Goal: Task Accomplishment & Management: Use online tool/utility

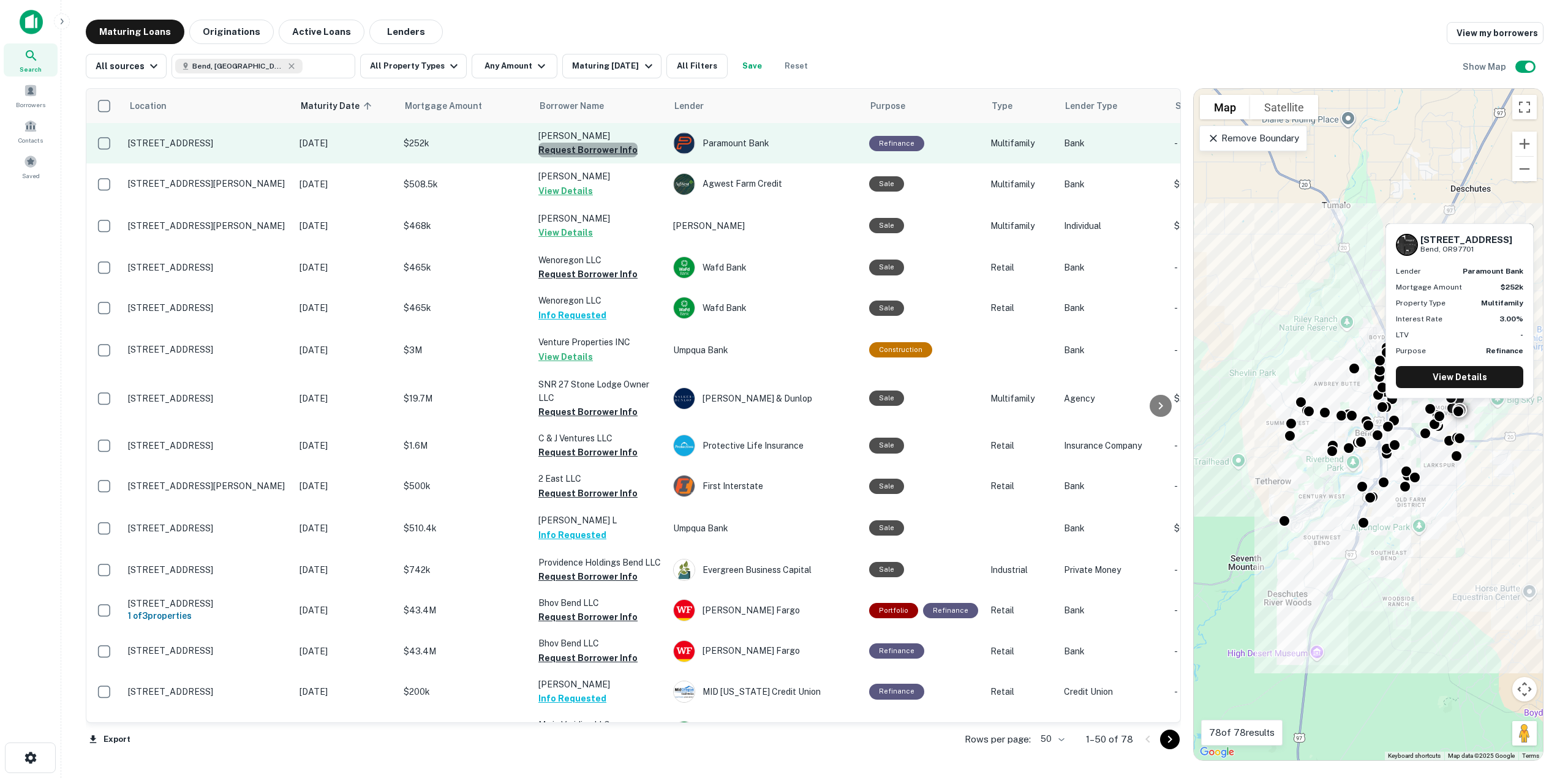
click at [596, 152] on button "Request Borrower Info" at bounding box center [587, 150] width 99 height 15
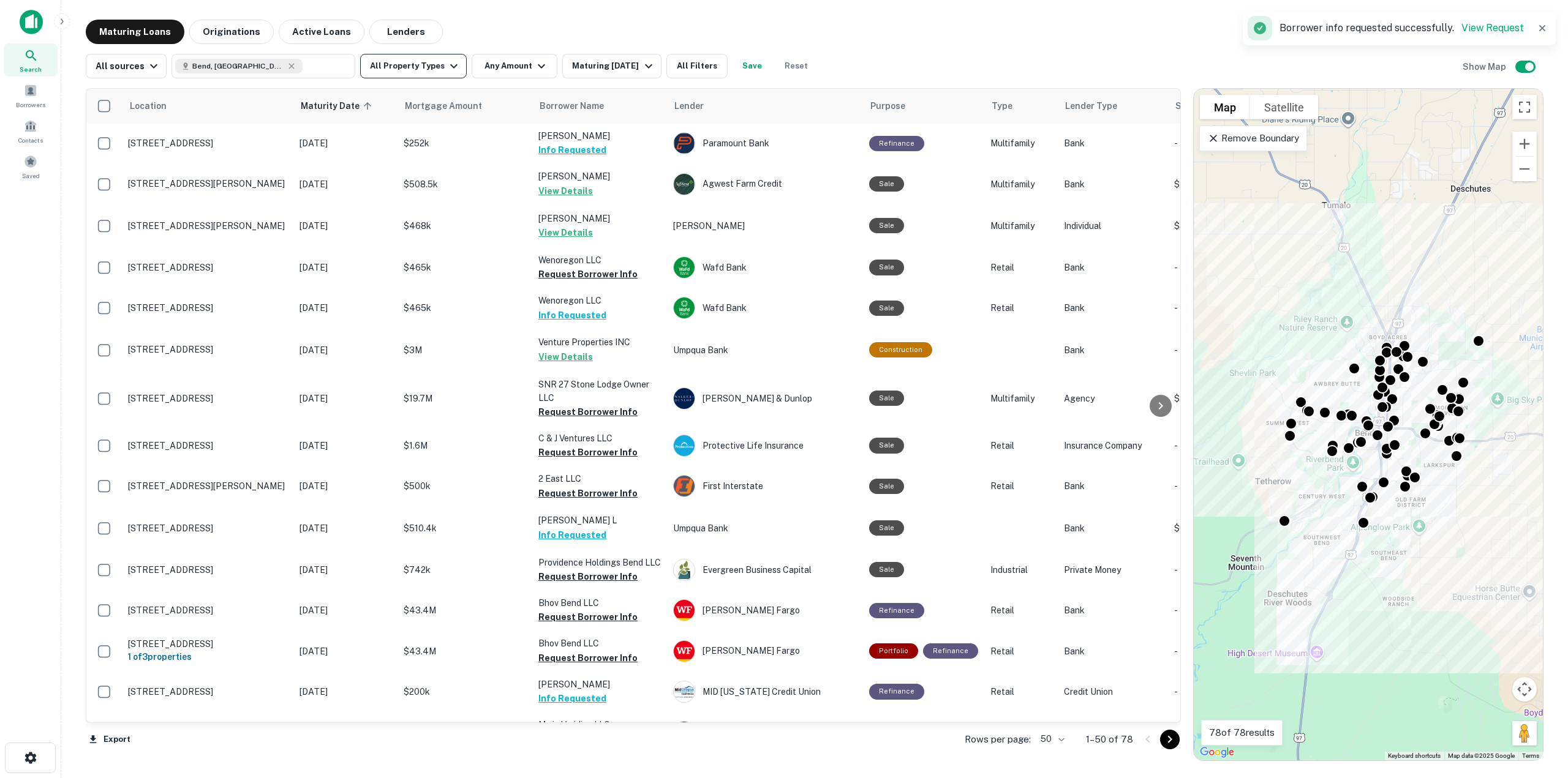
click at [446, 72] on icon "button" at bounding box center [453, 66] width 15 height 15
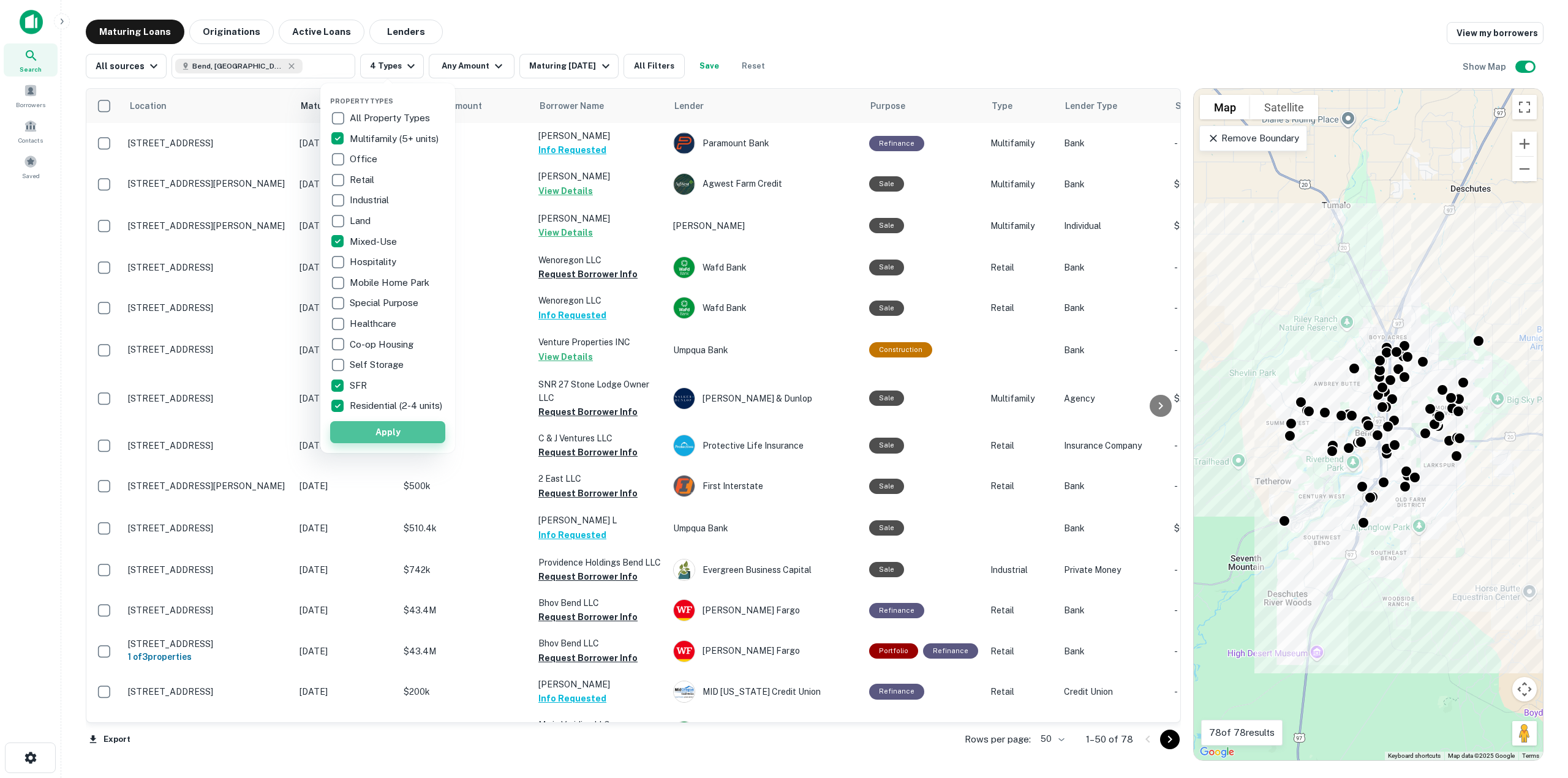
click at [352, 435] on button "Apply" at bounding box center [388, 432] width 115 height 22
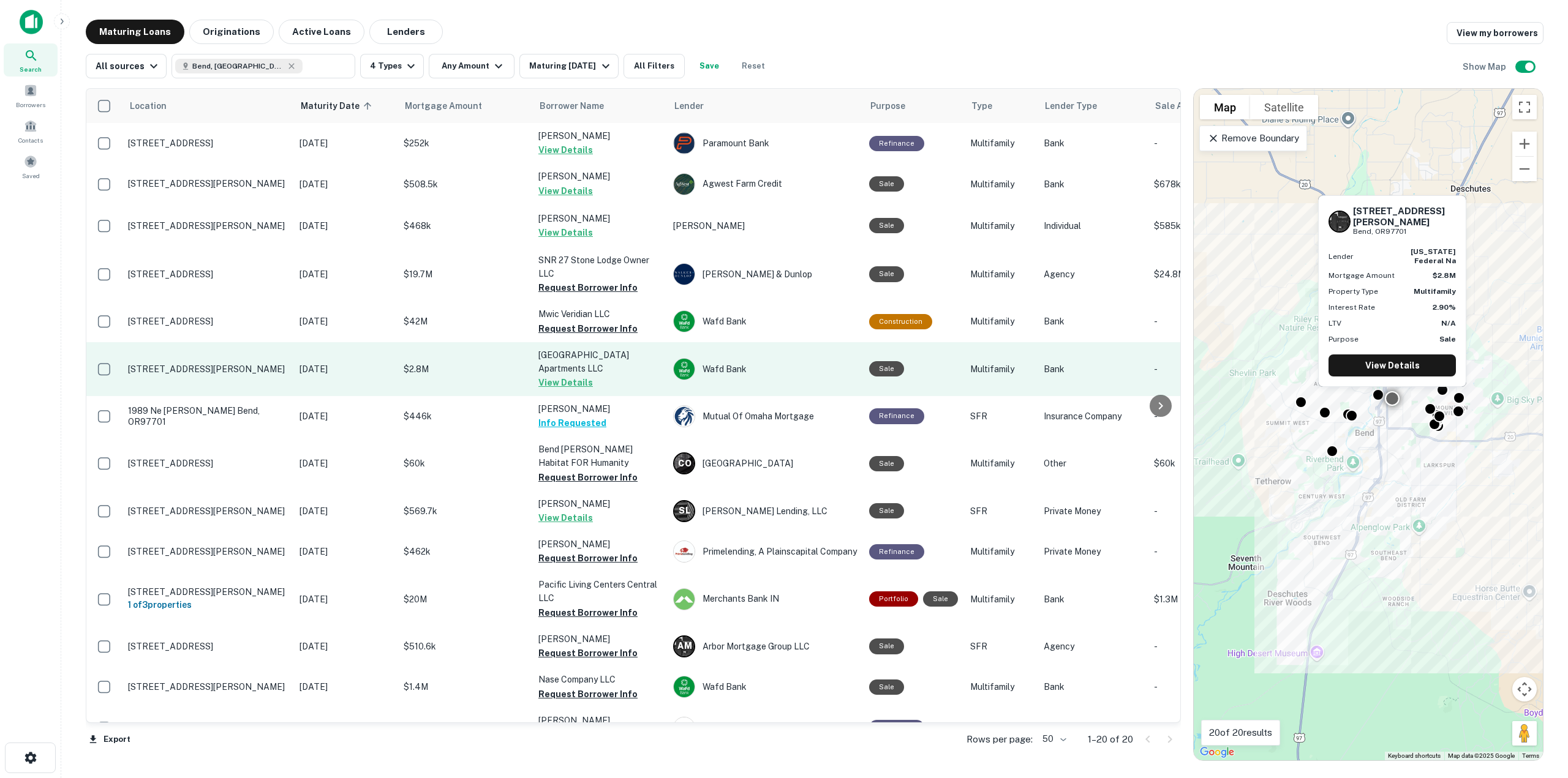
scroll to position [122, 0]
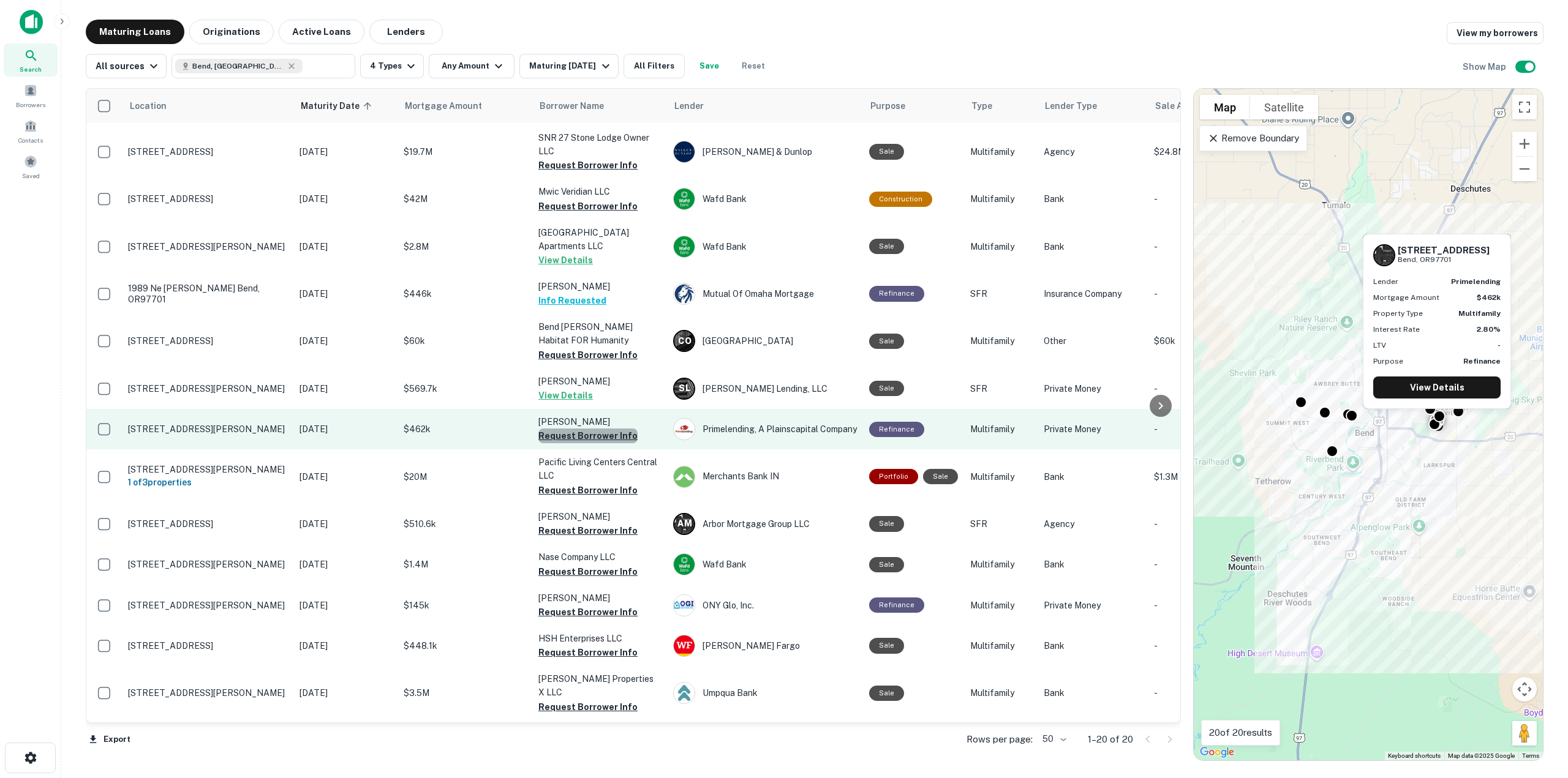
click at [608, 429] on button "Request Borrower Info" at bounding box center [587, 436] width 99 height 15
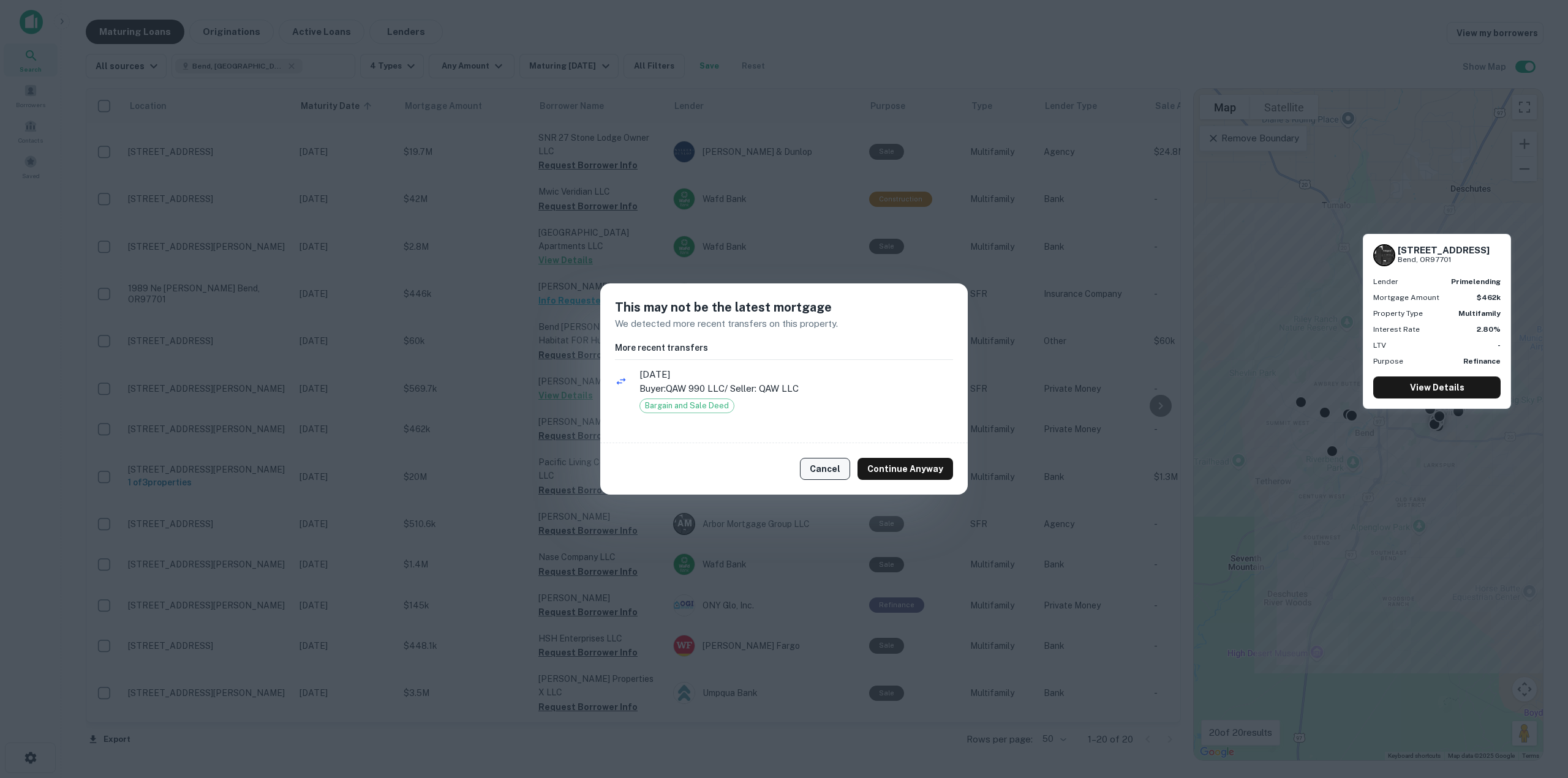
click at [831, 472] on button "Cancel" at bounding box center [825, 469] width 50 height 22
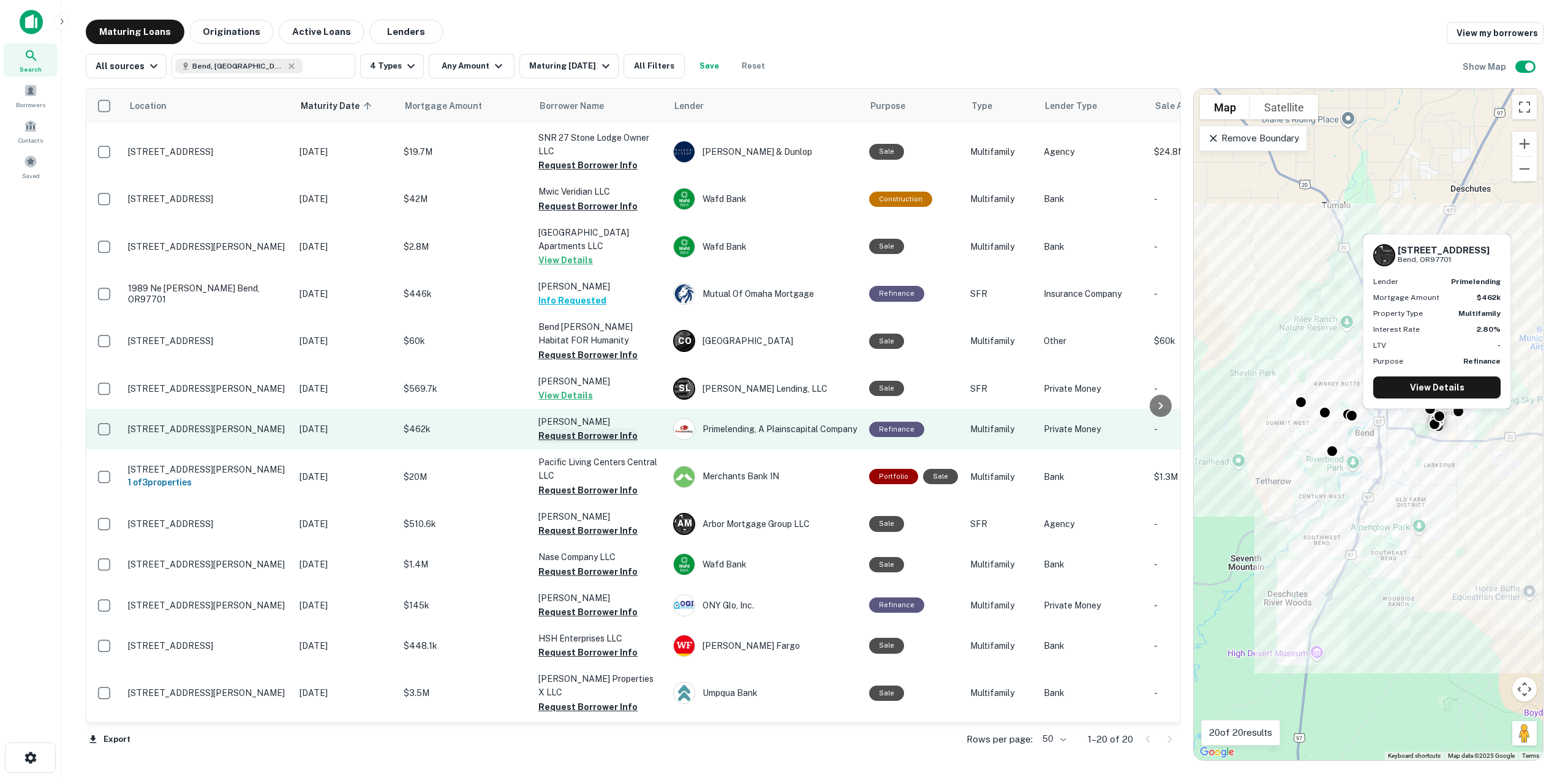
click at [583, 429] on button "Request Borrower Info" at bounding box center [587, 436] width 99 height 15
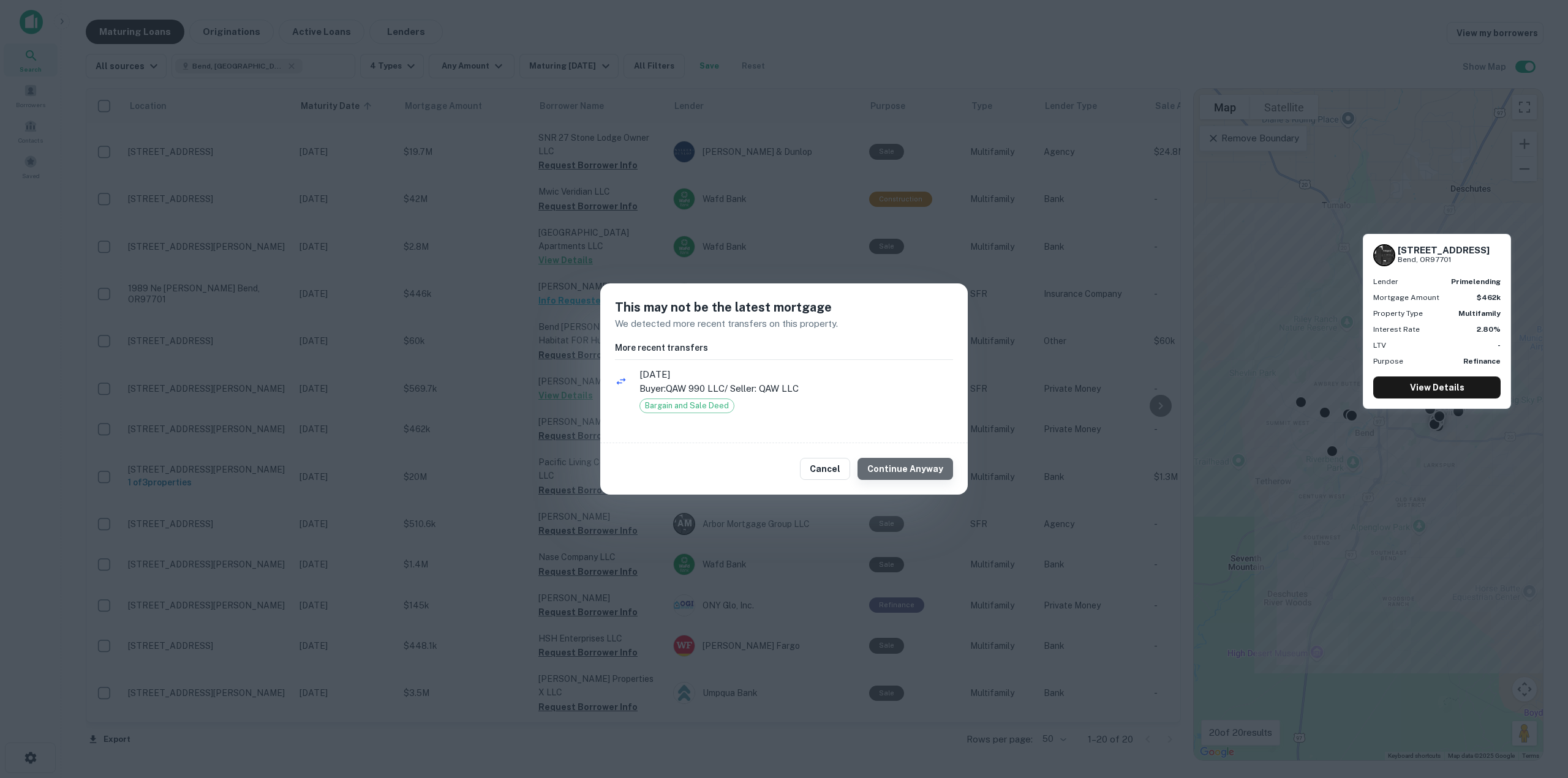
click at [926, 474] on button "Continue Anyway" at bounding box center [905, 469] width 96 height 22
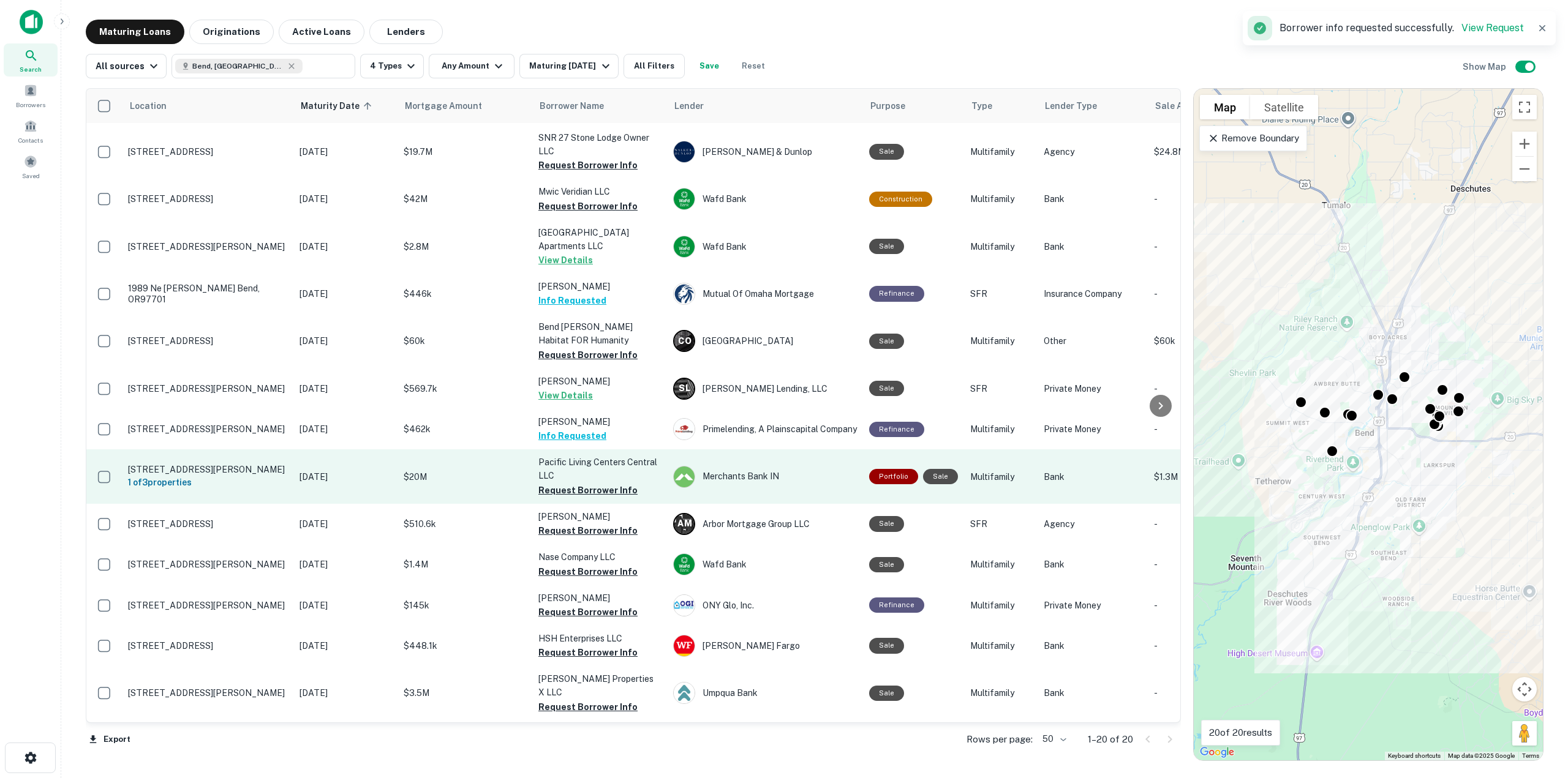
scroll to position [183, 0]
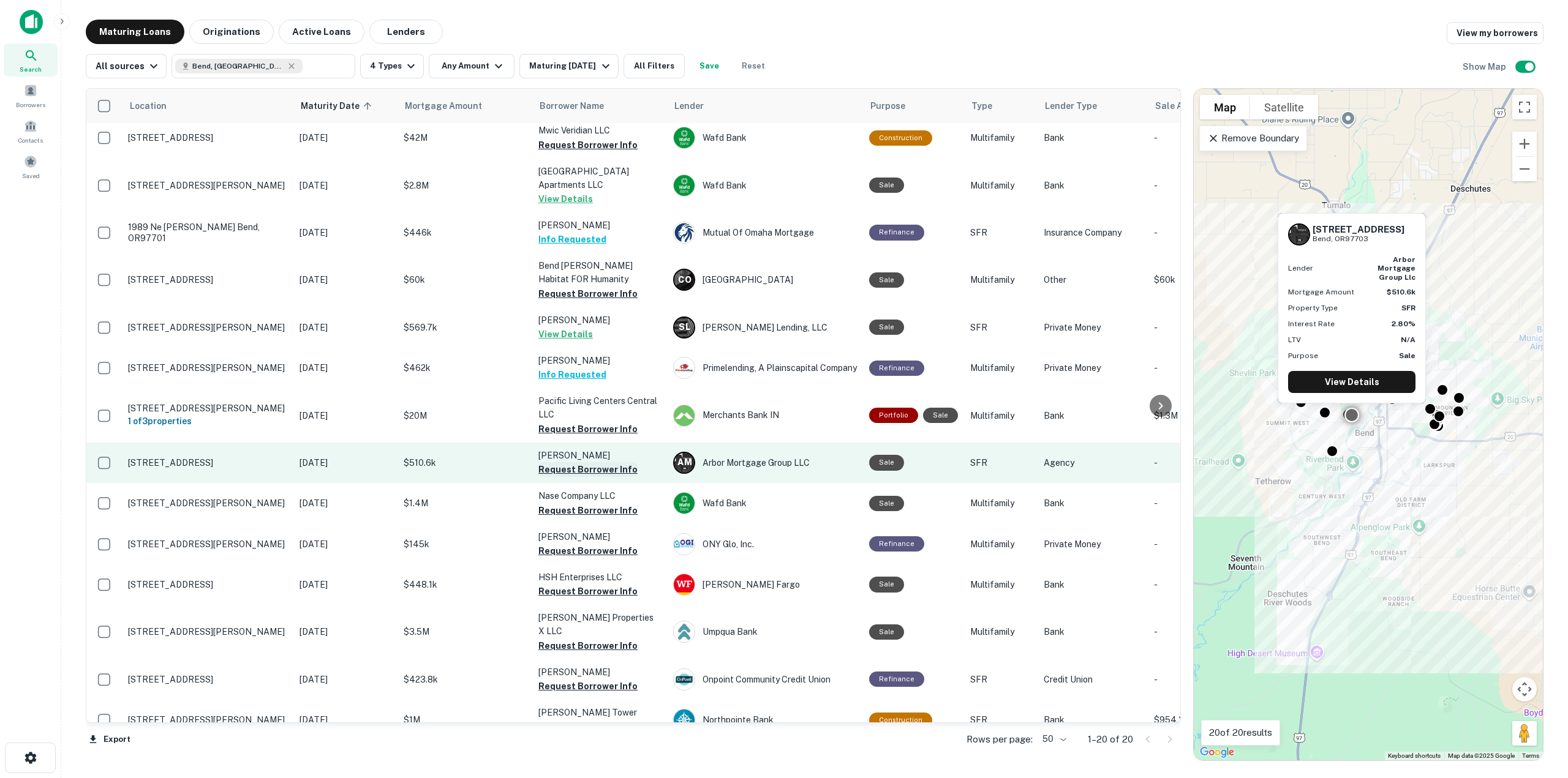
click at [566, 462] on button "Request Borrower Info" at bounding box center [587, 470] width 99 height 15
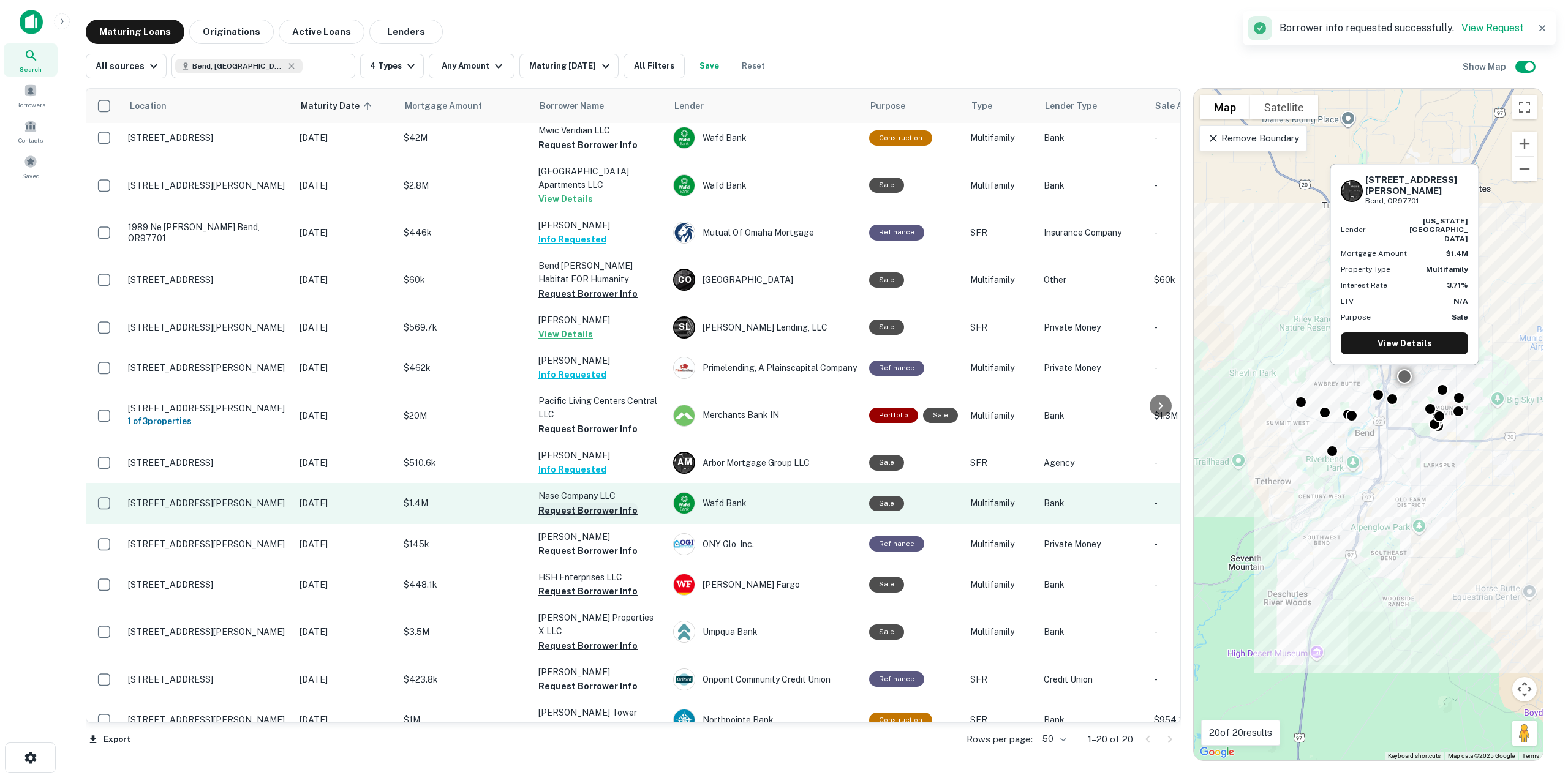
scroll to position [245, 0]
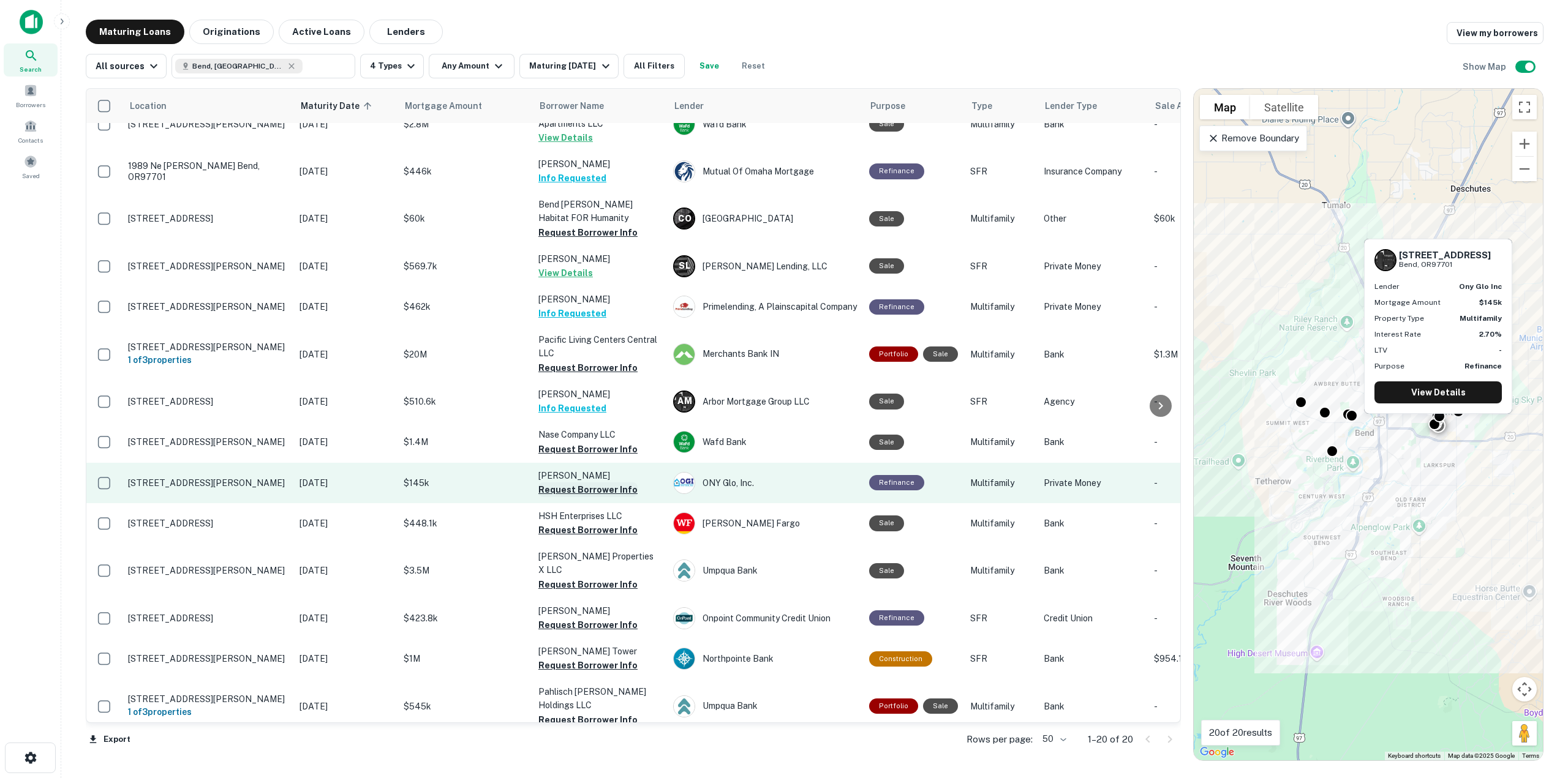
click at [587, 482] on button "Request Borrower Info" at bounding box center [587, 490] width 99 height 15
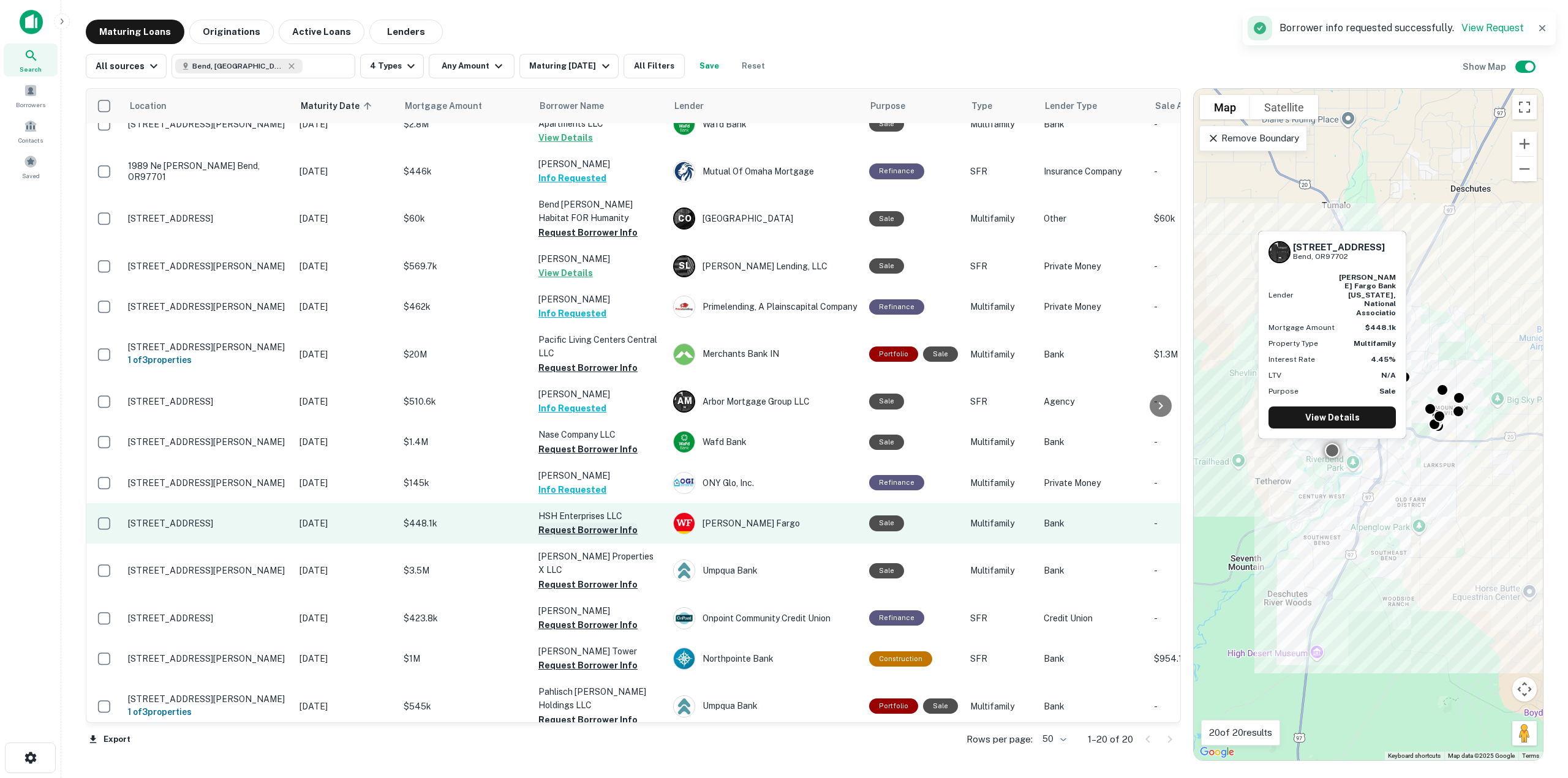
scroll to position [265, 0]
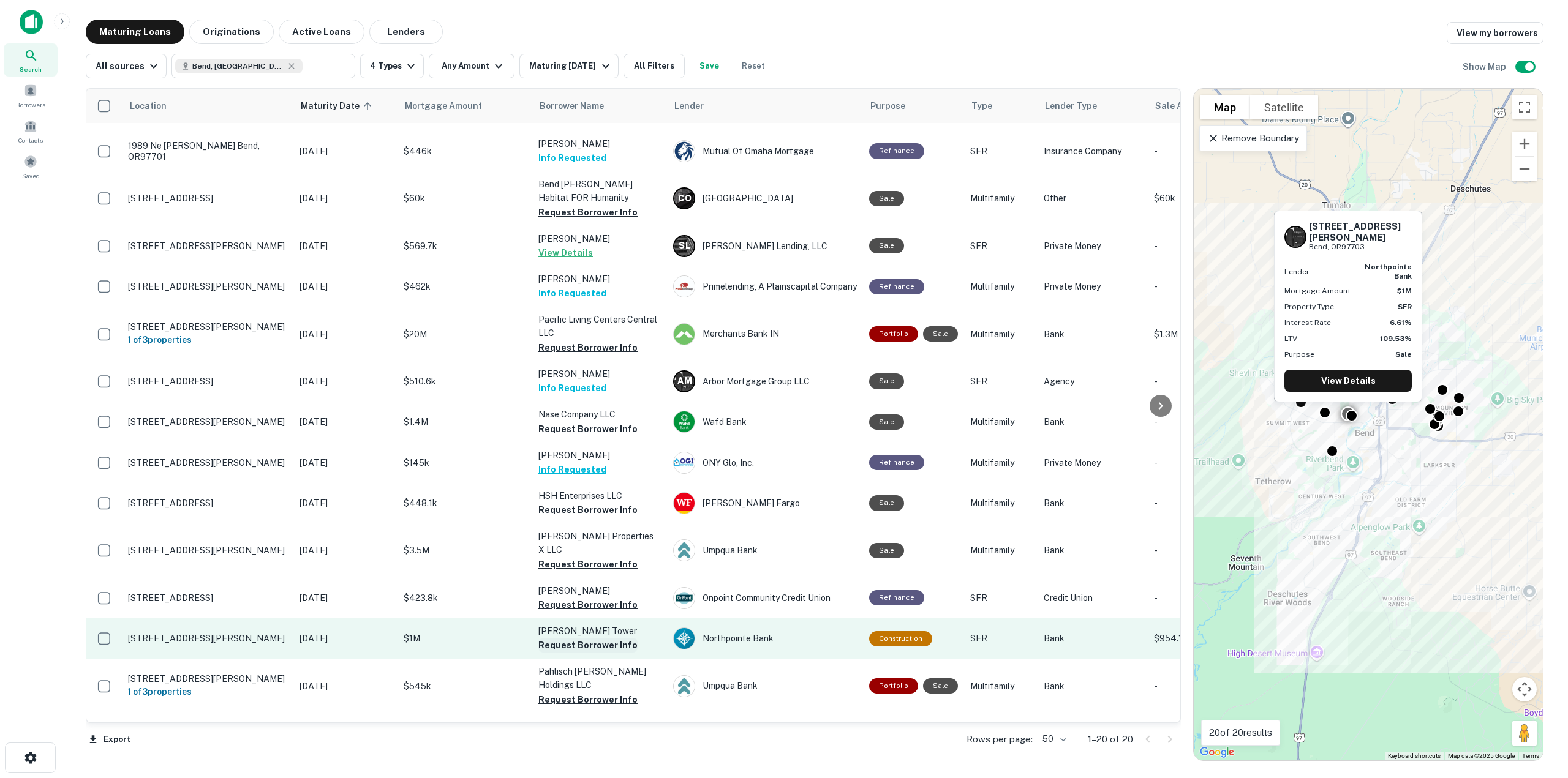
click at [607, 638] on button "Request Borrower Info" at bounding box center [587, 646] width 99 height 15
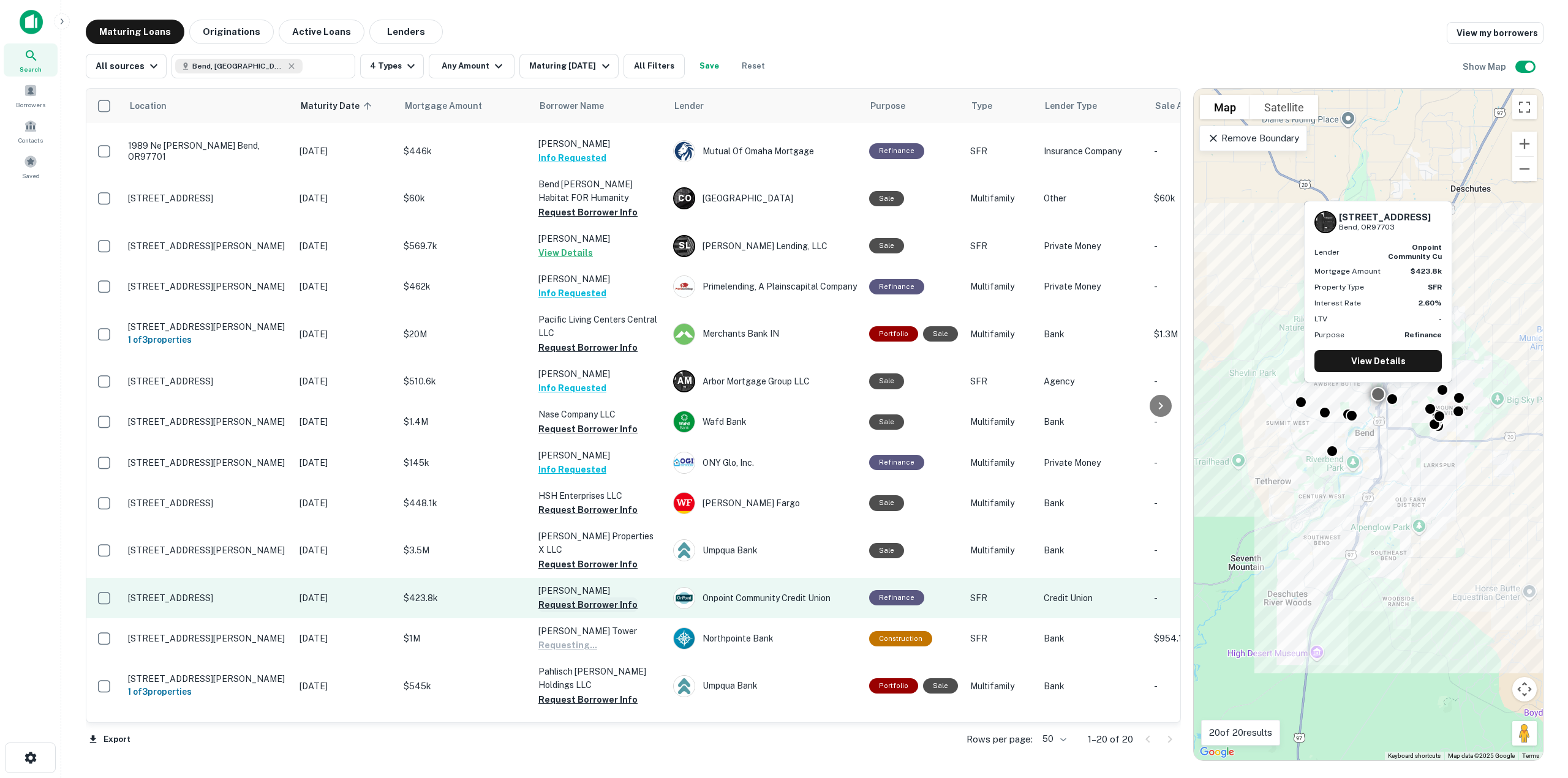
click at [594, 597] on button "Request Borrower Info" at bounding box center [587, 605] width 99 height 15
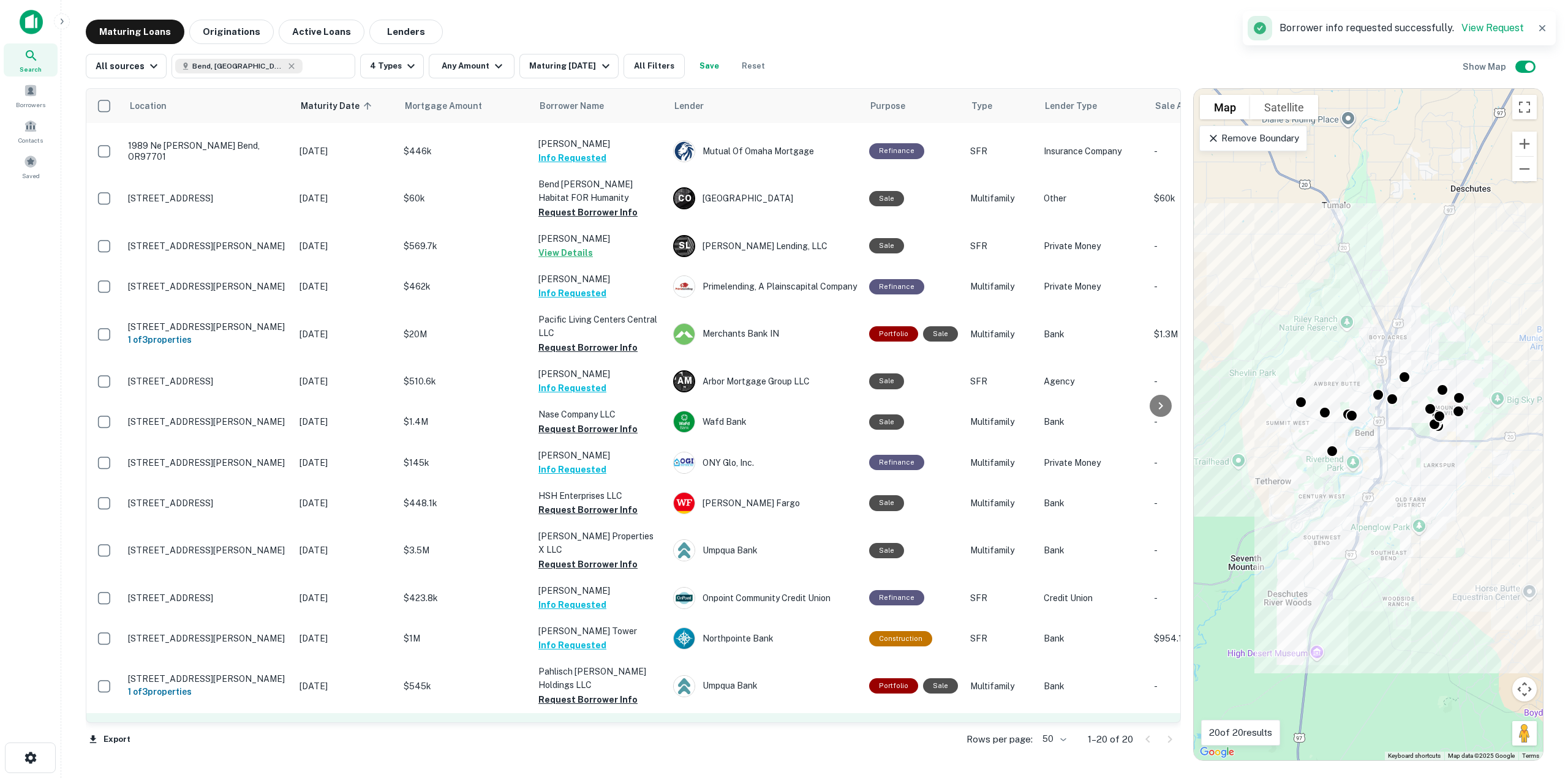
click at [616, 746] on button "Request Borrower Info" at bounding box center [587, 753] width 99 height 15
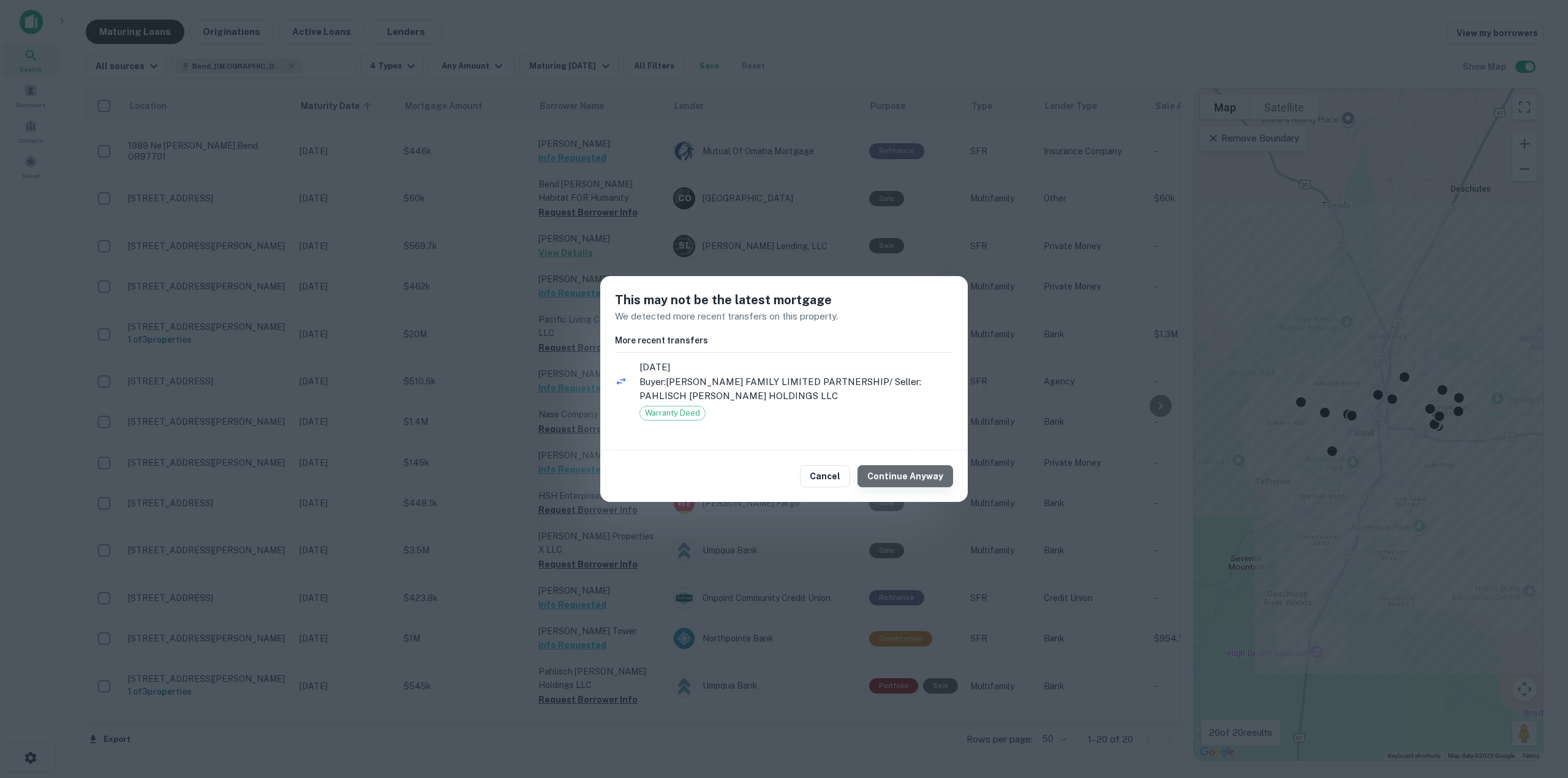
click at [940, 477] on button "Continue Anyway" at bounding box center [905, 476] width 96 height 22
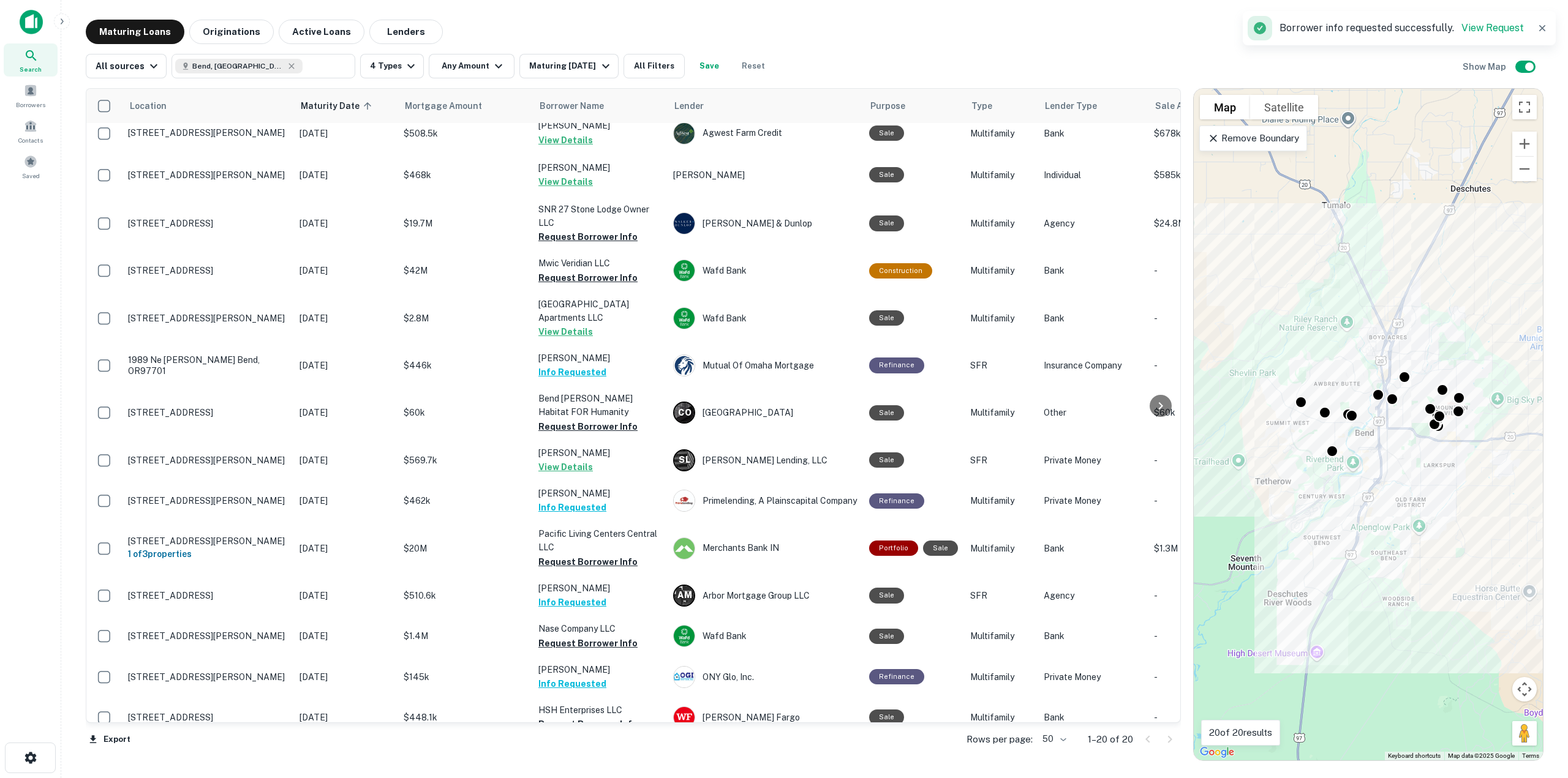
scroll to position [0, 0]
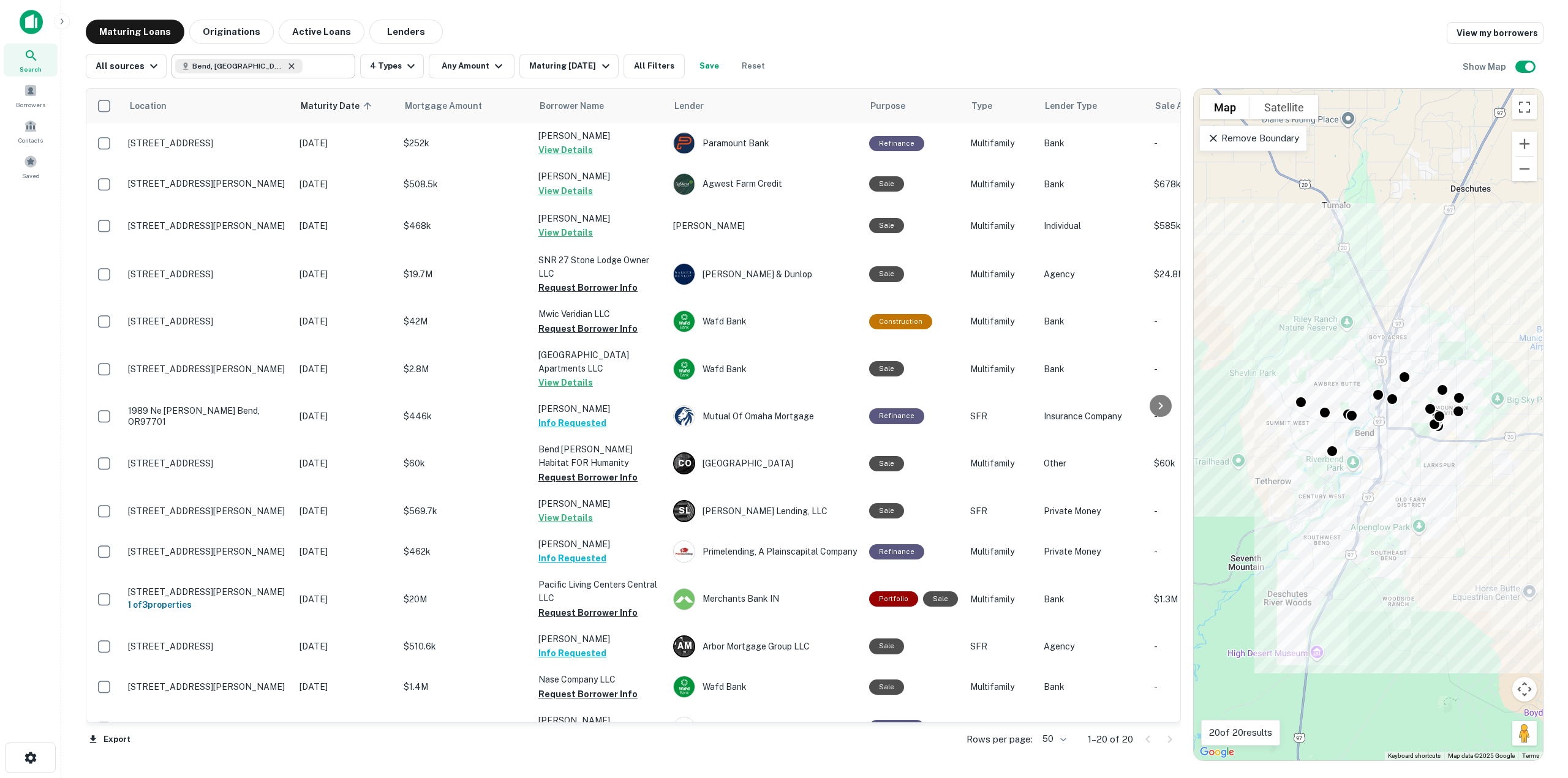
click at [289, 67] on icon at bounding box center [292, 66] width 5 height 5
type input "**********"
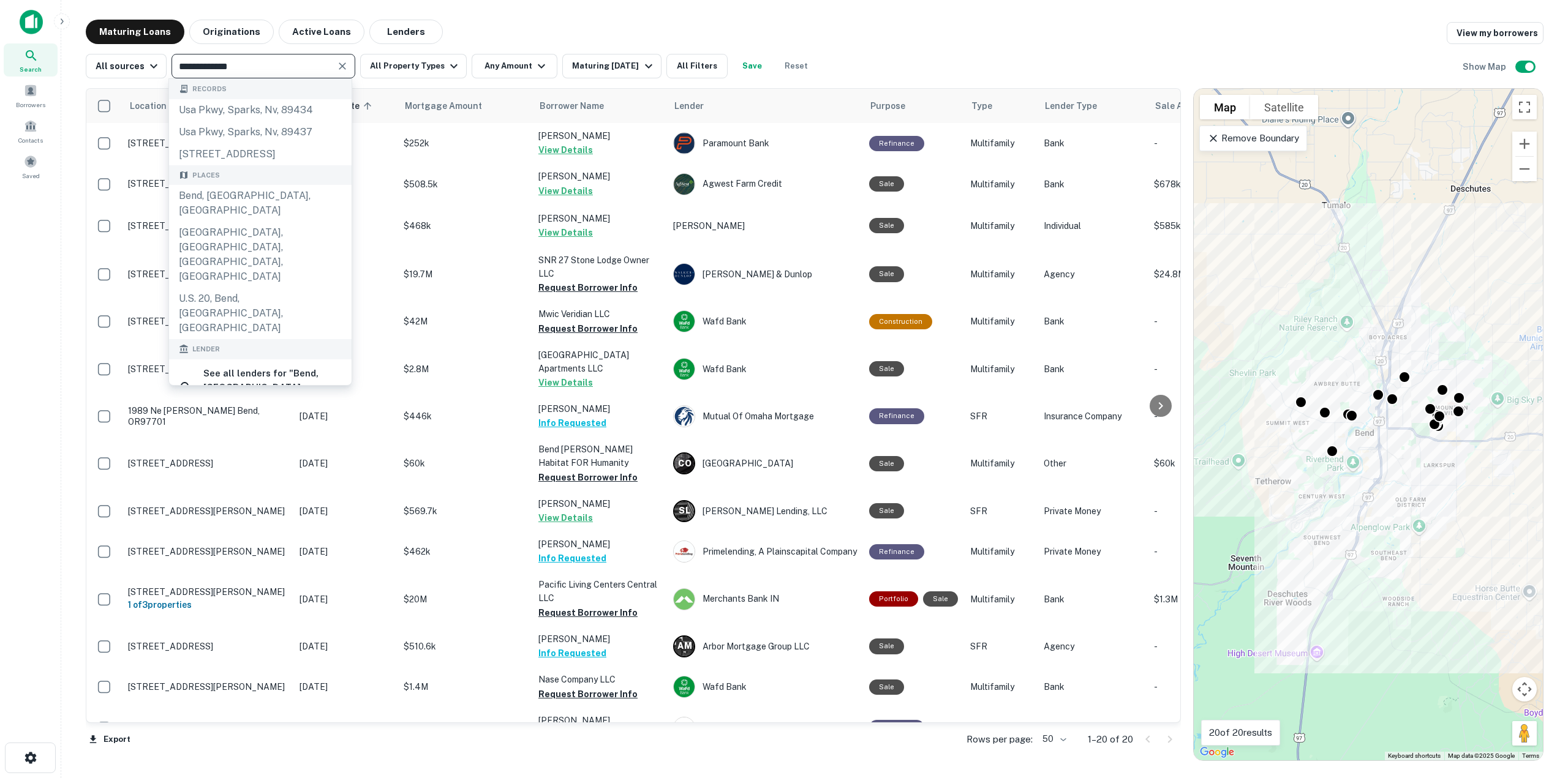
click at [344, 60] on icon "Clear" at bounding box center [342, 66] width 12 height 12
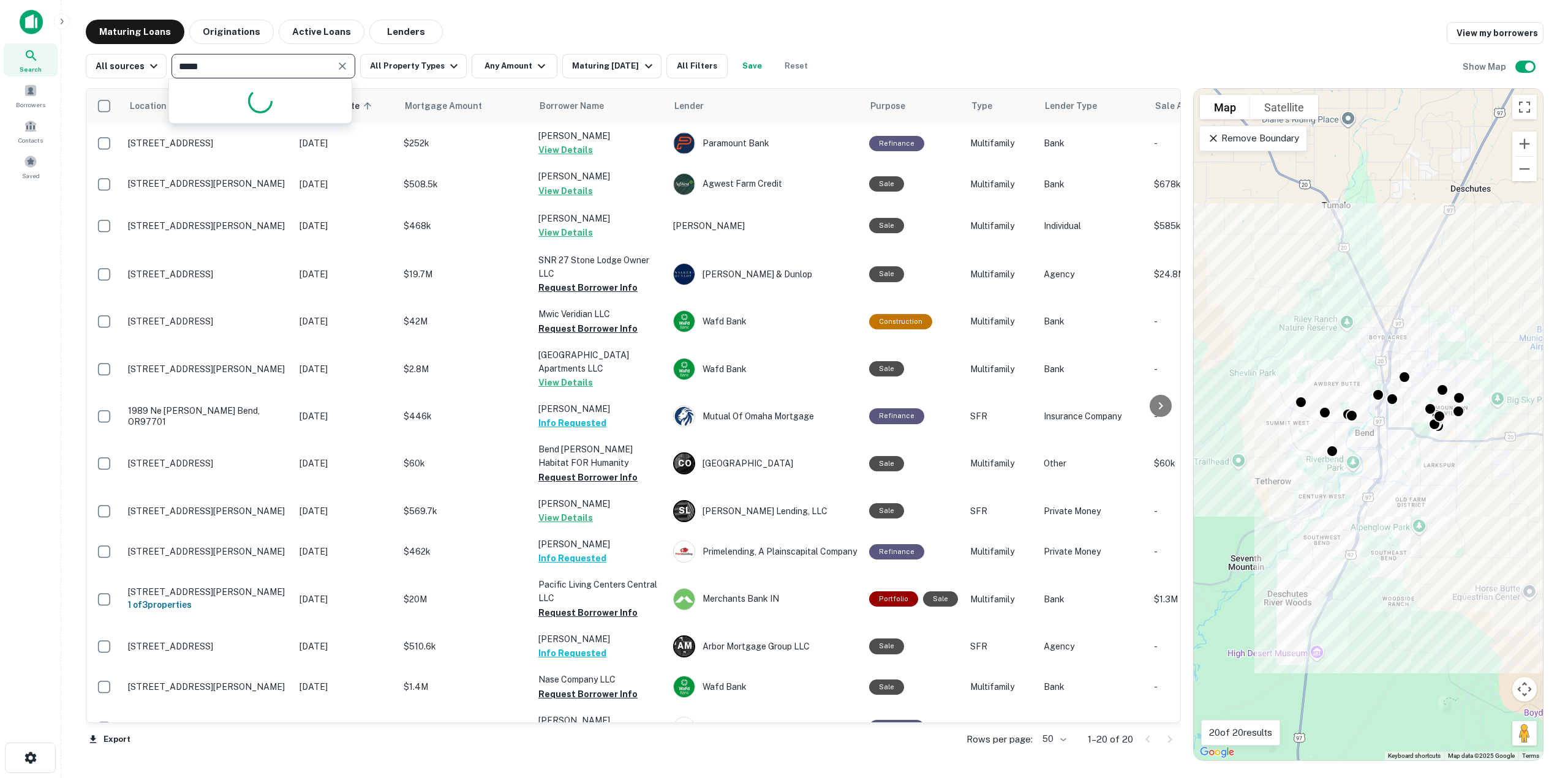
type input "******"
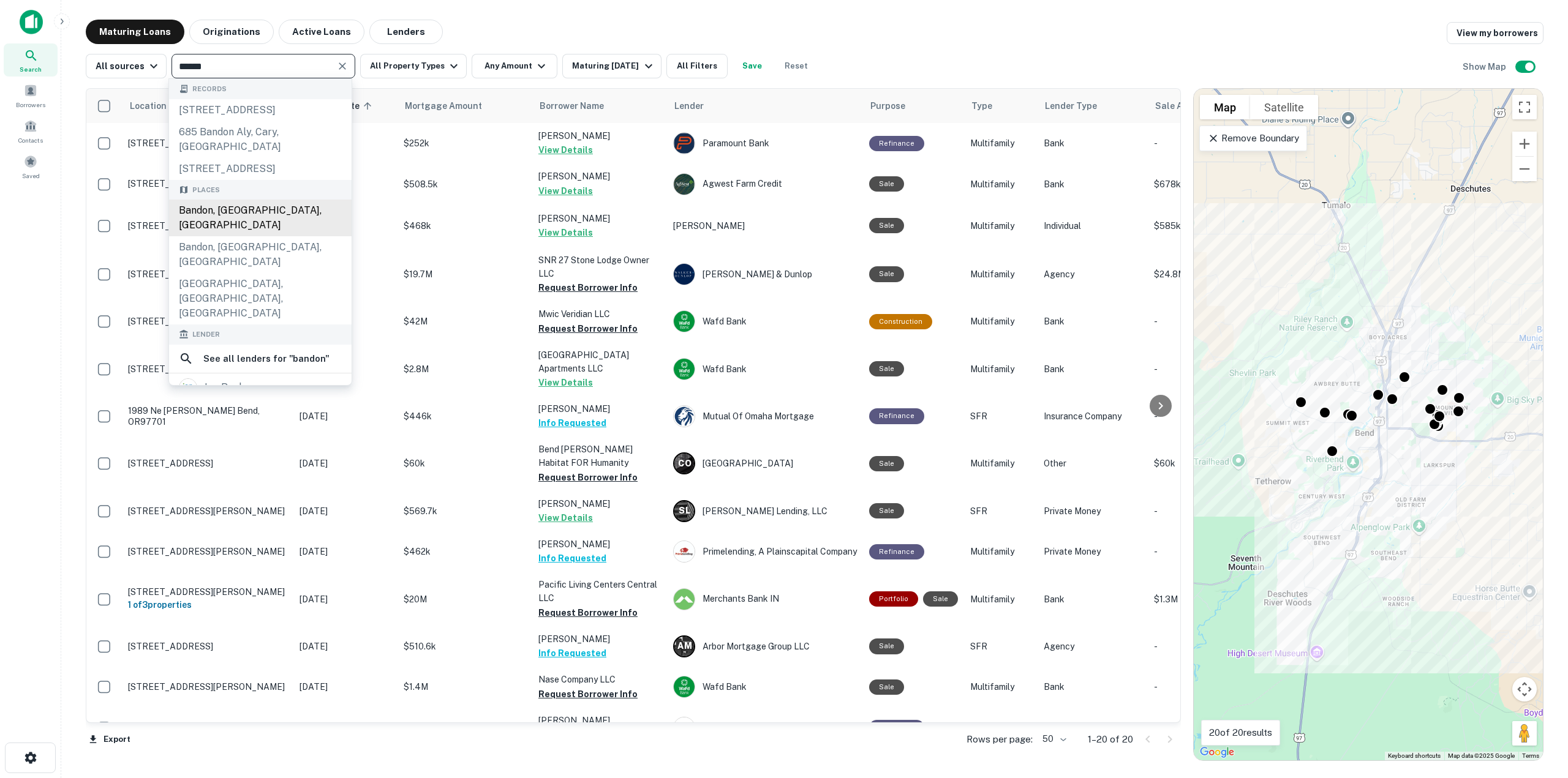
click at [256, 227] on div "Bandon, [GEOGRAPHIC_DATA], [GEOGRAPHIC_DATA]" at bounding box center [260, 218] width 182 height 36
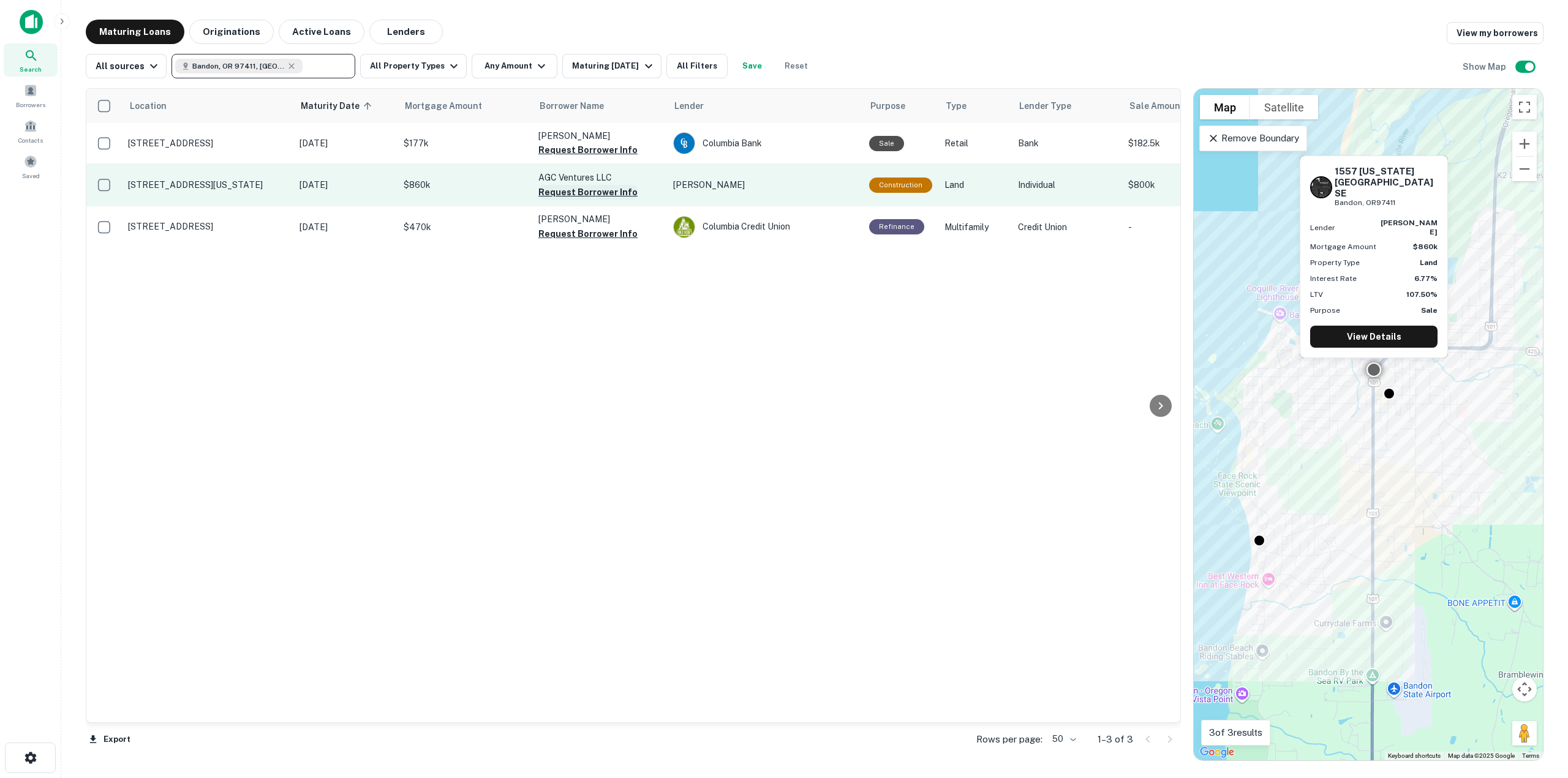
click at [570, 190] on button "Request Borrower Info" at bounding box center [587, 192] width 99 height 15
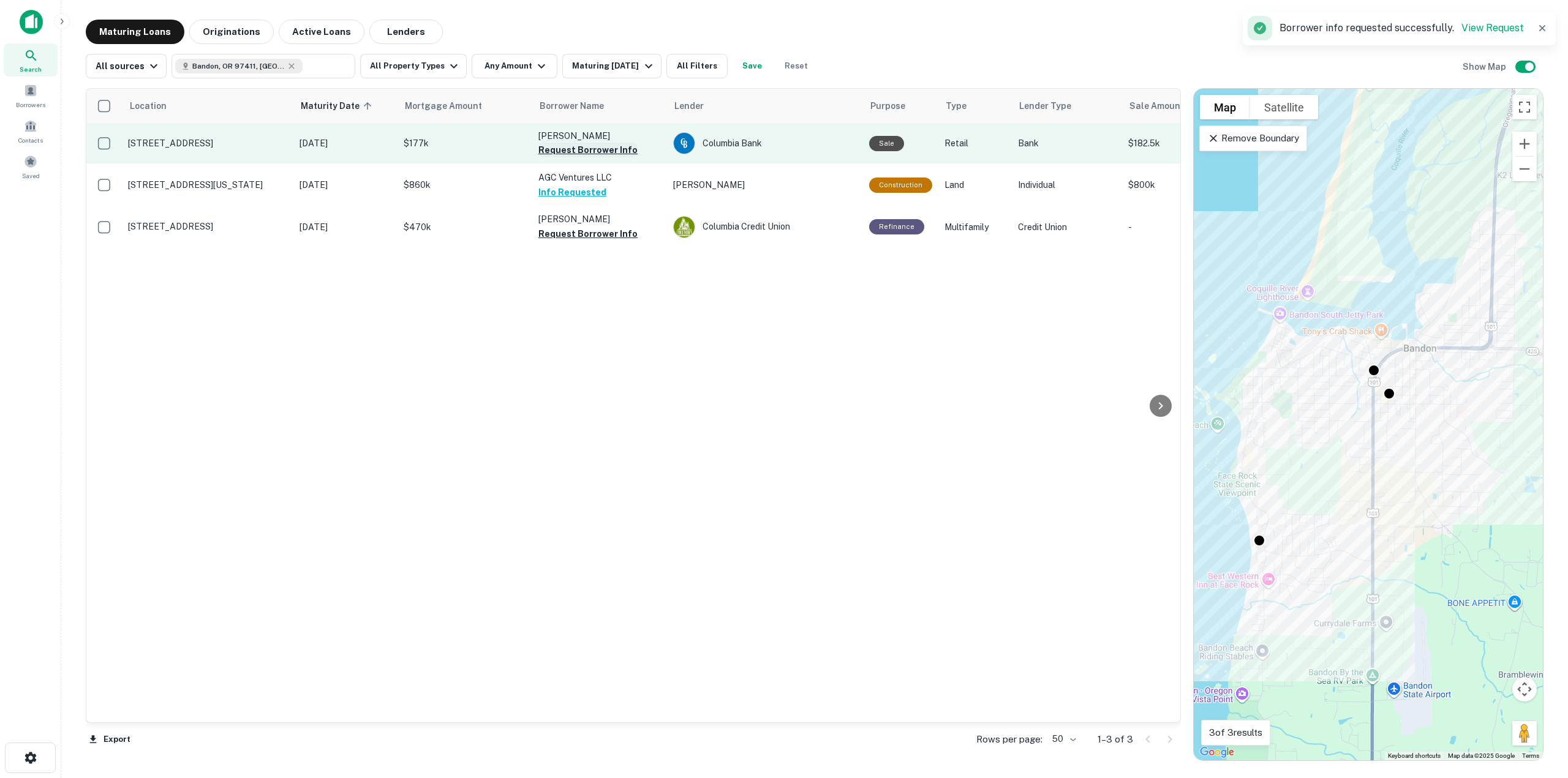
click at [569, 150] on button "Request Borrower Info" at bounding box center [587, 150] width 99 height 15
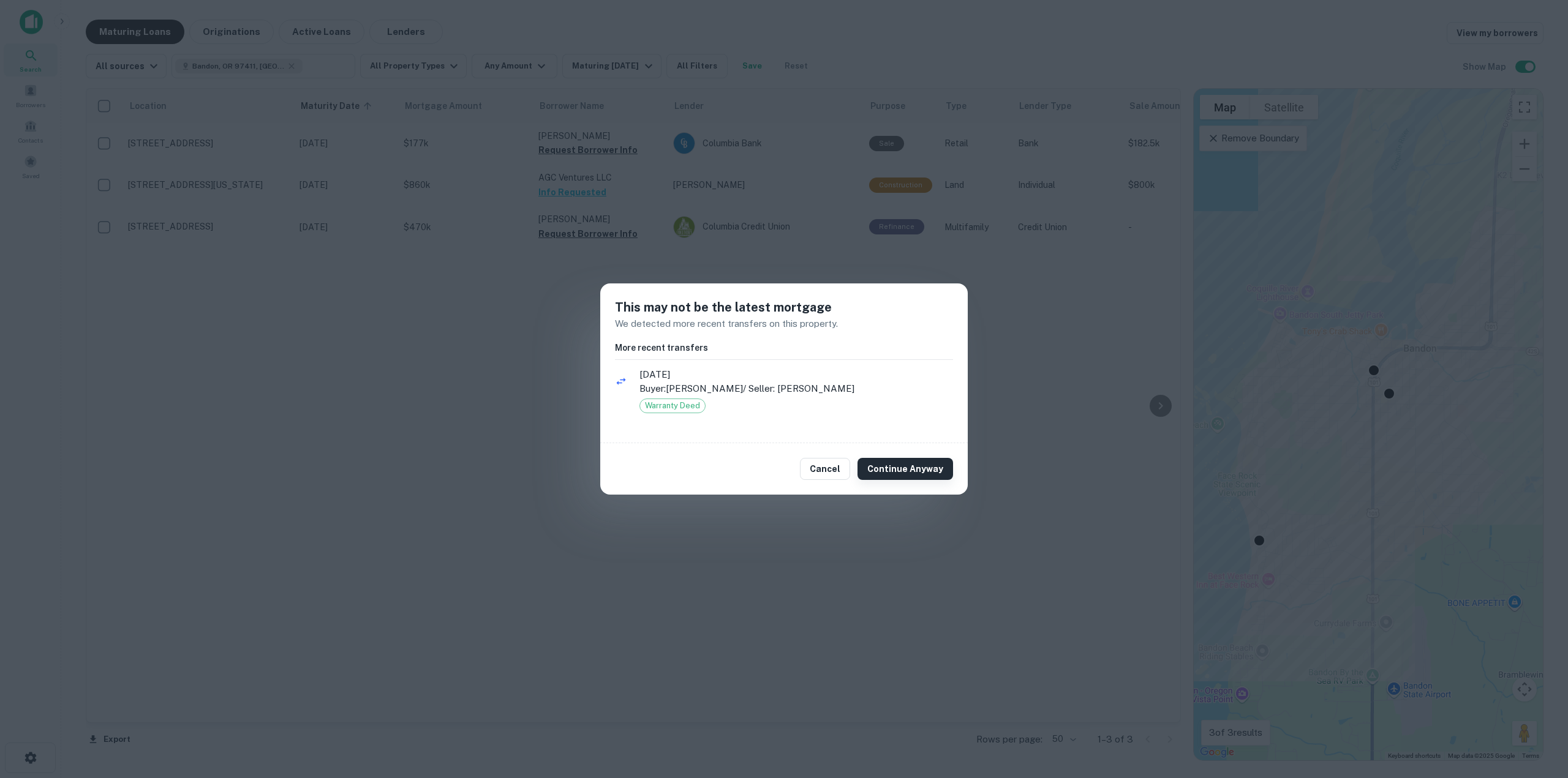
click at [879, 463] on button "Continue Anyway" at bounding box center [905, 469] width 96 height 22
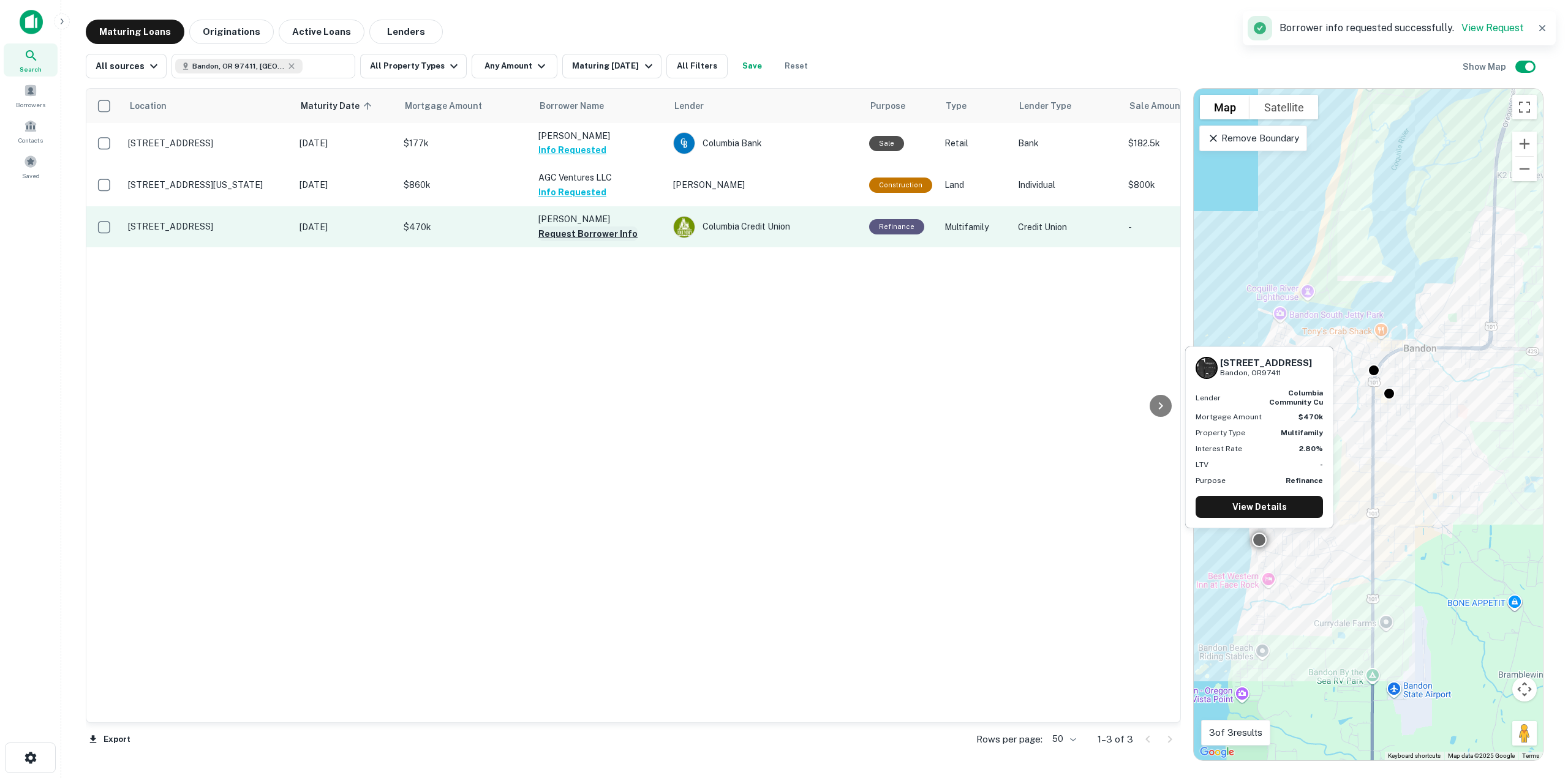
click at [553, 234] on button "Request Borrower Info" at bounding box center [587, 233] width 99 height 15
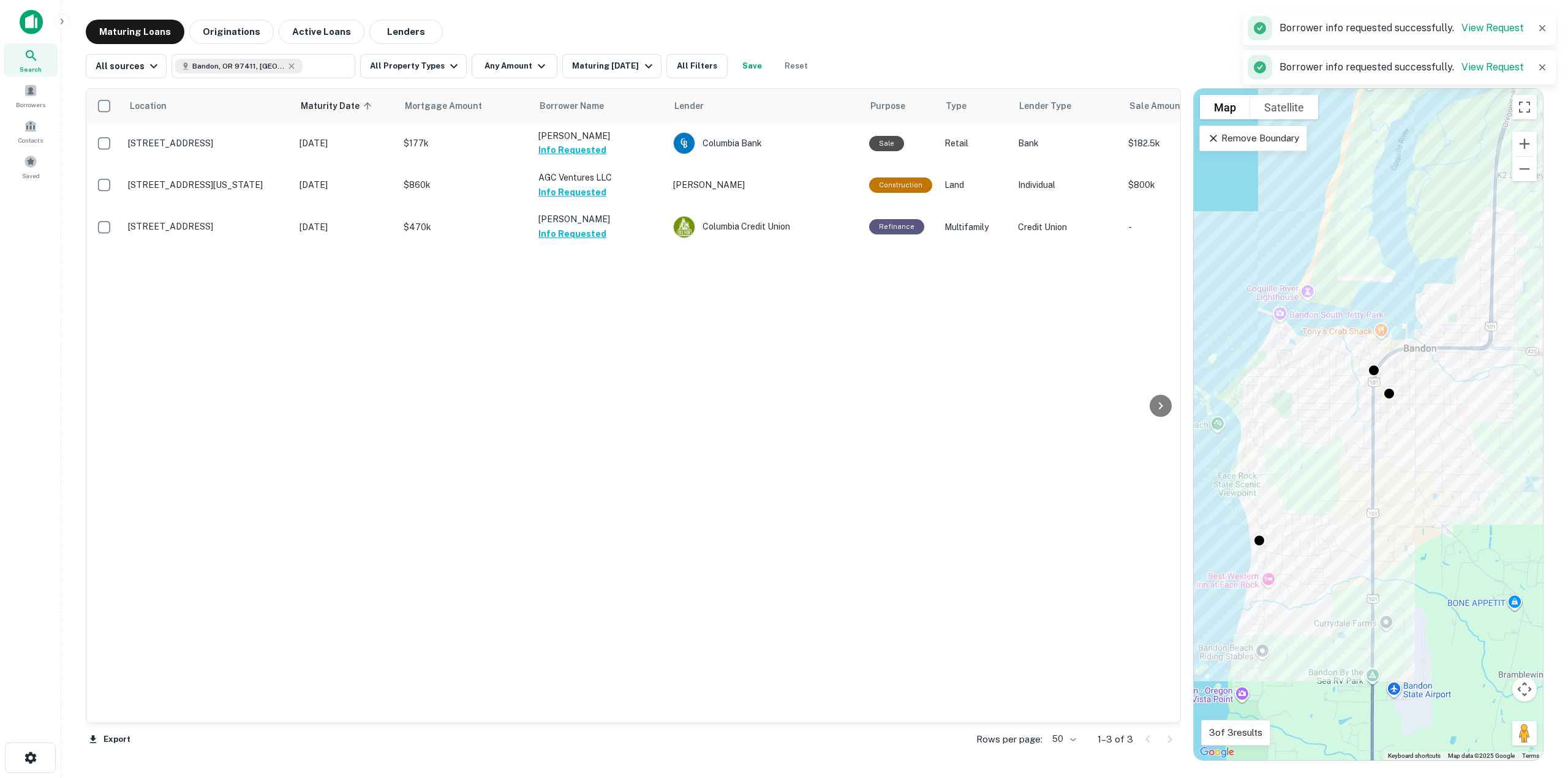
click at [283, 67] on div "Bandon, OR 97411, [GEOGRAPHIC_DATA]" at bounding box center [239, 66] width 128 height 15
type input "**********"
click at [289, 67] on icon at bounding box center [292, 66] width 5 height 5
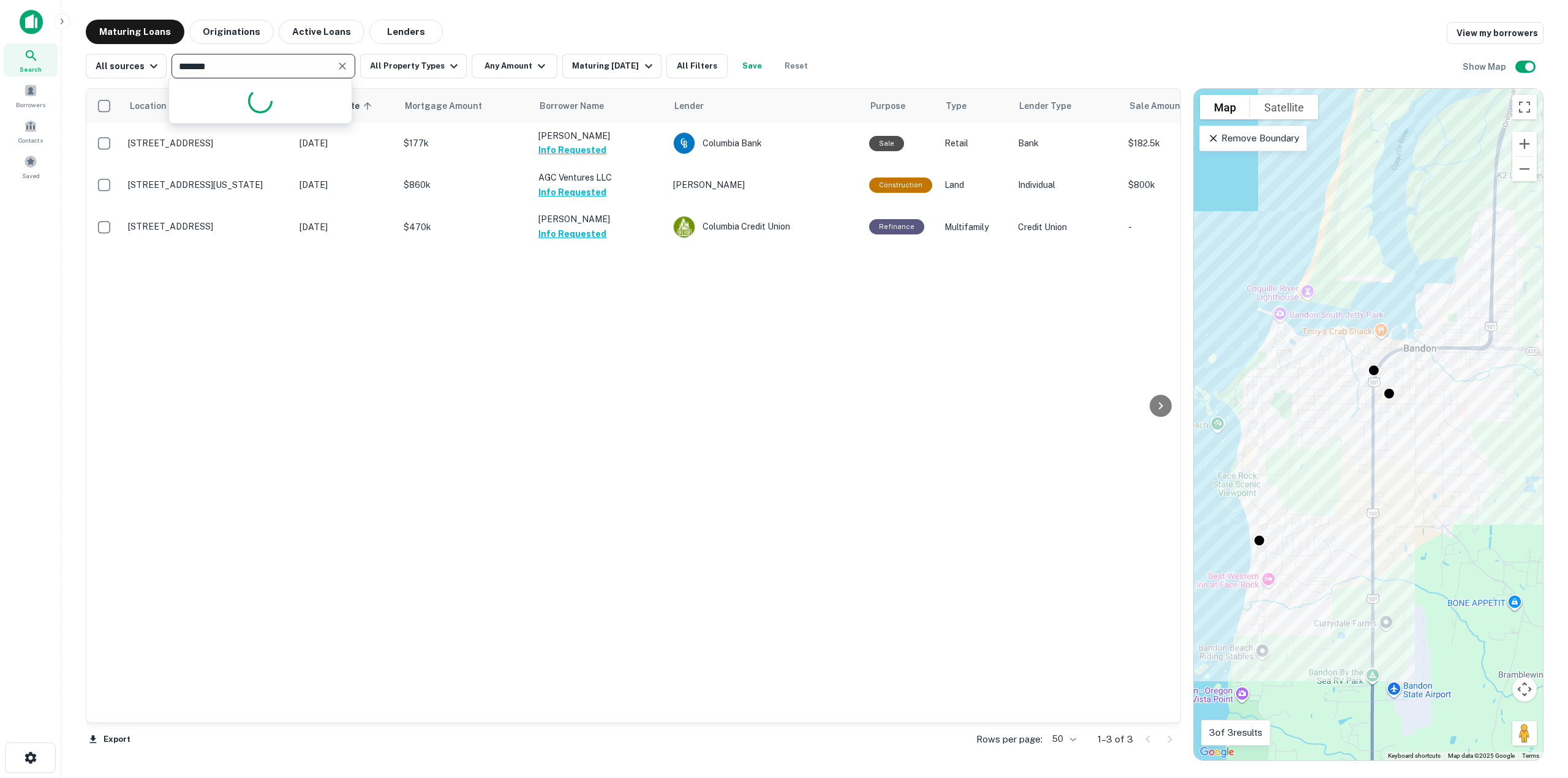
type input "********"
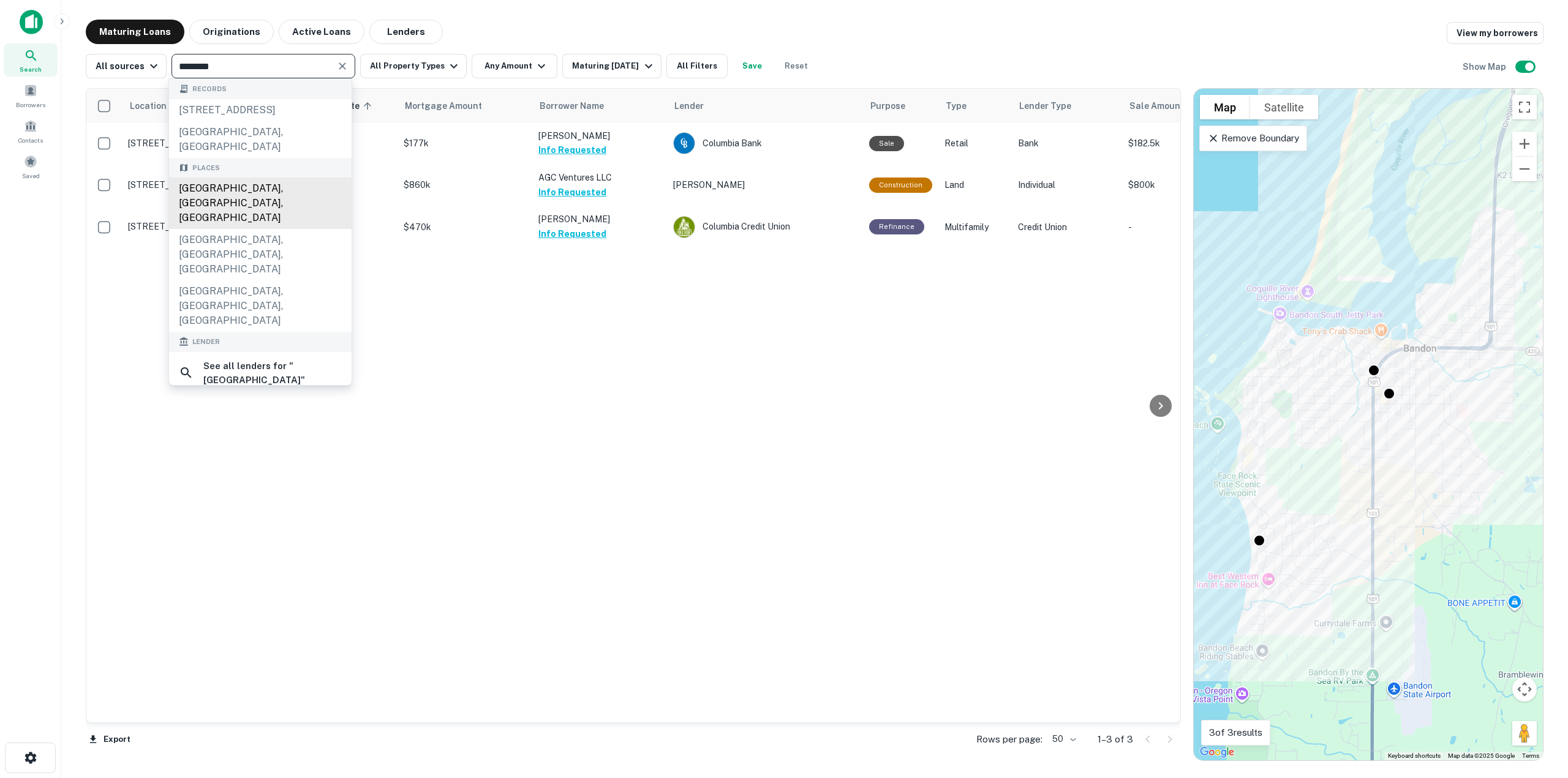
click at [288, 197] on div "[GEOGRAPHIC_DATA], [GEOGRAPHIC_DATA], [GEOGRAPHIC_DATA]" at bounding box center [260, 203] width 182 height 51
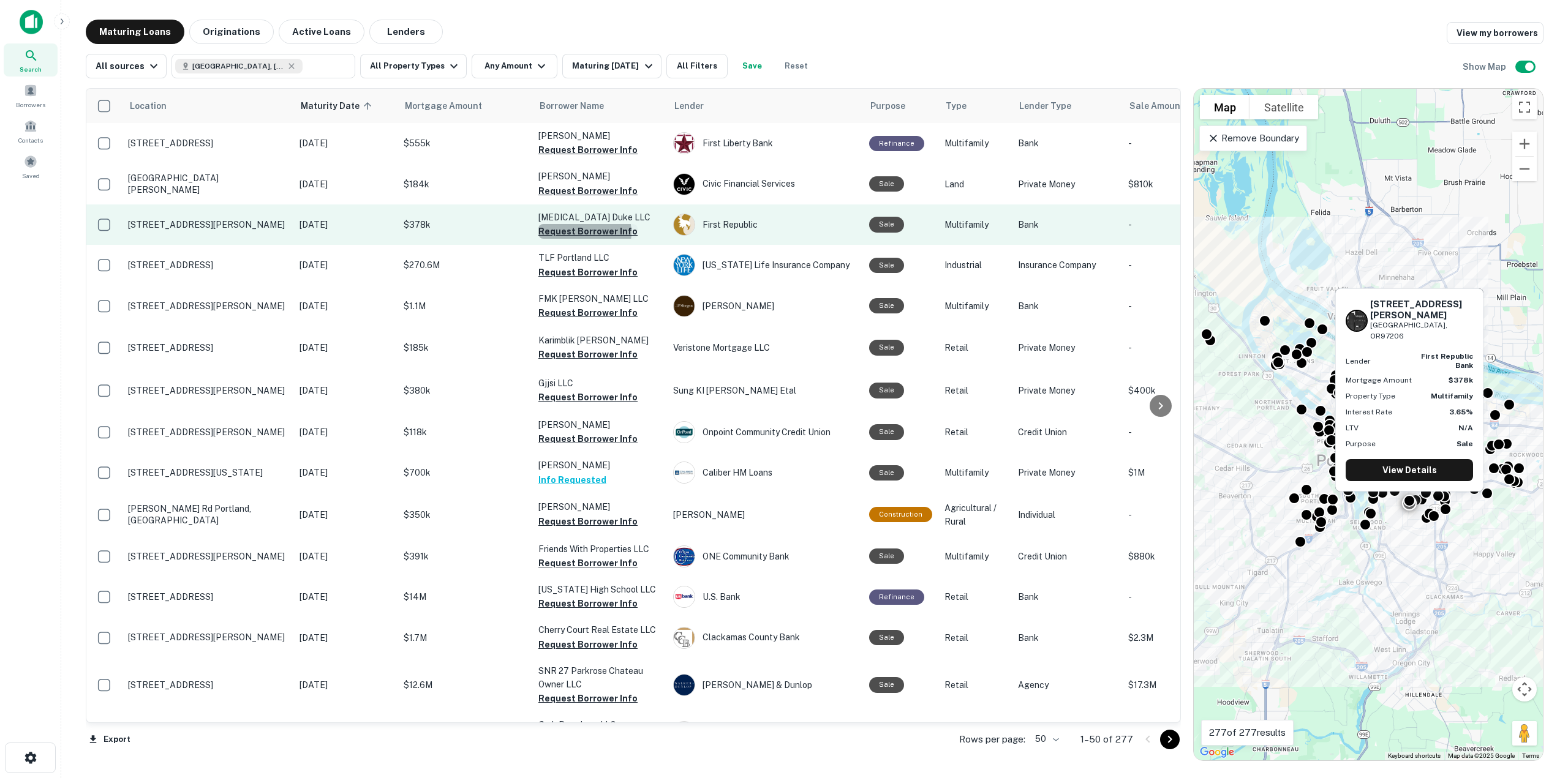
click at [579, 233] on button "Request Borrower Info" at bounding box center [587, 232] width 99 height 15
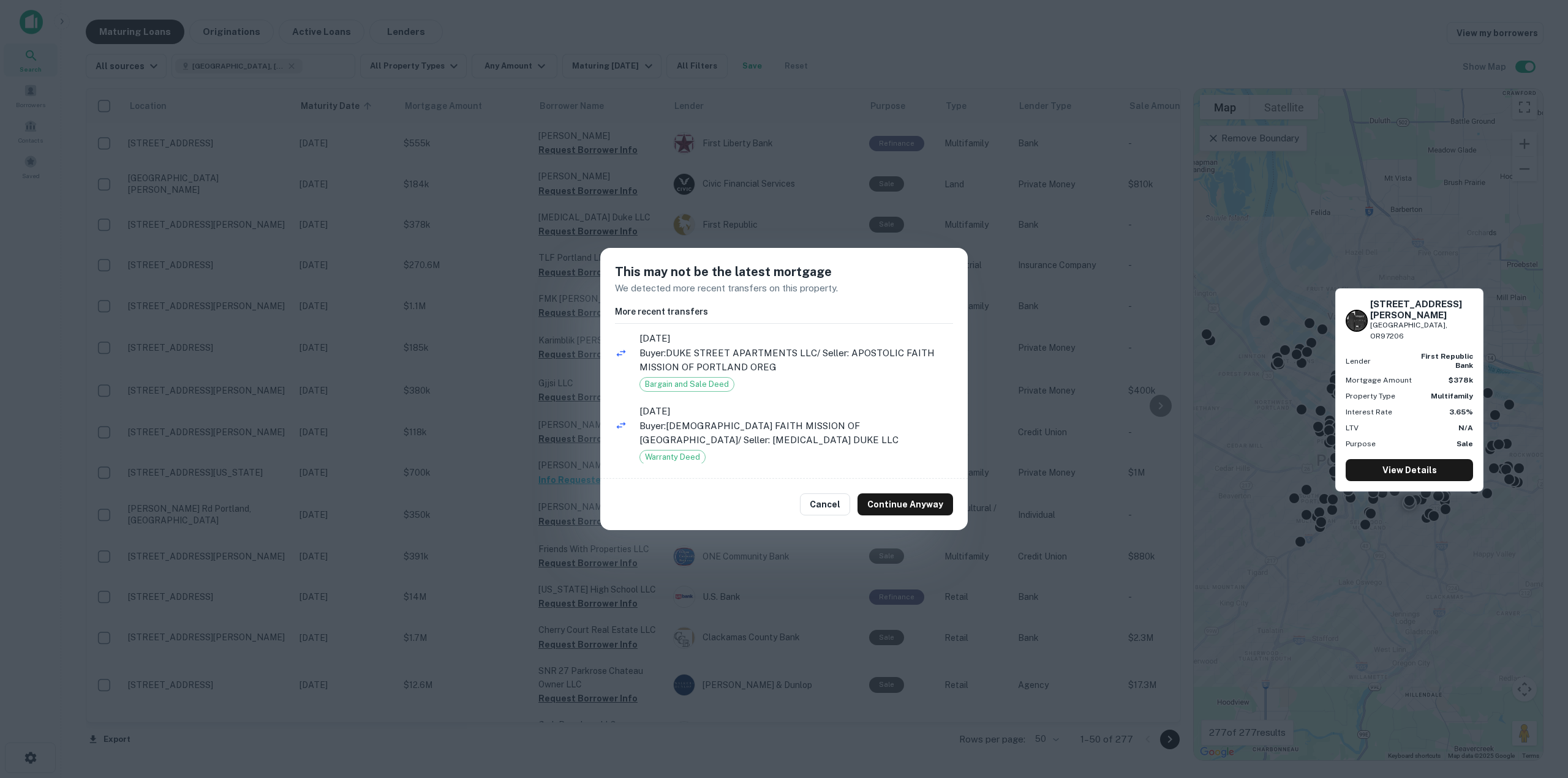
click at [832, 519] on div "Cancel Continue Anyway" at bounding box center [784, 504] width 368 height 51
click at [831, 503] on button "Cancel" at bounding box center [825, 504] width 50 height 22
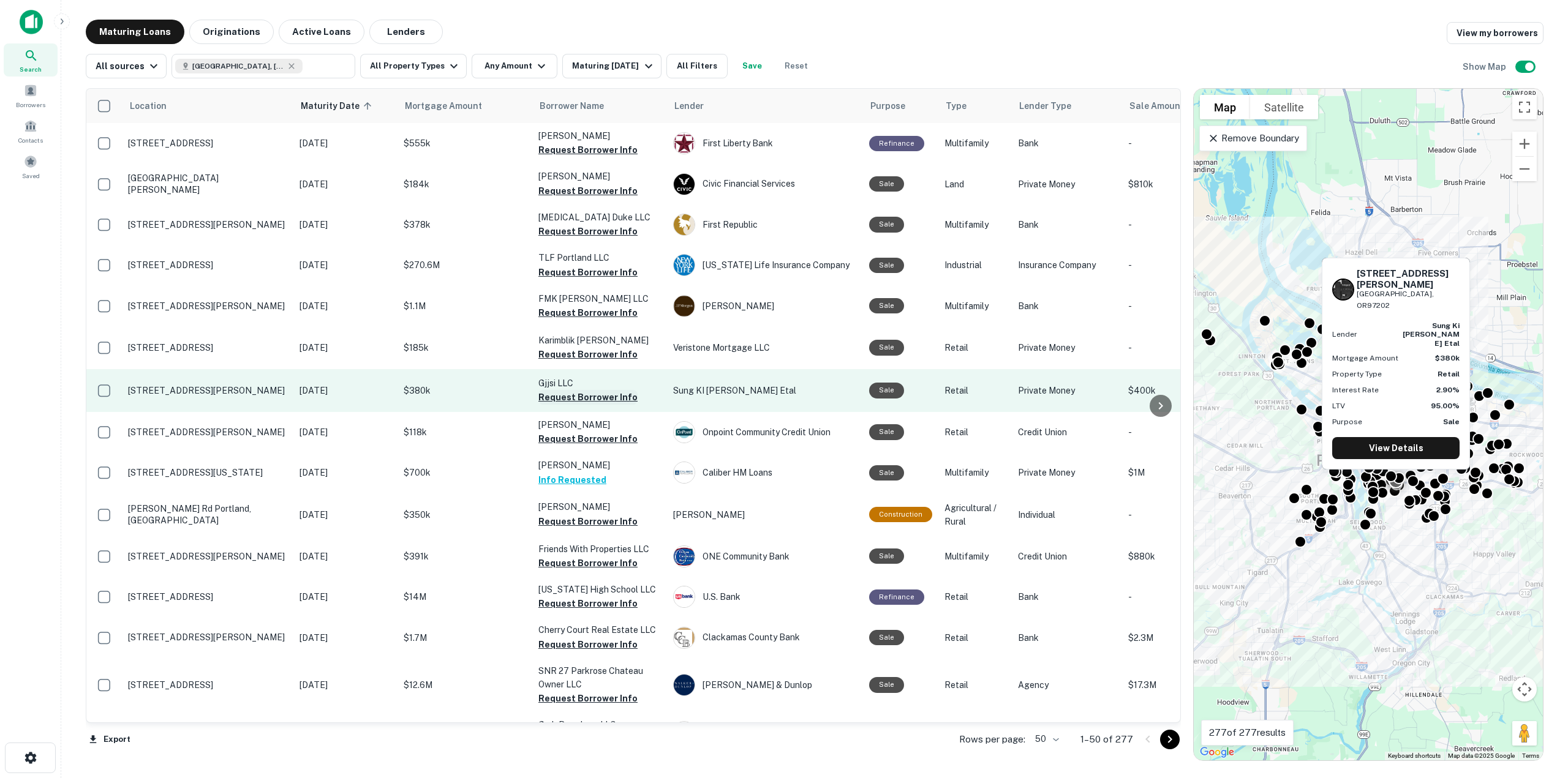
scroll to position [61, 0]
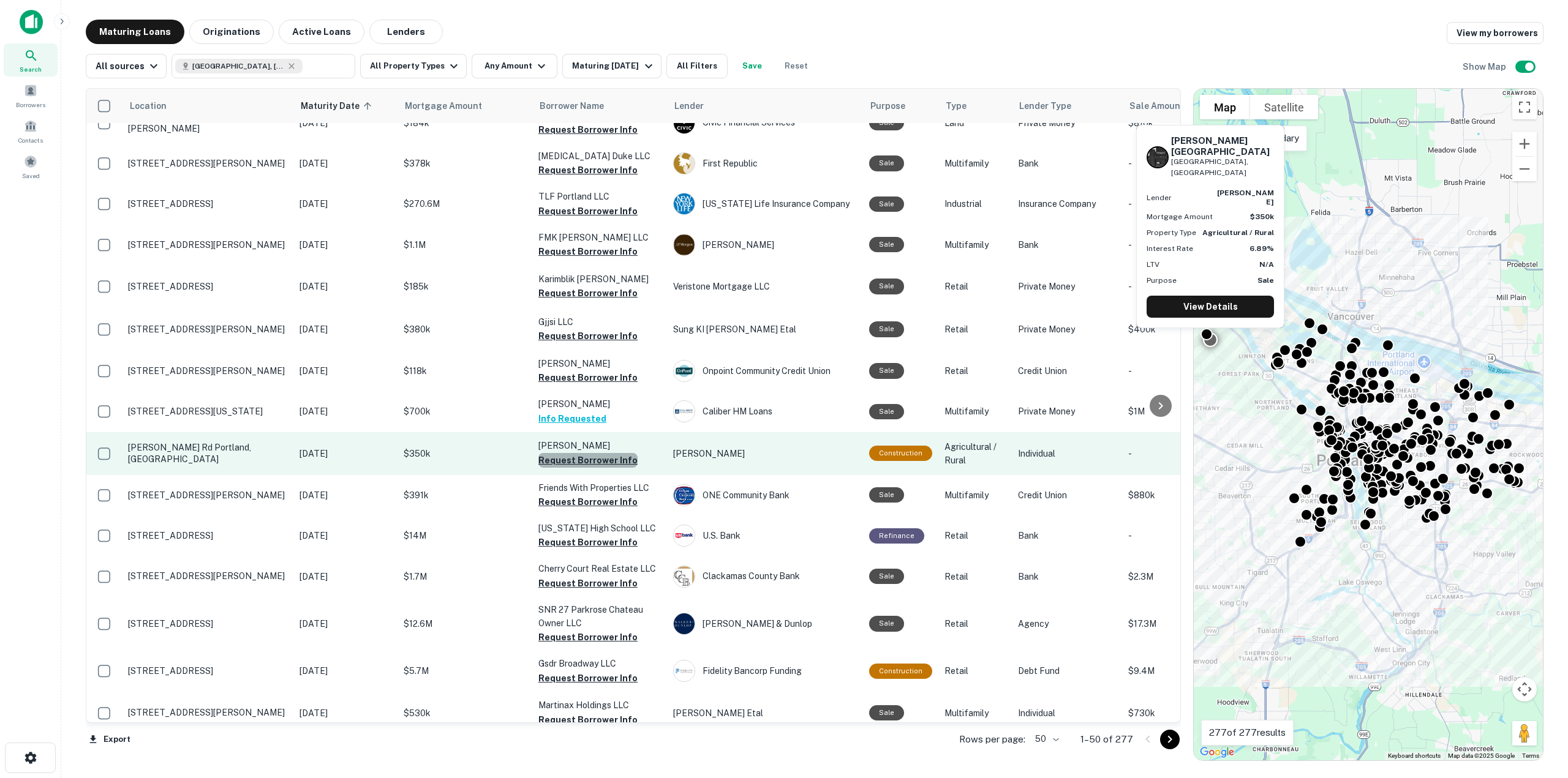
click at [608, 463] on button "Request Borrower Info" at bounding box center [587, 461] width 99 height 15
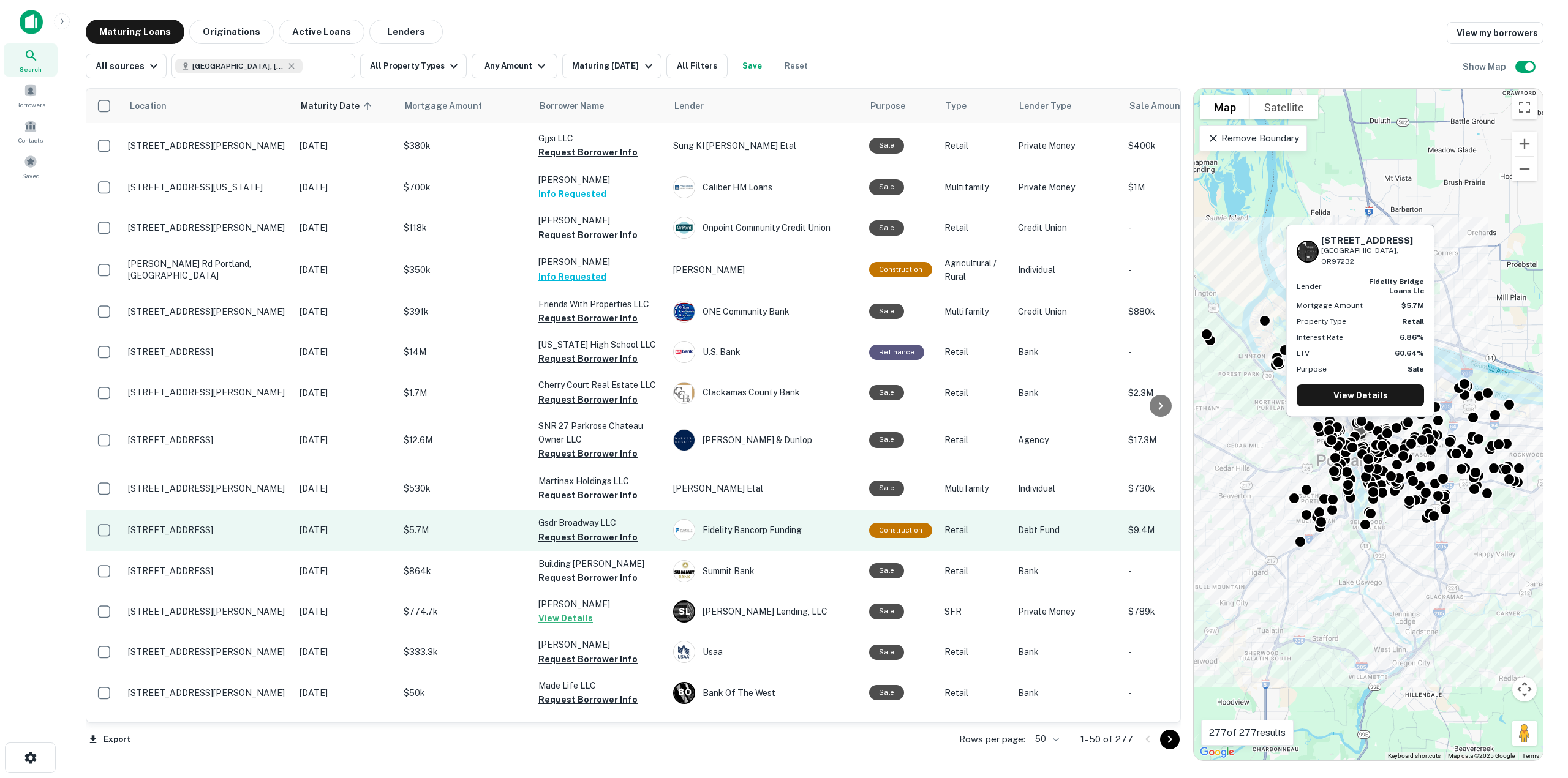
scroll to position [368, 0]
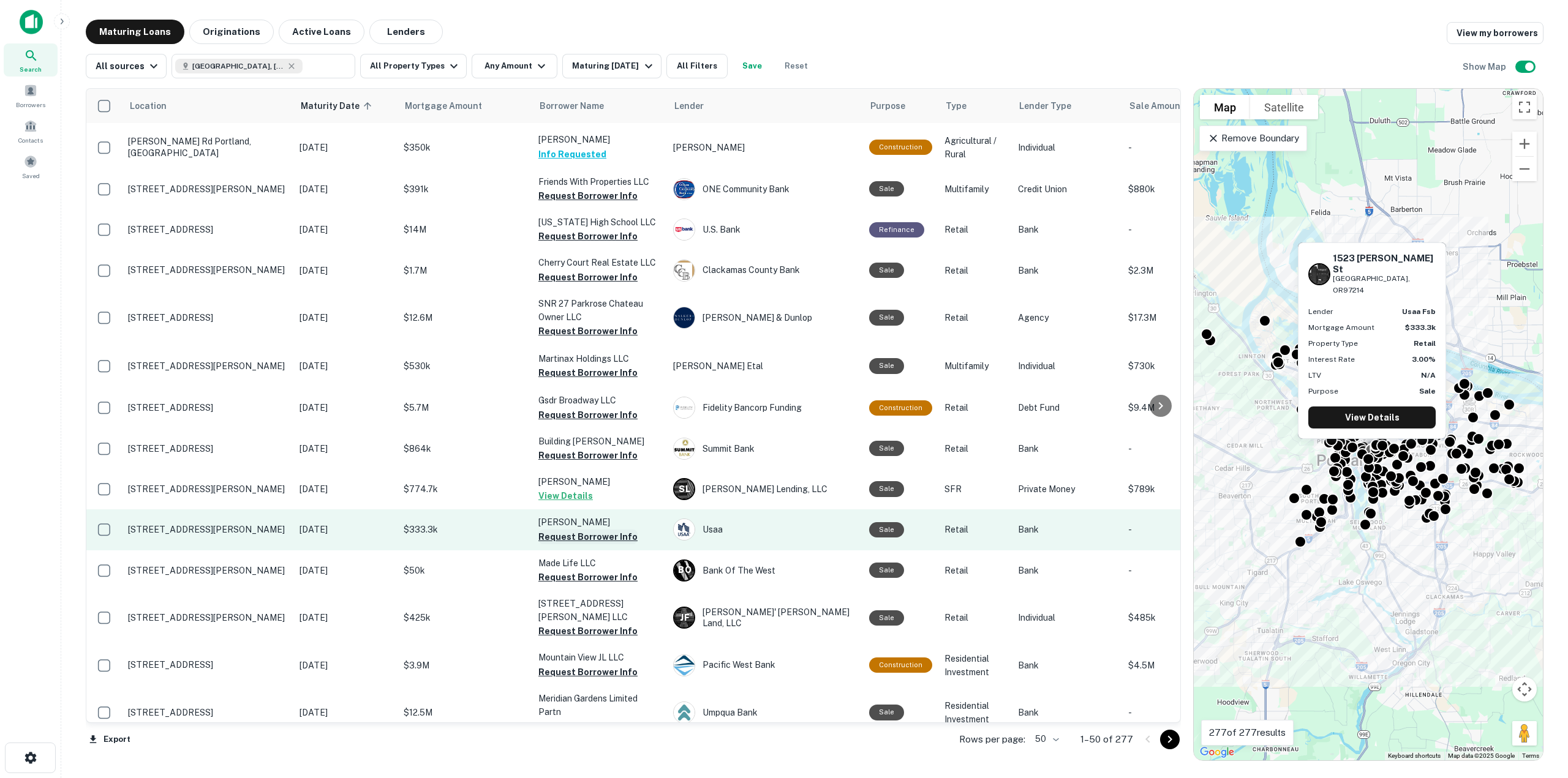
click at [591, 532] on button "Request Borrower Info" at bounding box center [587, 537] width 99 height 15
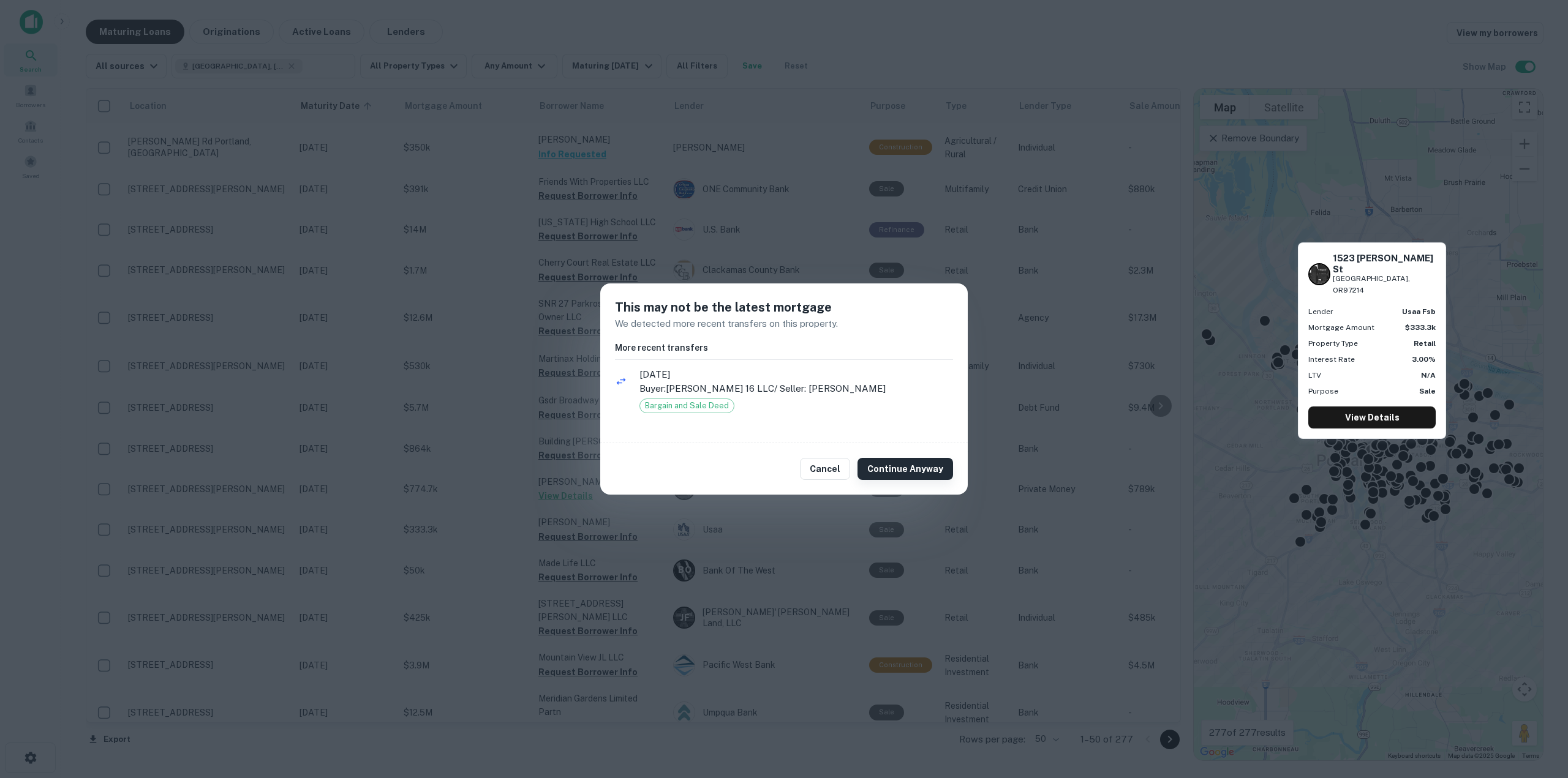
click at [905, 472] on button "Continue Anyway" at bounding box center [905, 469] width 96 height 22
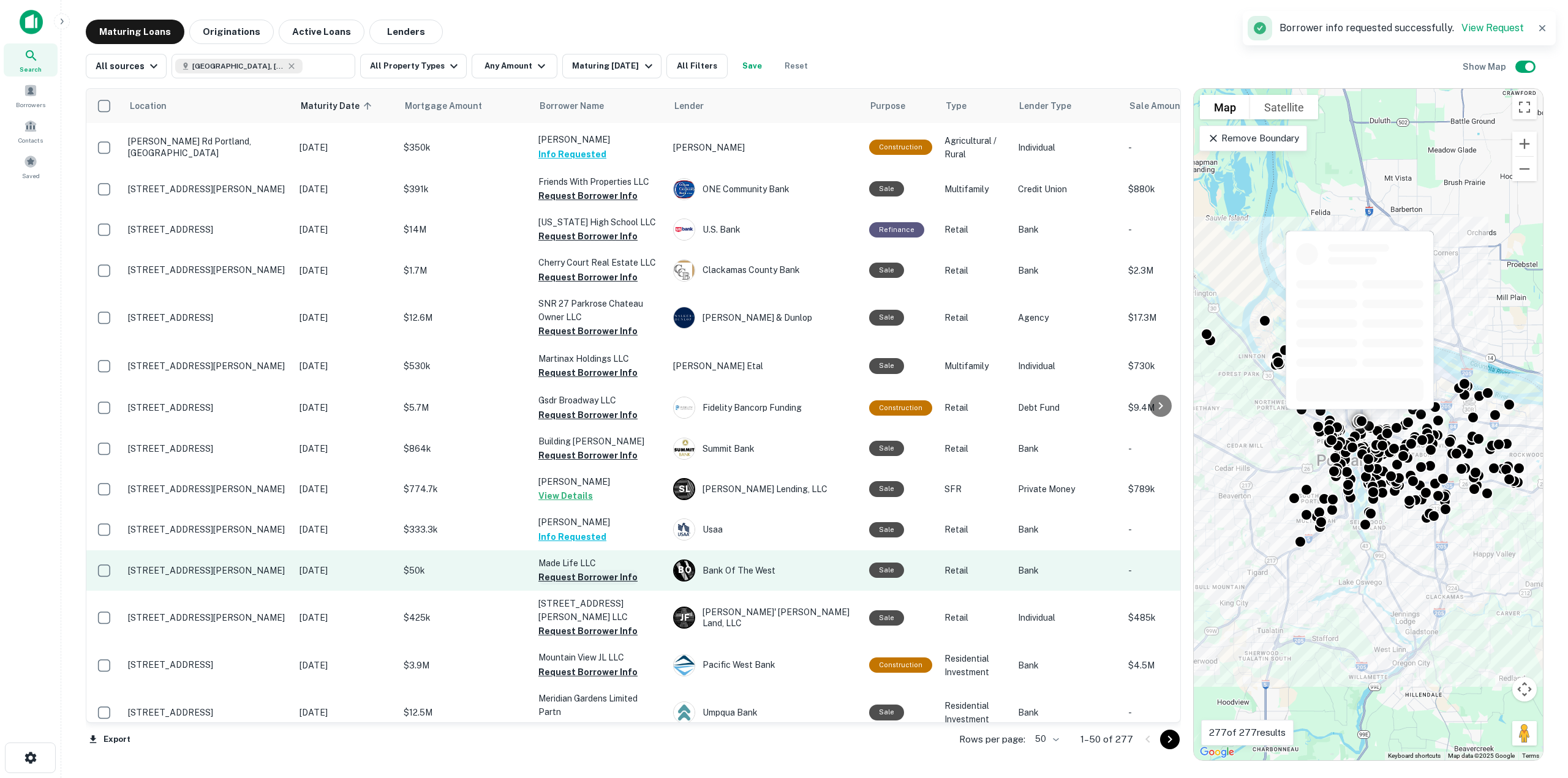
click at [617, 575] on button "Request Borrower Info" at bounding box center [587, 577] width 99 height 15
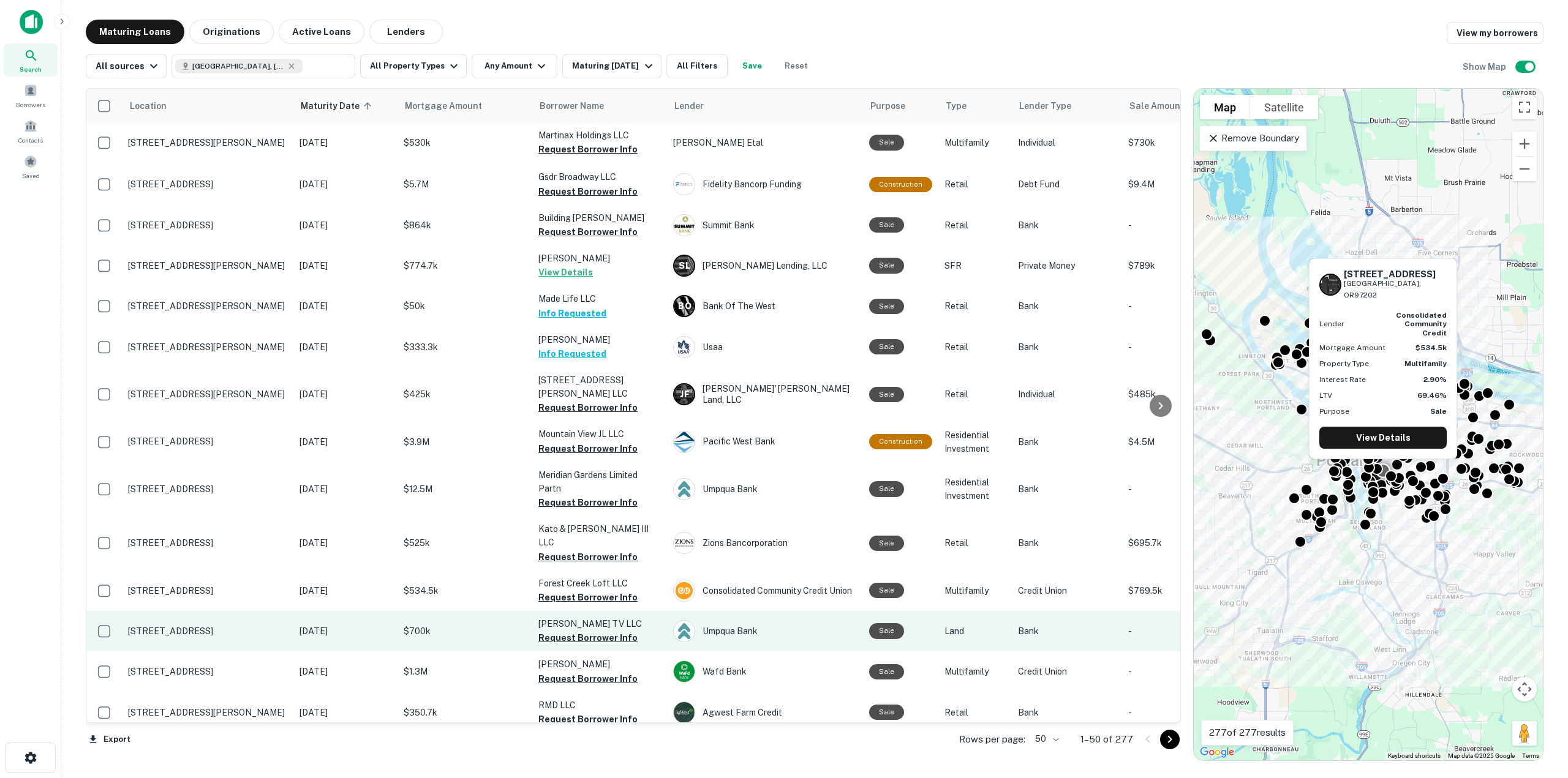
scroll to position [612, 0]
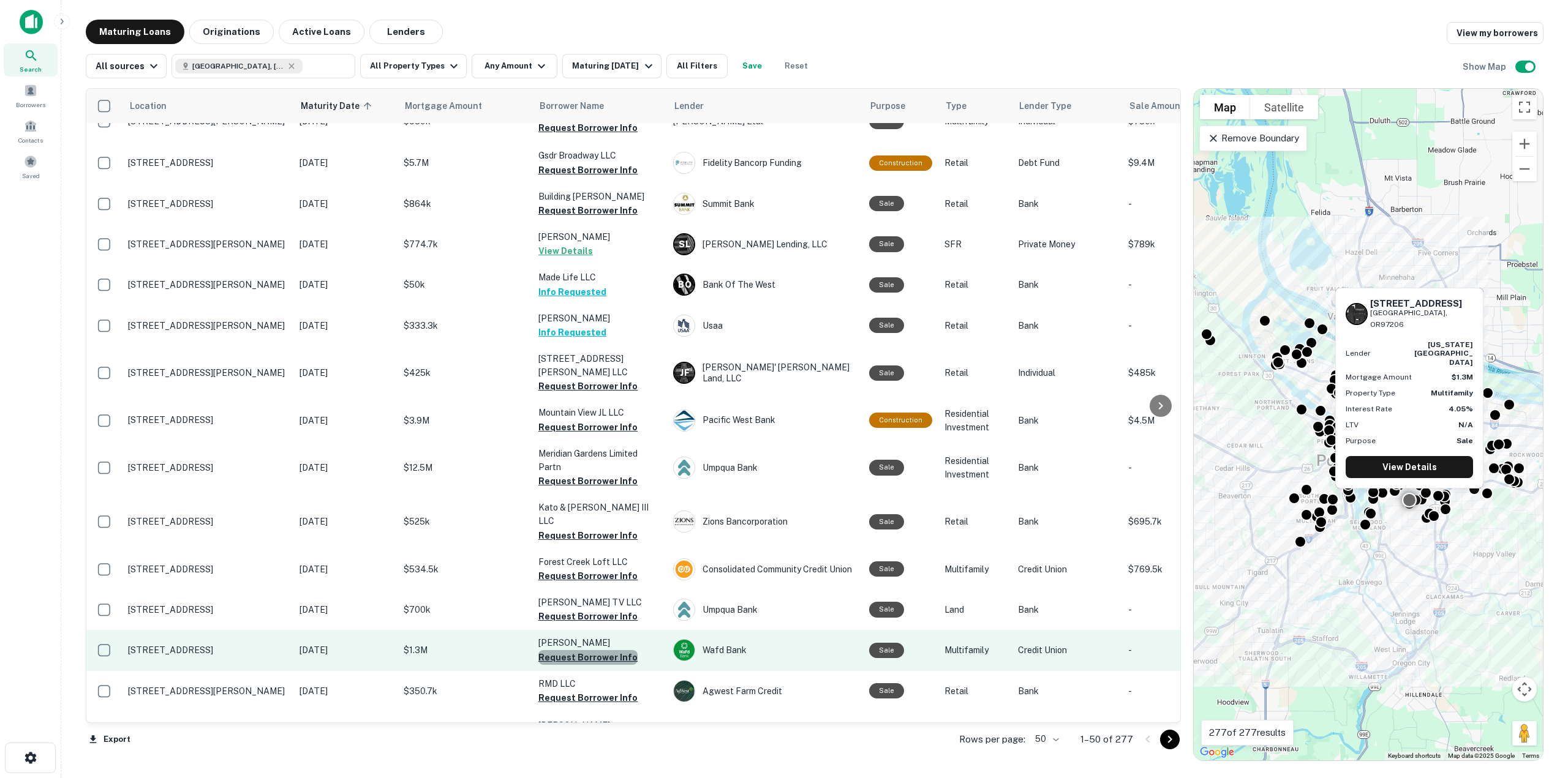
click at [612, 650] on button "Request Borrower Info" at bounding box center [587, 658] width 99 height 15
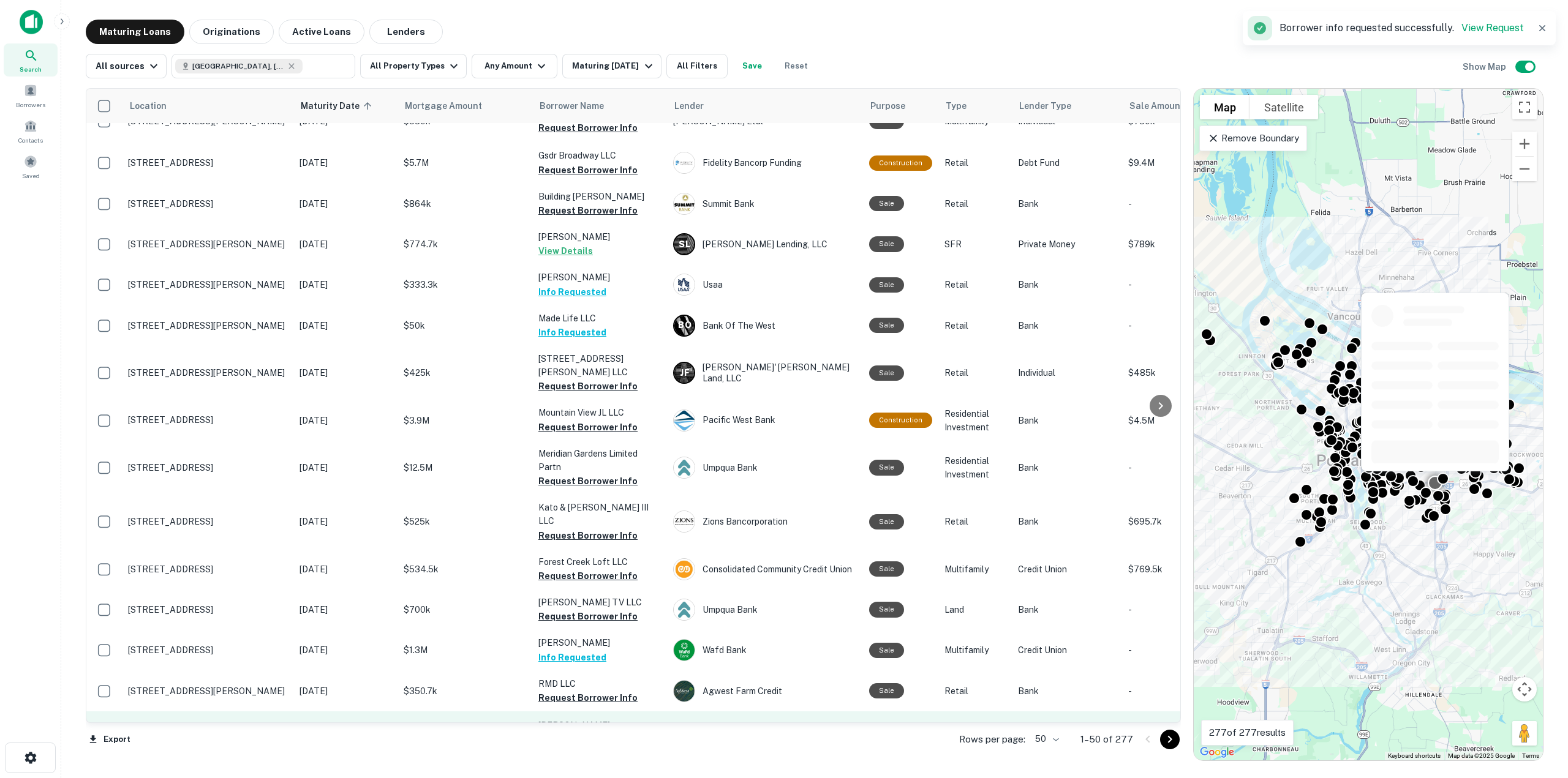
scroll to position [674, 0]
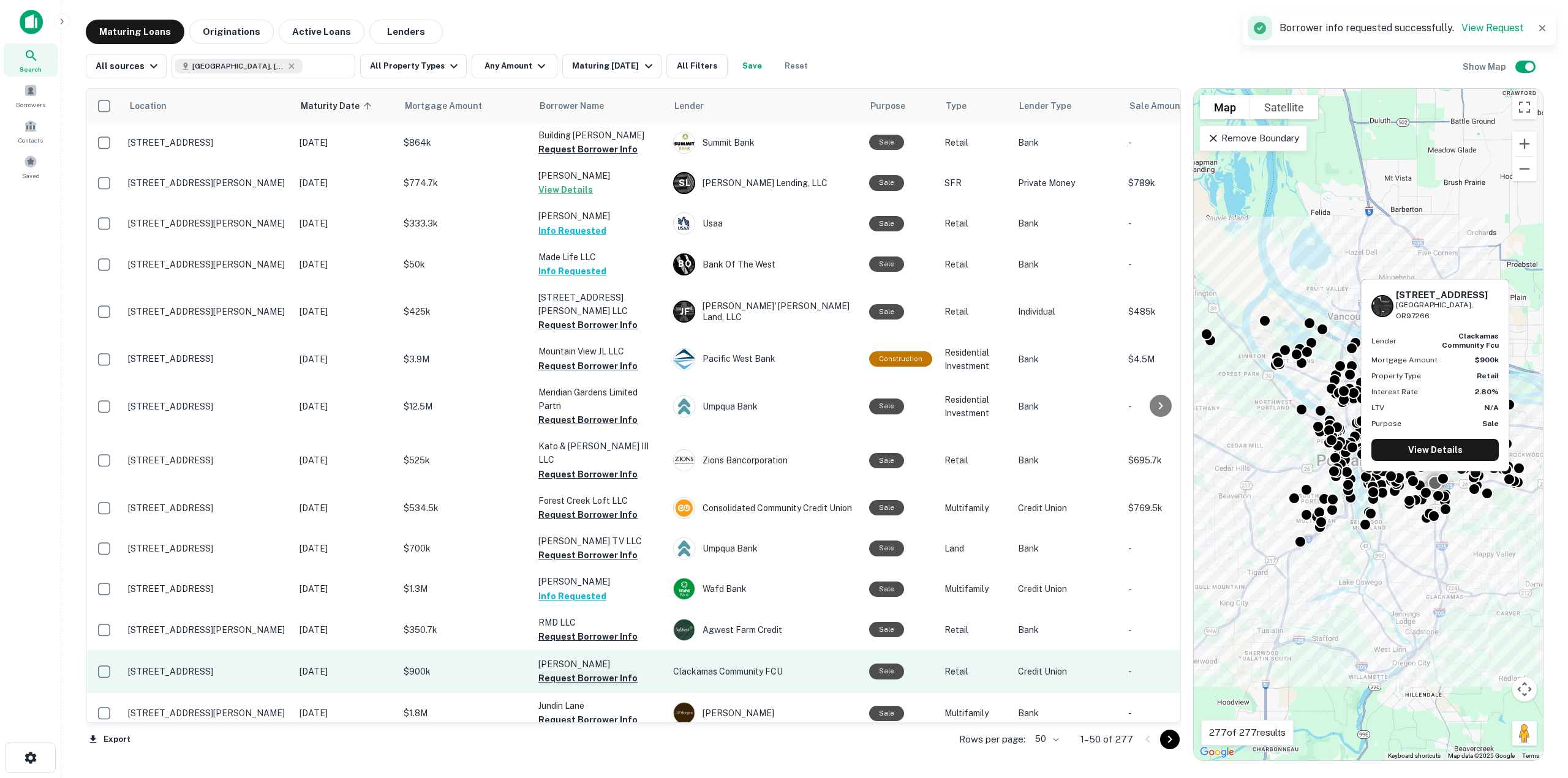
click at [593, 671] on button "Request Borrower Info" at bounding box center [587, 679] width 99 height 15
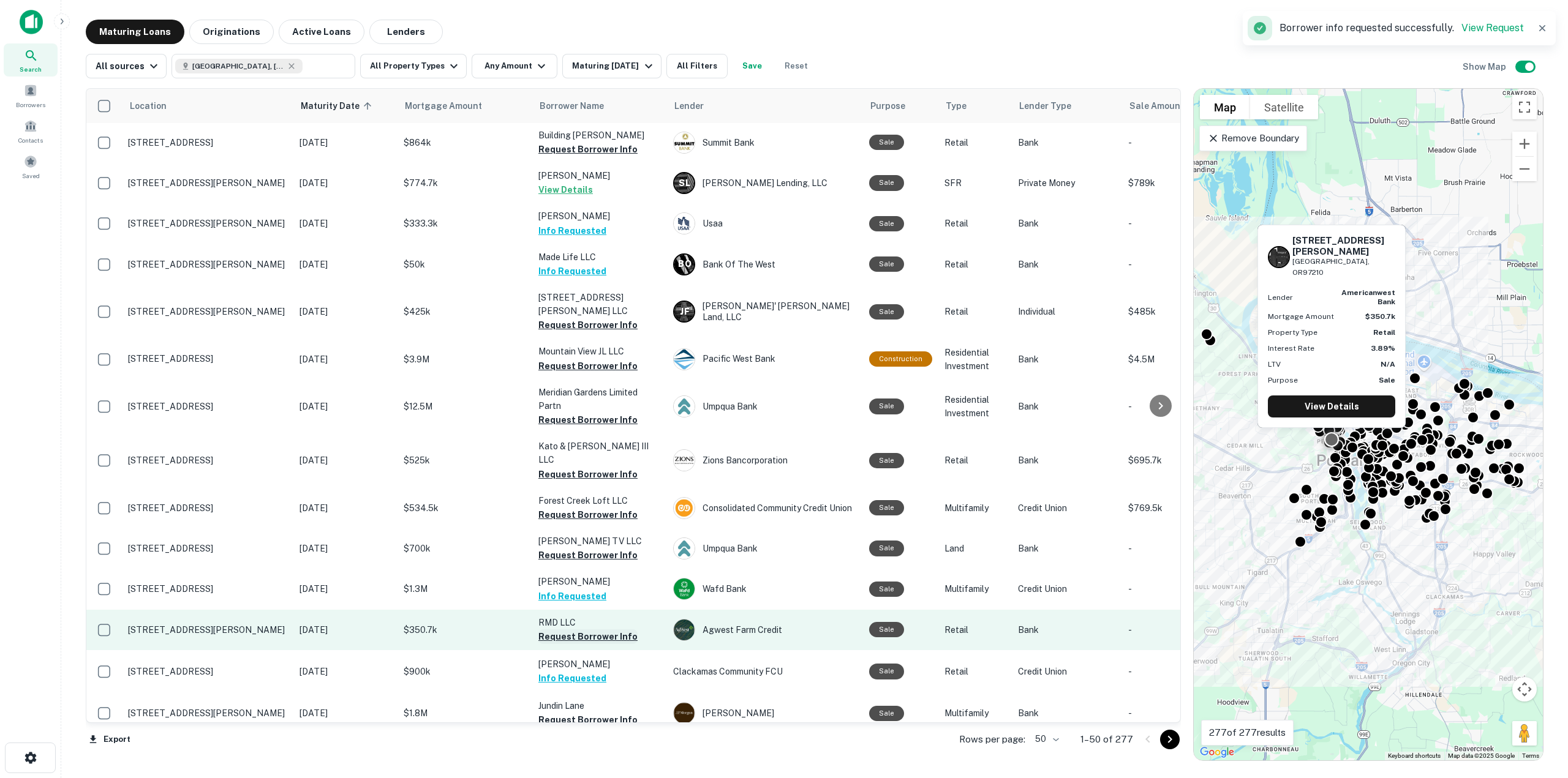
click at [583, 629] on button "Request Borrower Info" at bounding box center [587, 637] width 99 height 15
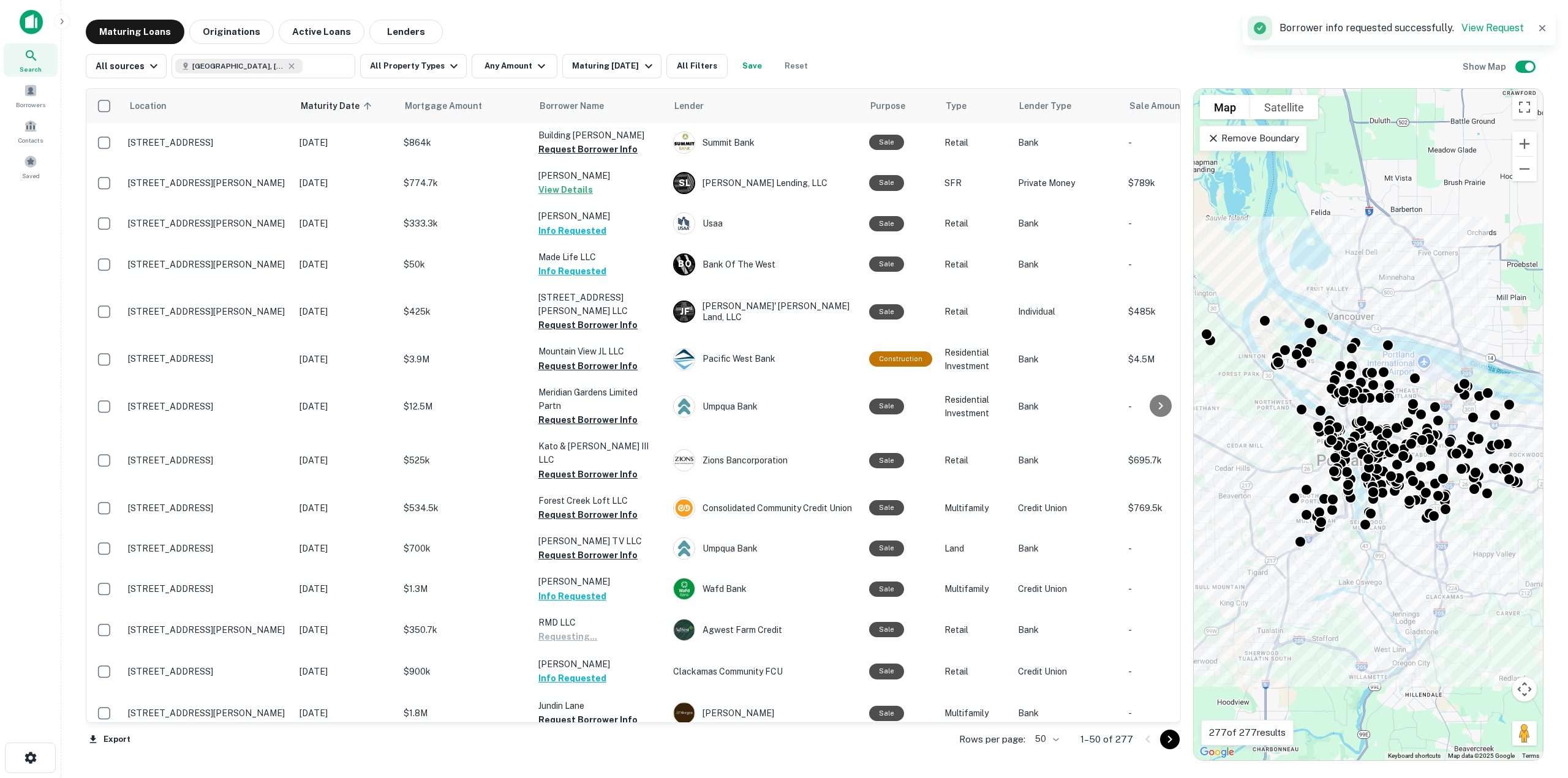
scroll to position [796, 0]
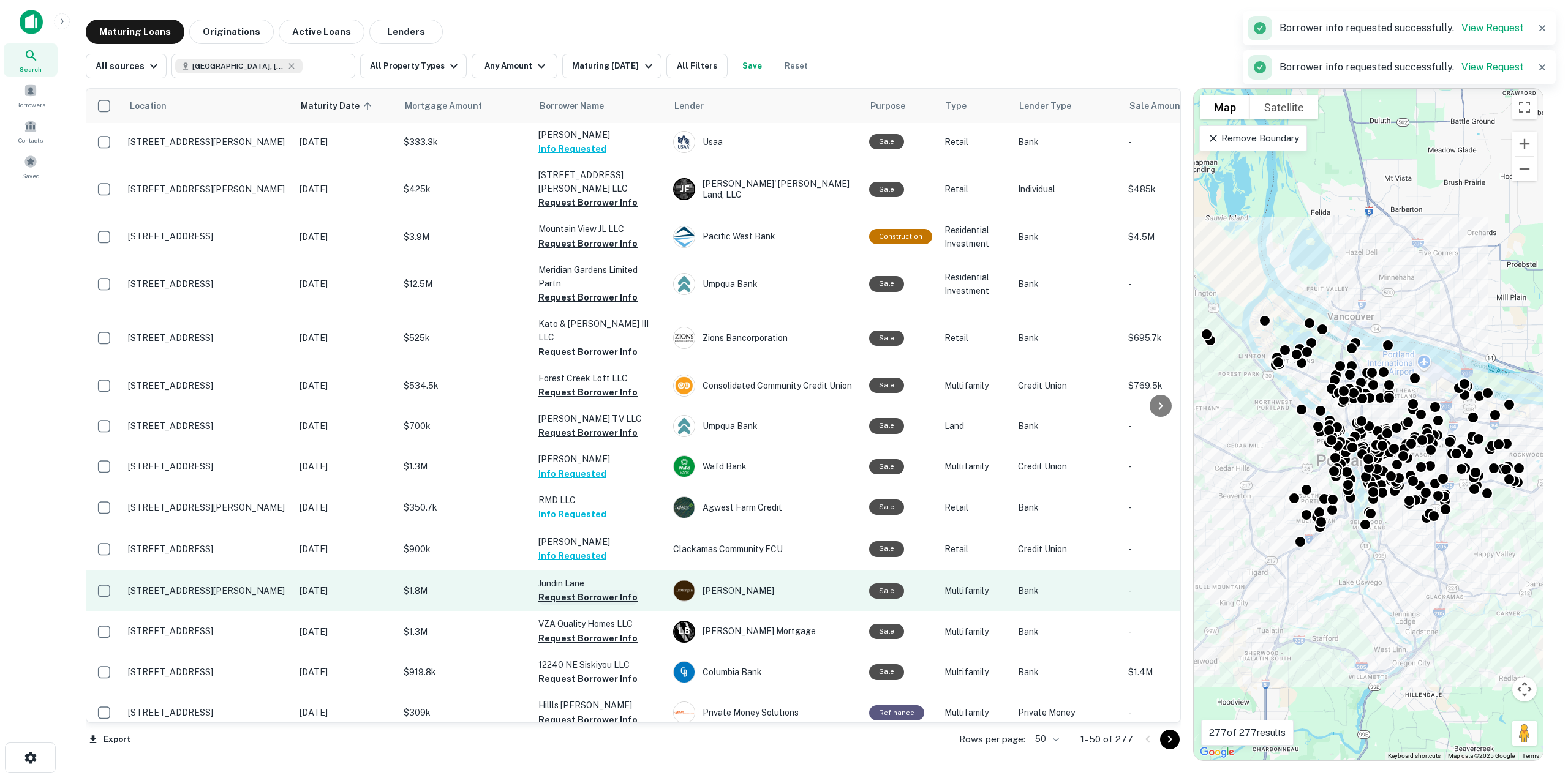
click at [595, 590] on button "Request Borrower Info" at bounding box center [587, 597] width 99 height 15
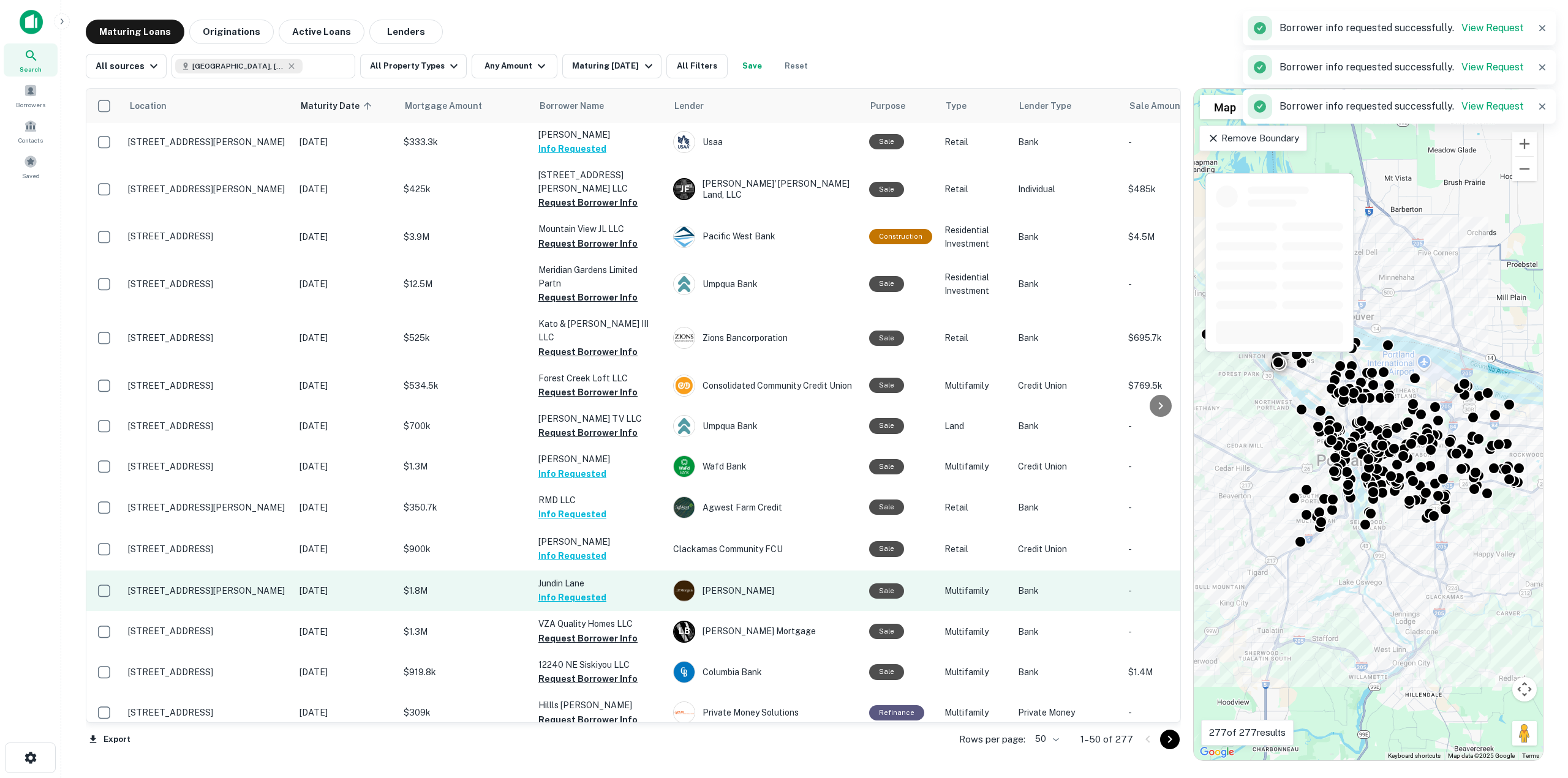
scroll to position [857, 0]
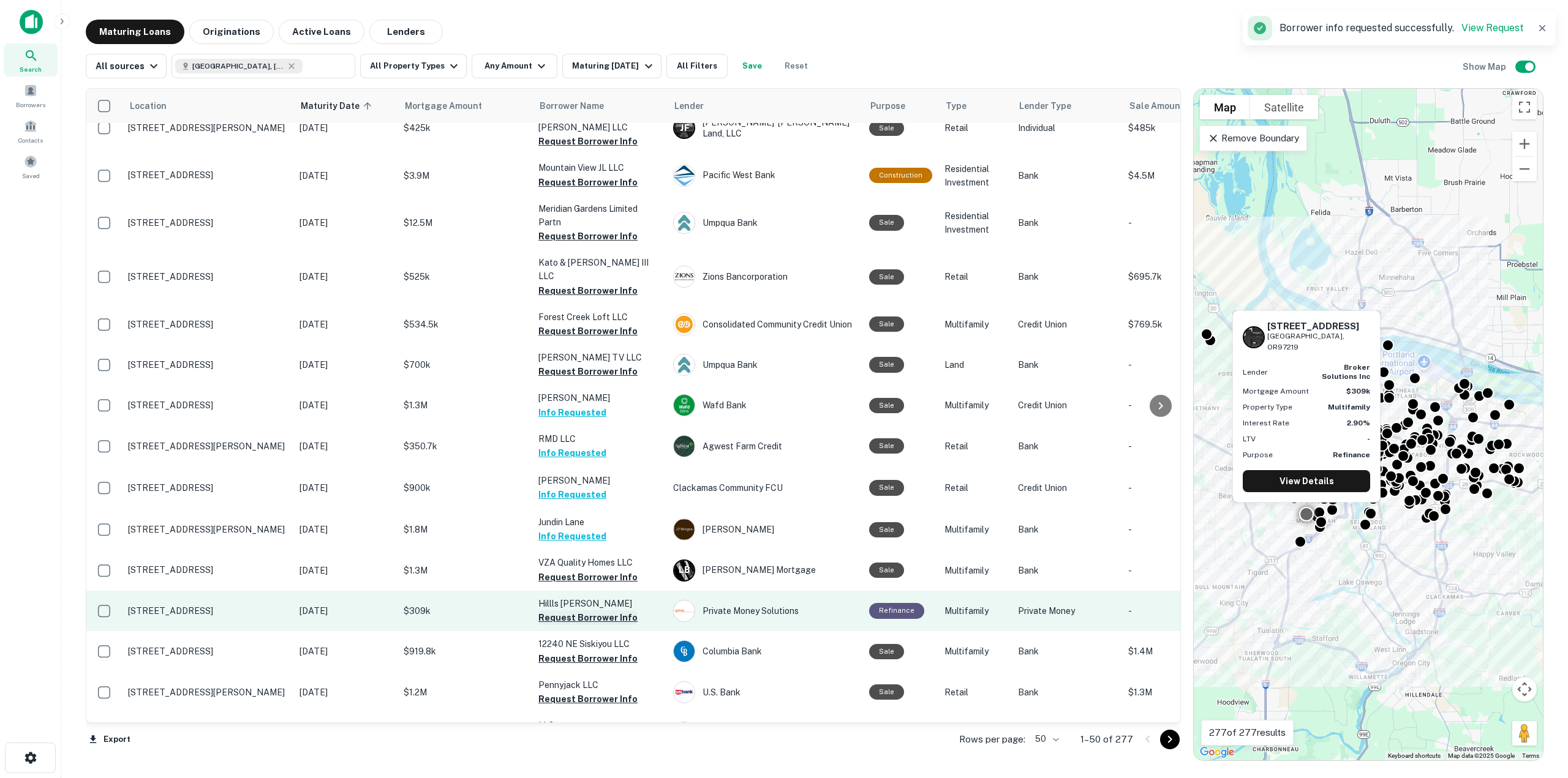
click at [608, 610] on button "Request Borrower Info" at bounding box center [587, 617] width 99 height 15
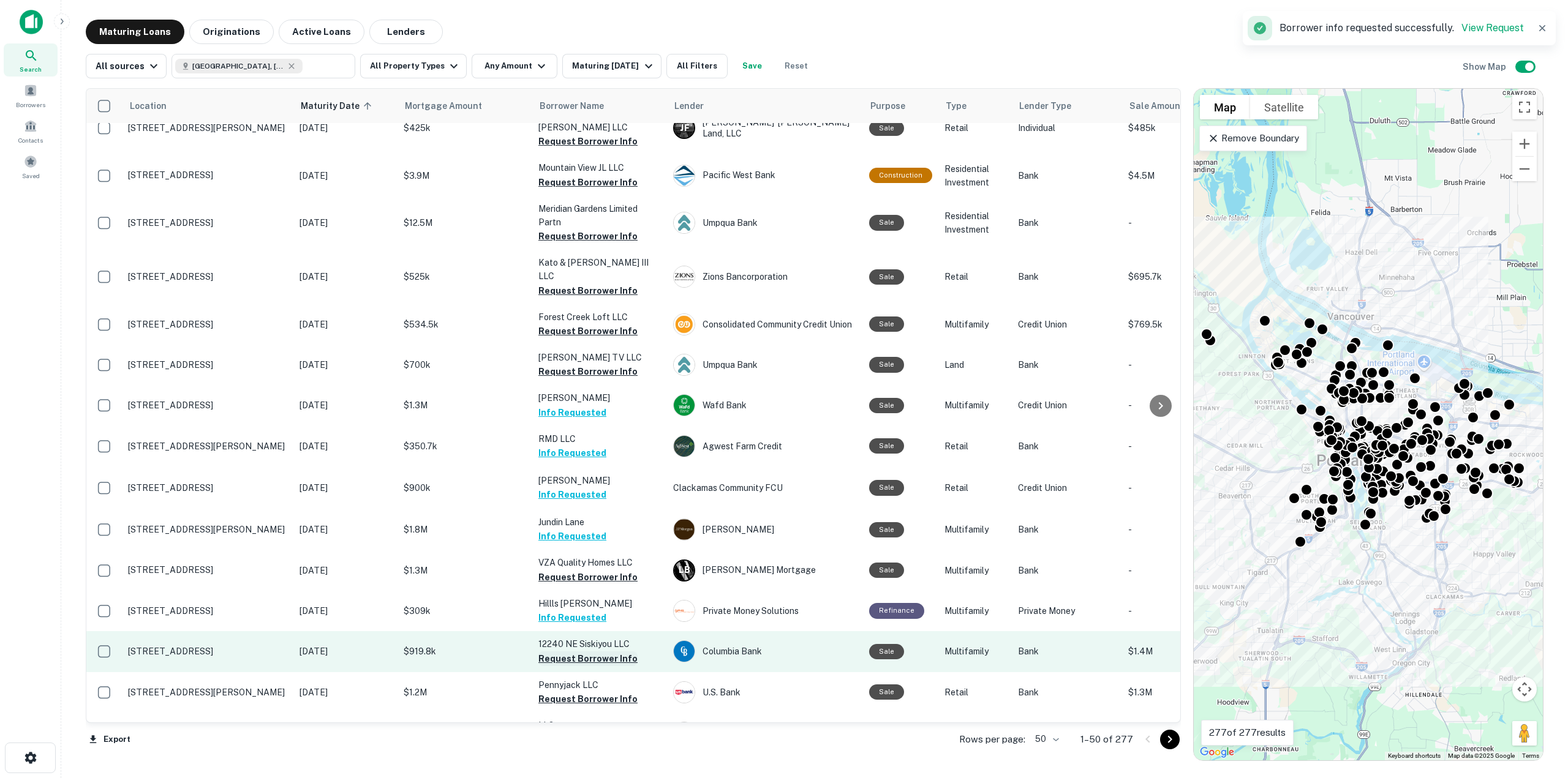
click at [617, 651] on button "Request Borrower Info" at bounding box center [587, 659] width 99 height 15
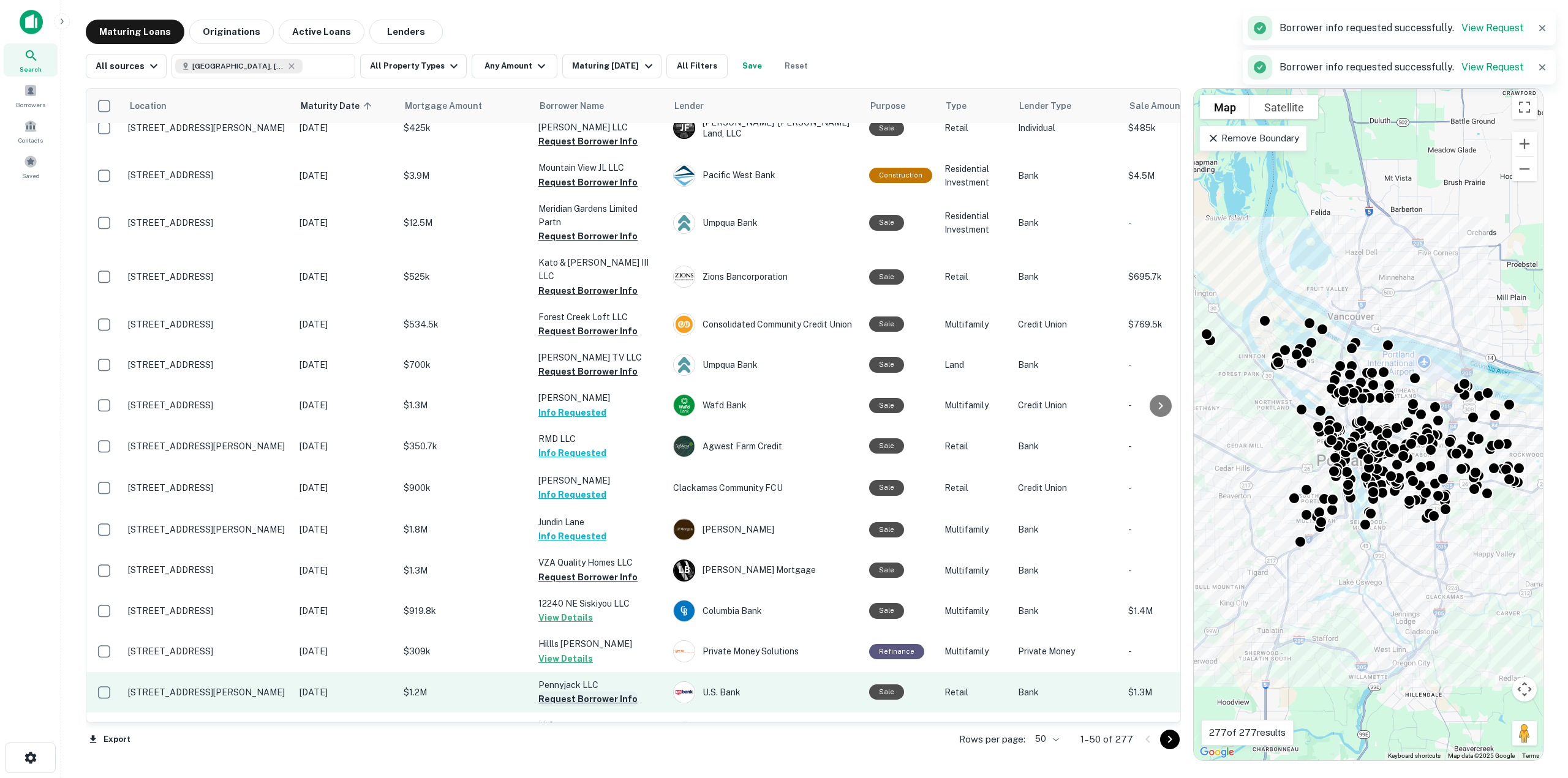
click at [616, 692] on button "Request Borrower Info" at bounding box center [587, 700] width 99 height 15
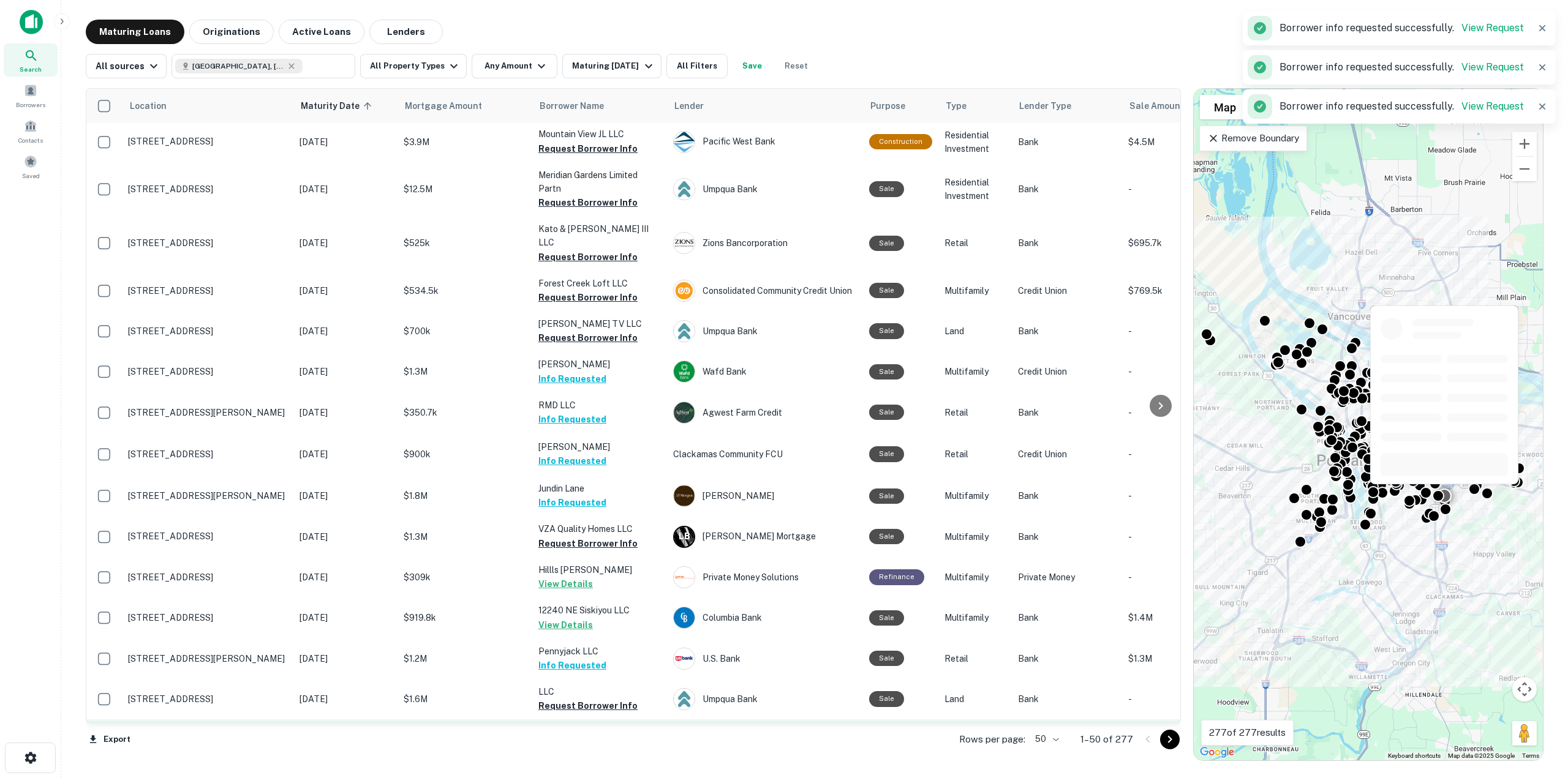
scroll to position [980, 0]
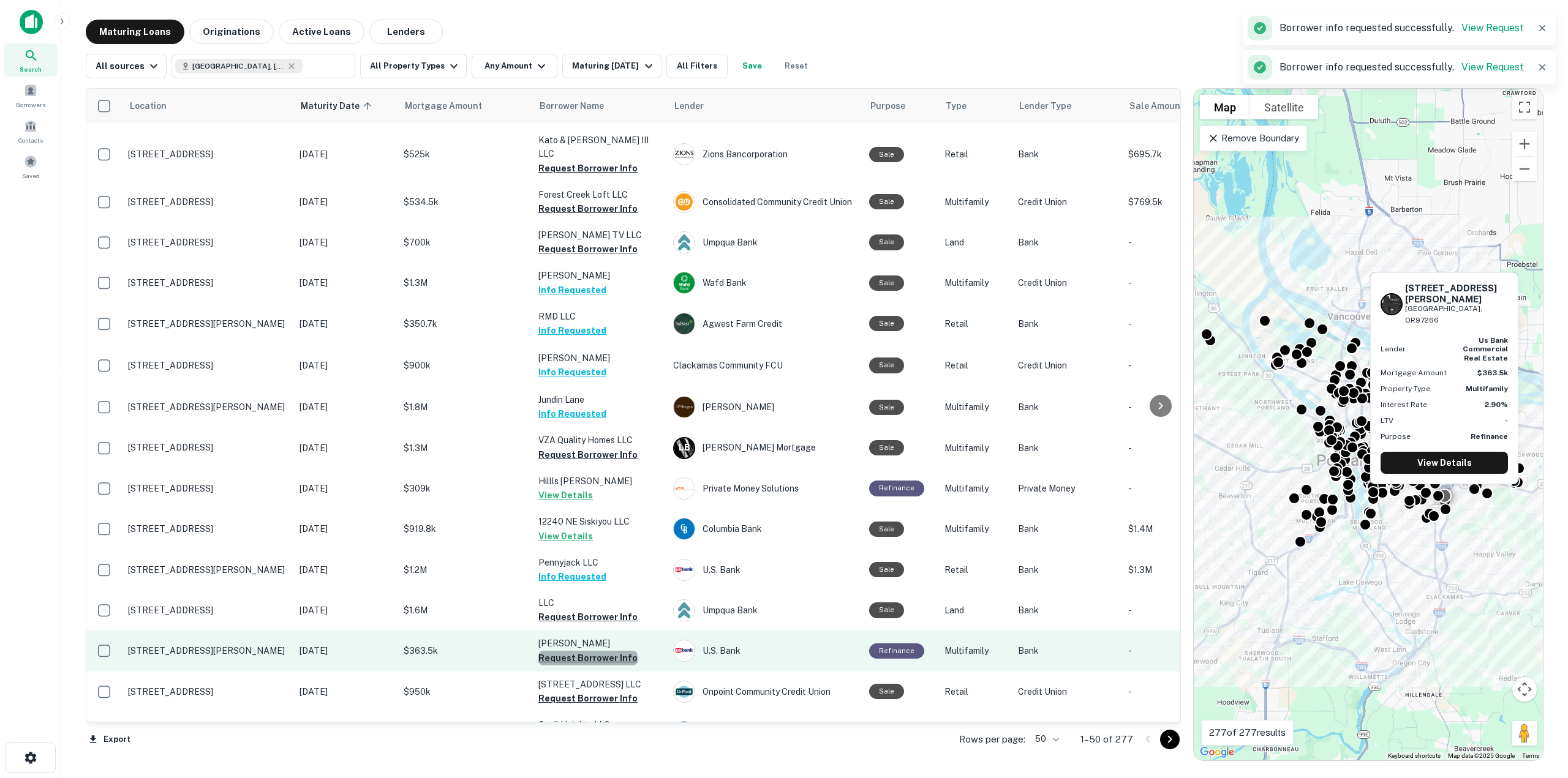
click at [592, 651] on button "Request Borrower Info" at bounding box center [587, 659] width 99 height 15
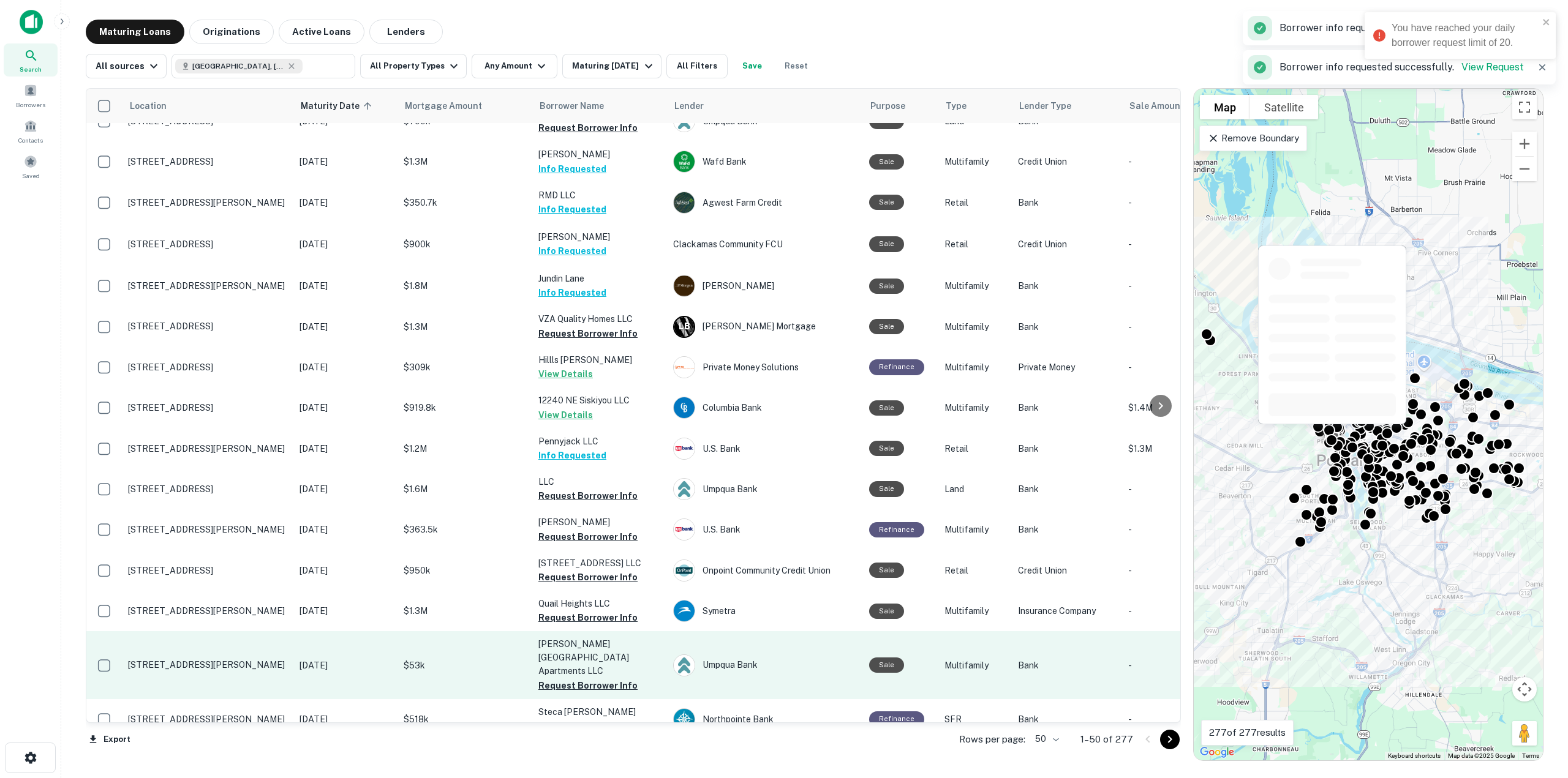
scroll to position [1103, 0]
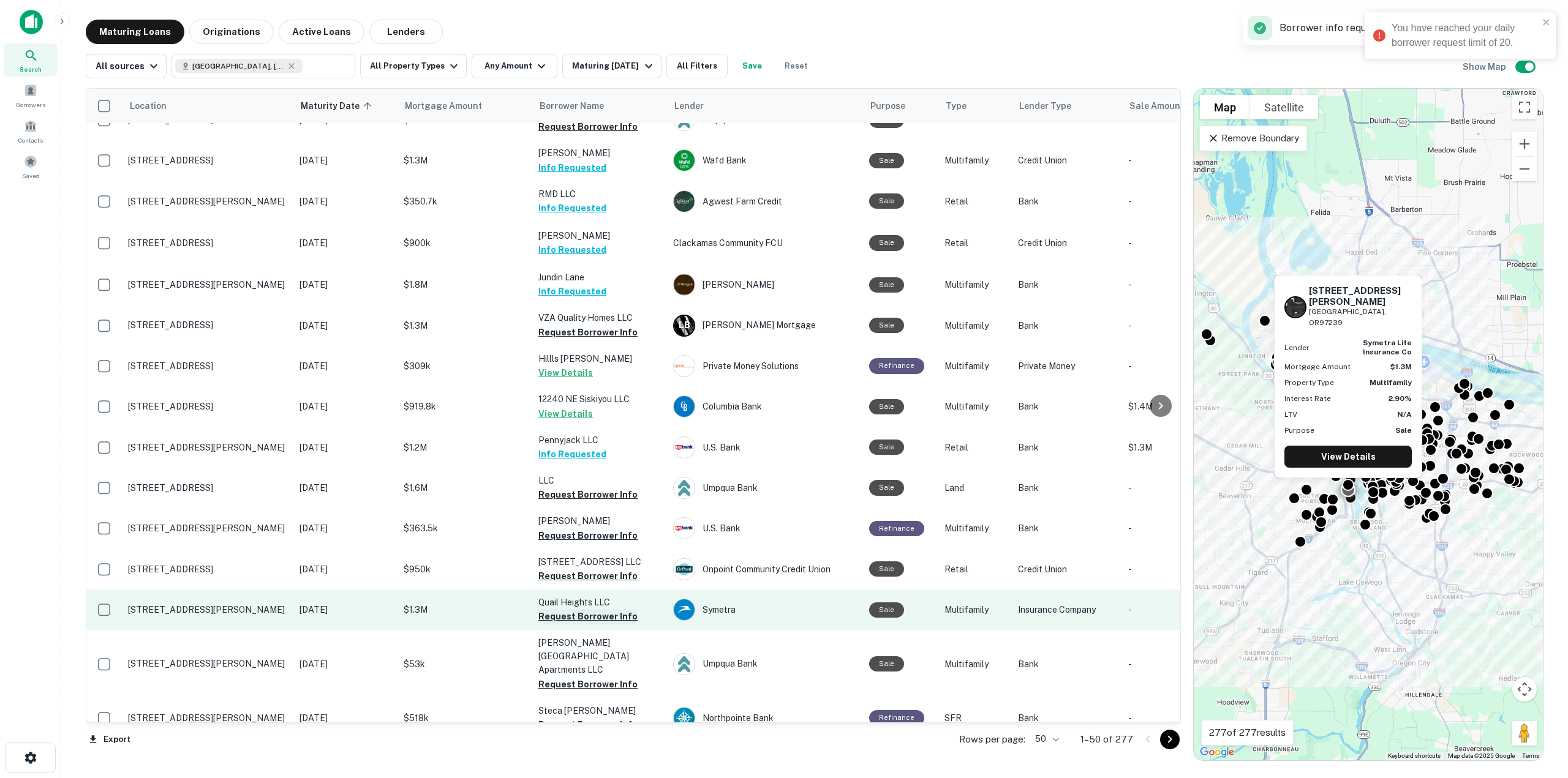
click at [599, 609] on button "Request Borrower Info" at bounding box center [587, 617] width 99 height 15
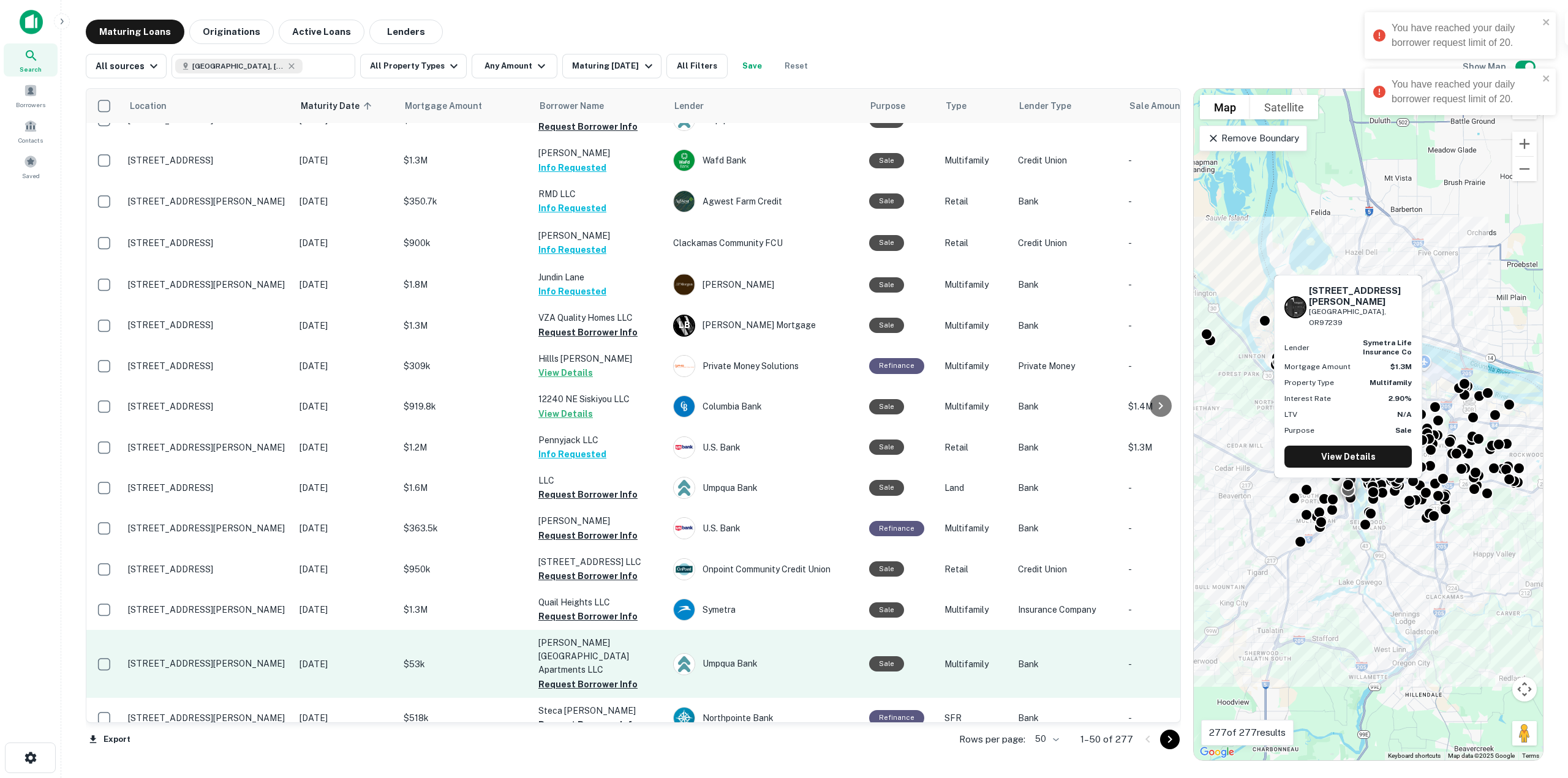
scroll to position [1164, 0]
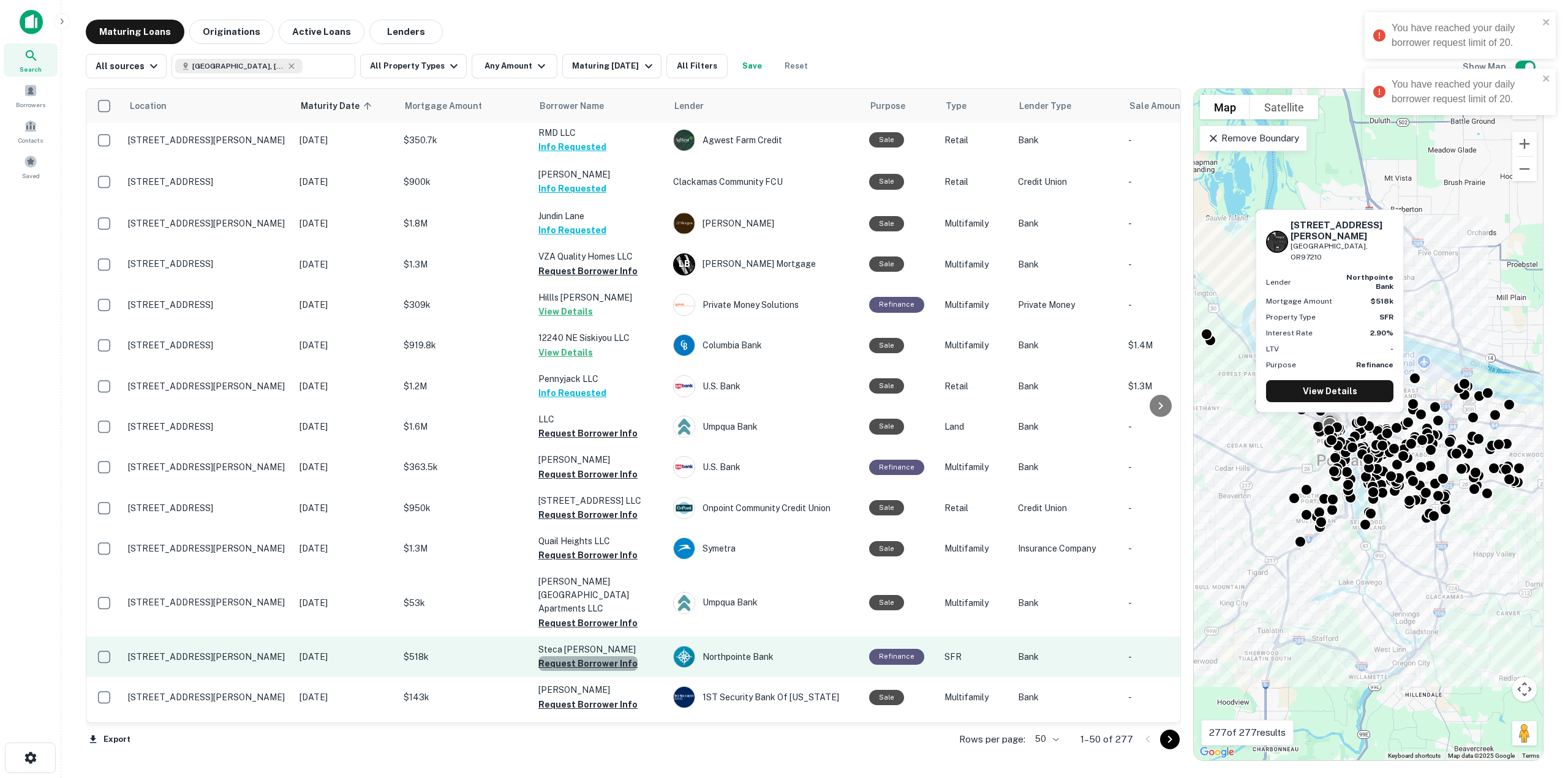
click at [595, 657] on button "Request Borrower Info" at bounding box center [587, 664] width 99 height 15
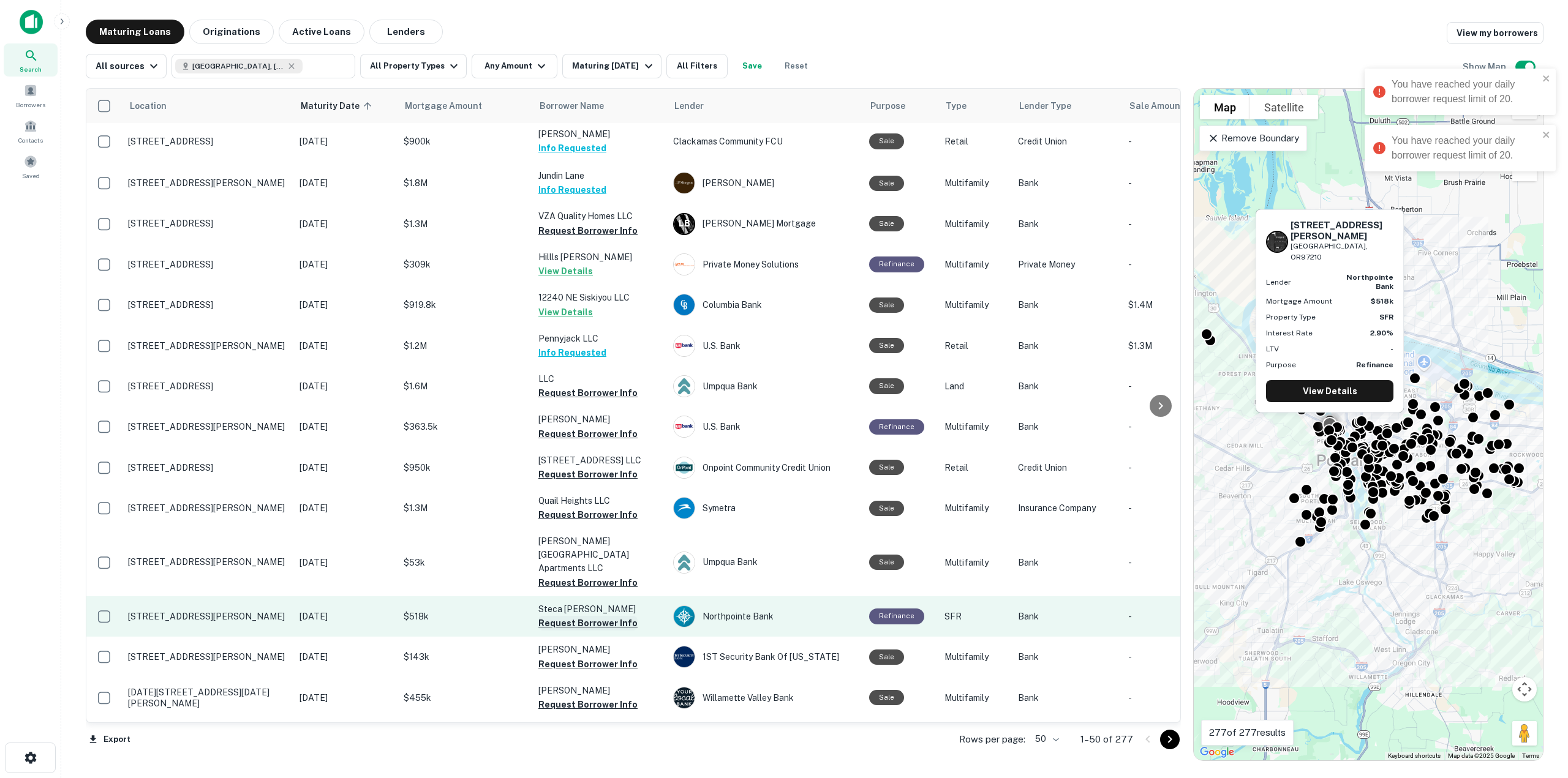
scroll to position [1225, 0]
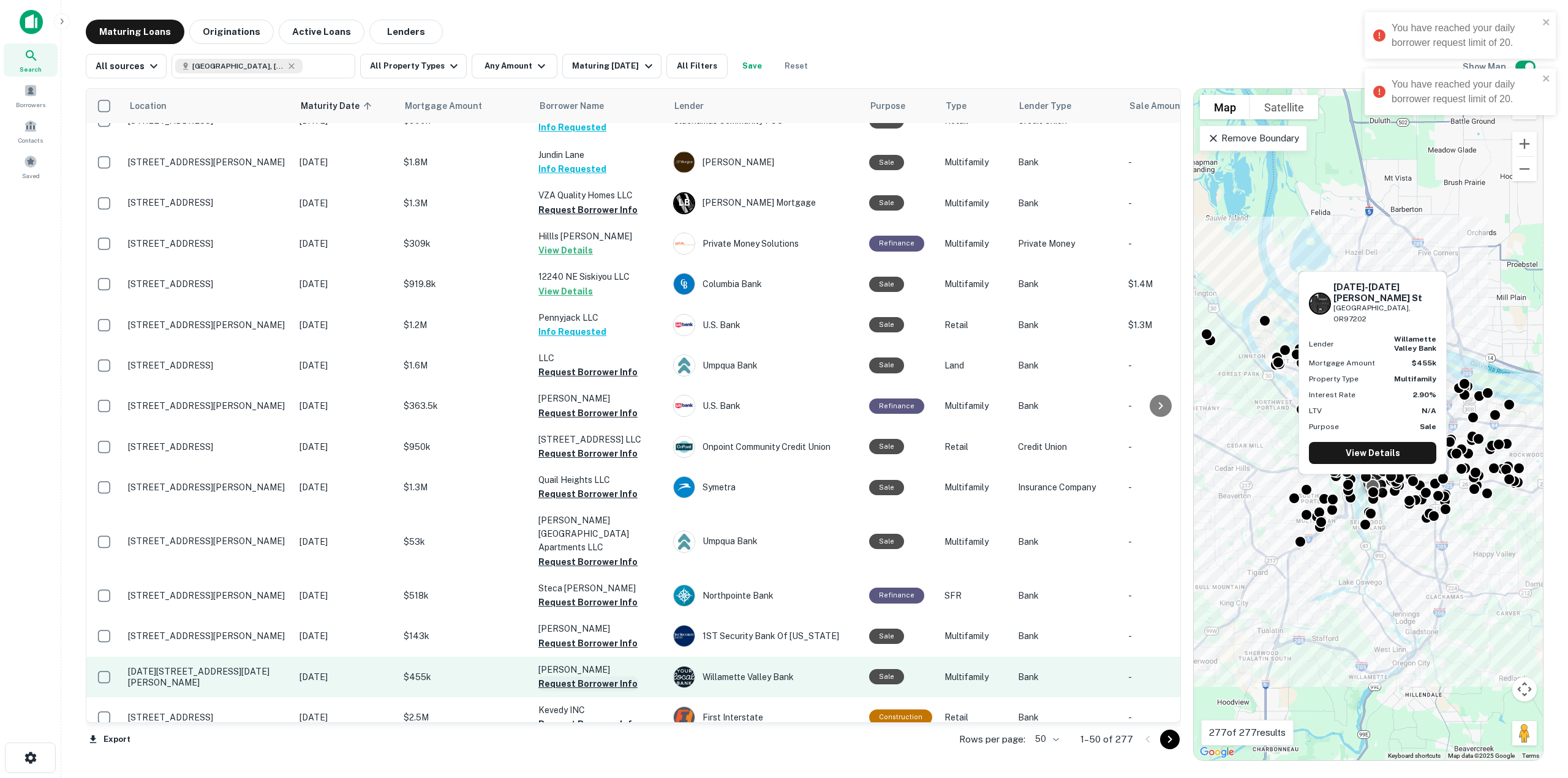
click at [597, 677] on button "Request Borrower Info" at bounding box center [587, 684] width 99 height 15
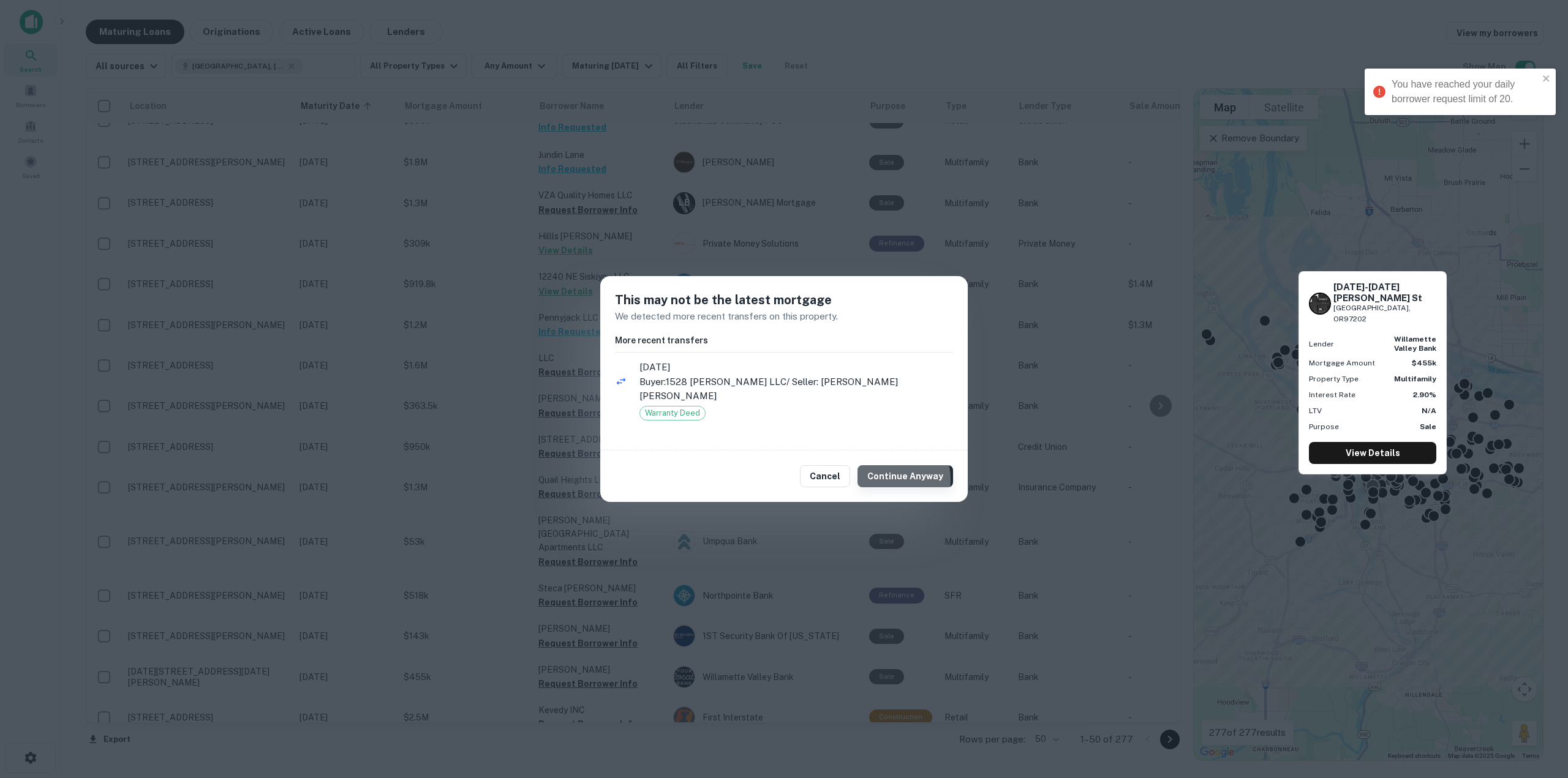
click at [881, 472] on button "Continue Anyway" at bounding box center [905, 476] width 96 height 22
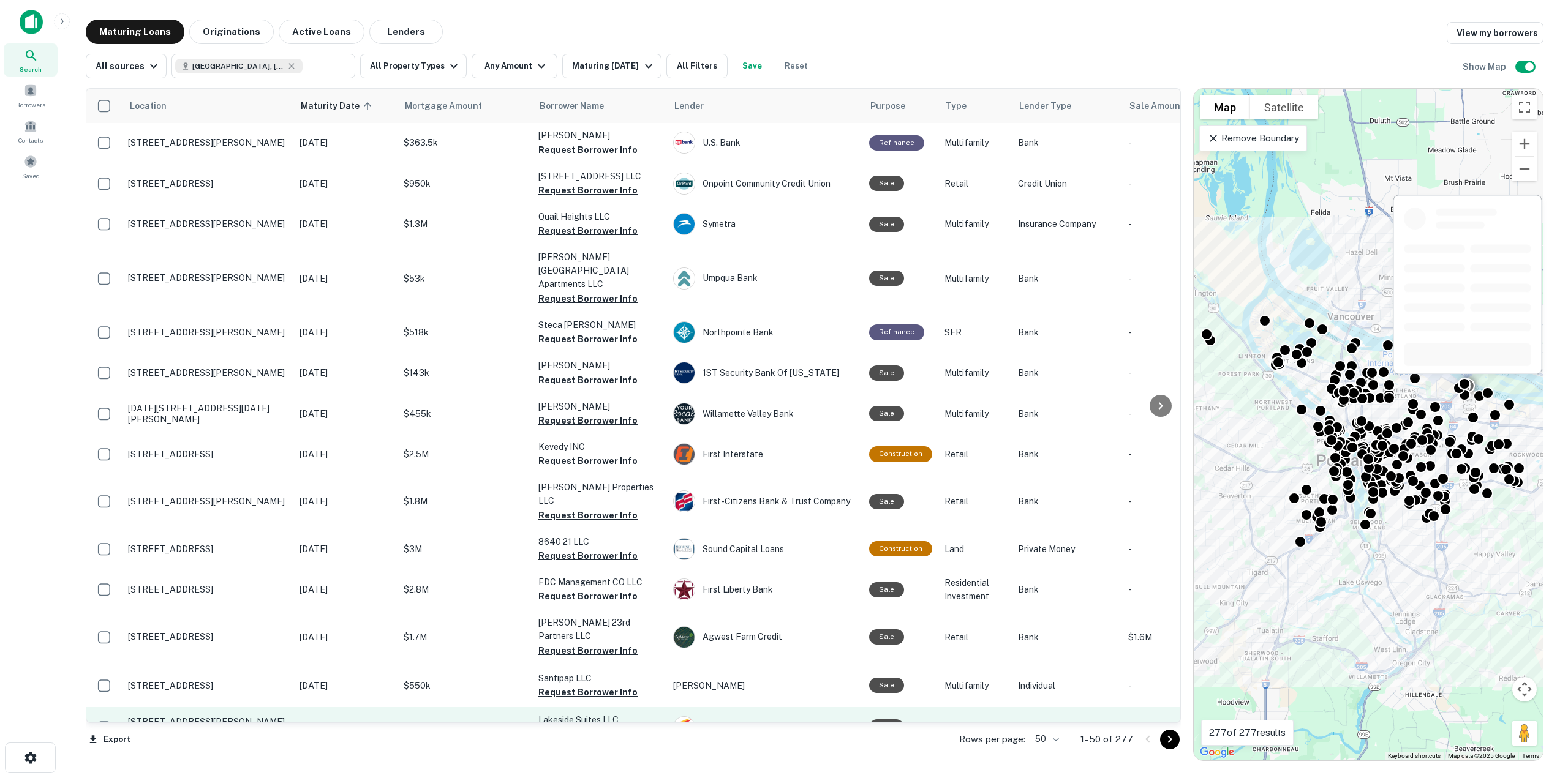
scroll to position [1498, 0]
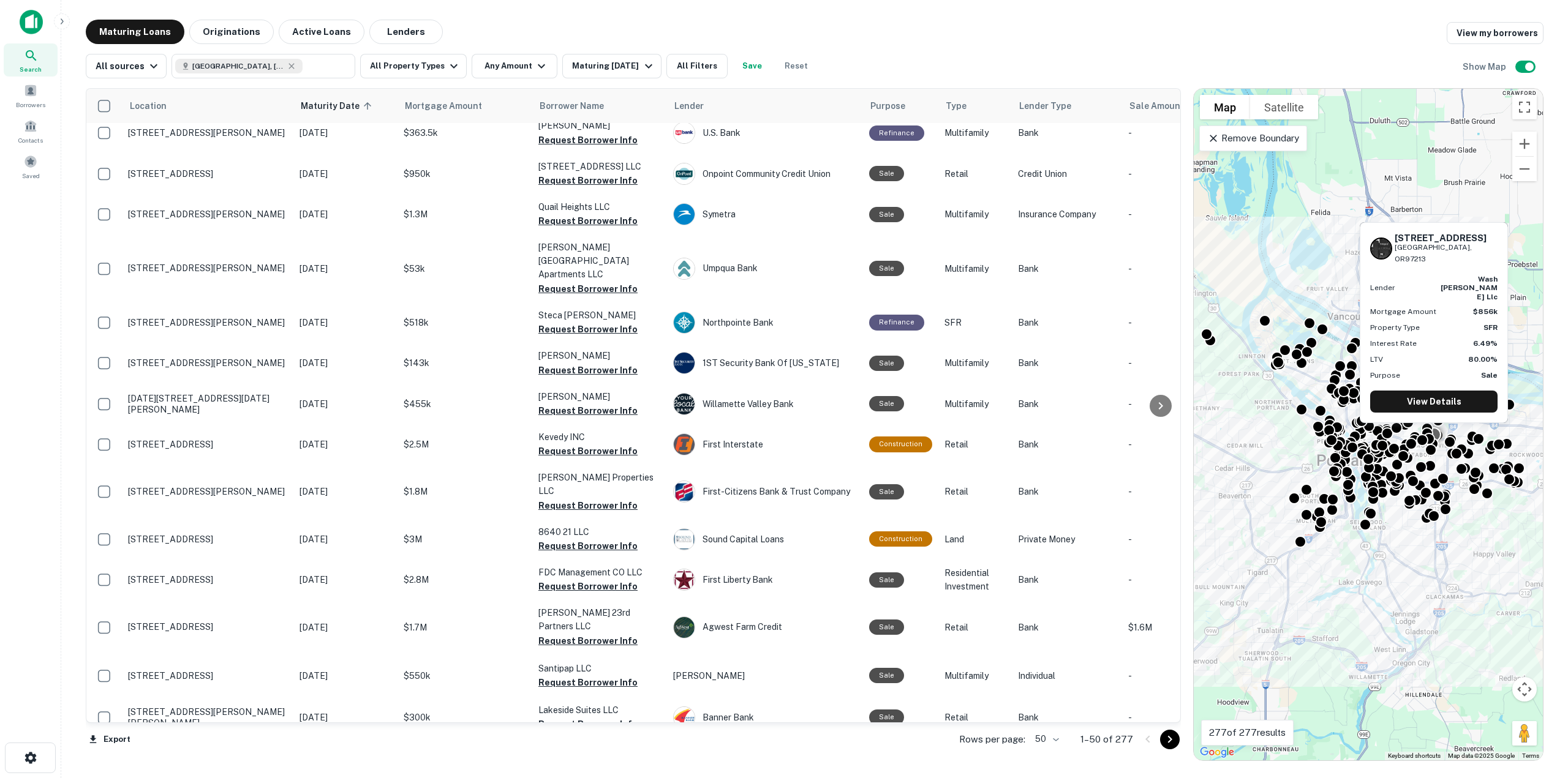
click at [597, 759] on button "Request Borrower Info" at bounding box center [587, 766] width 99 height 15
